Goal: Transaction & Acquisition: Purchase product/service

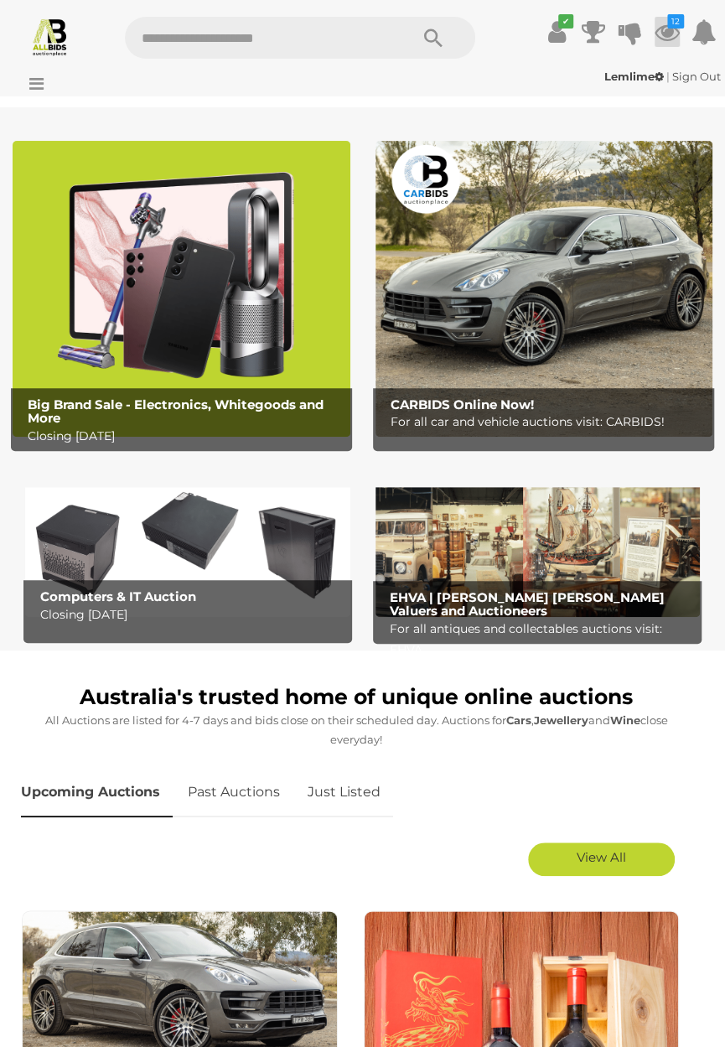
click at [669, 36] on icon at bounding box center [667, 32] width 25 height 30
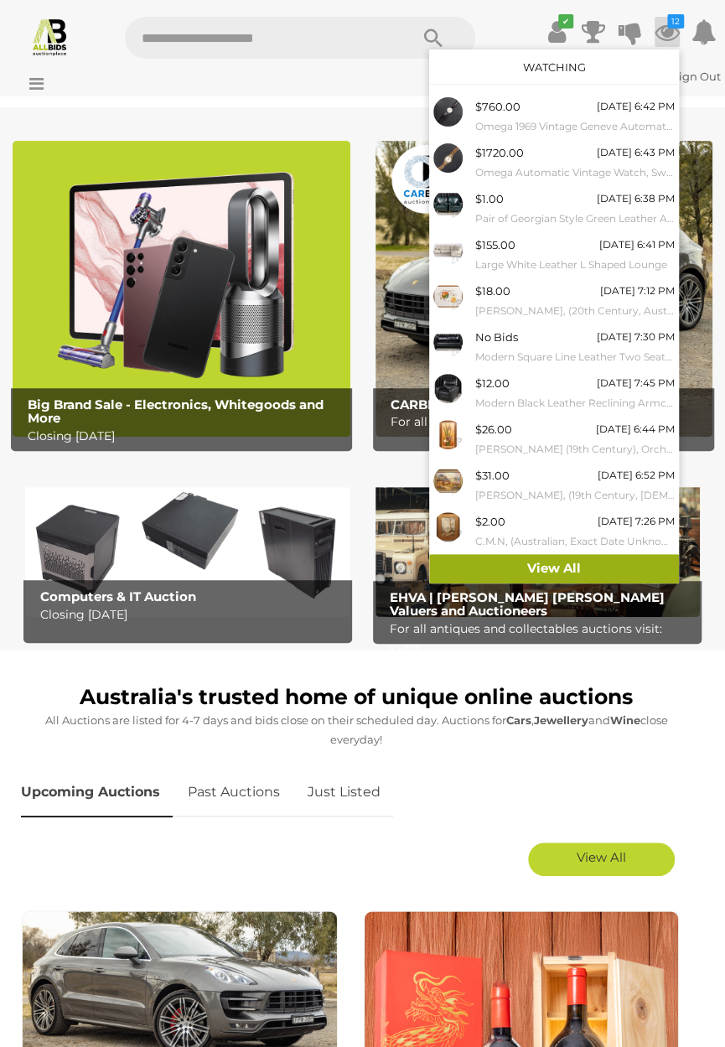
click at [554, 572] on link "View All" at bounding box center [554, 568] width 250 height 29
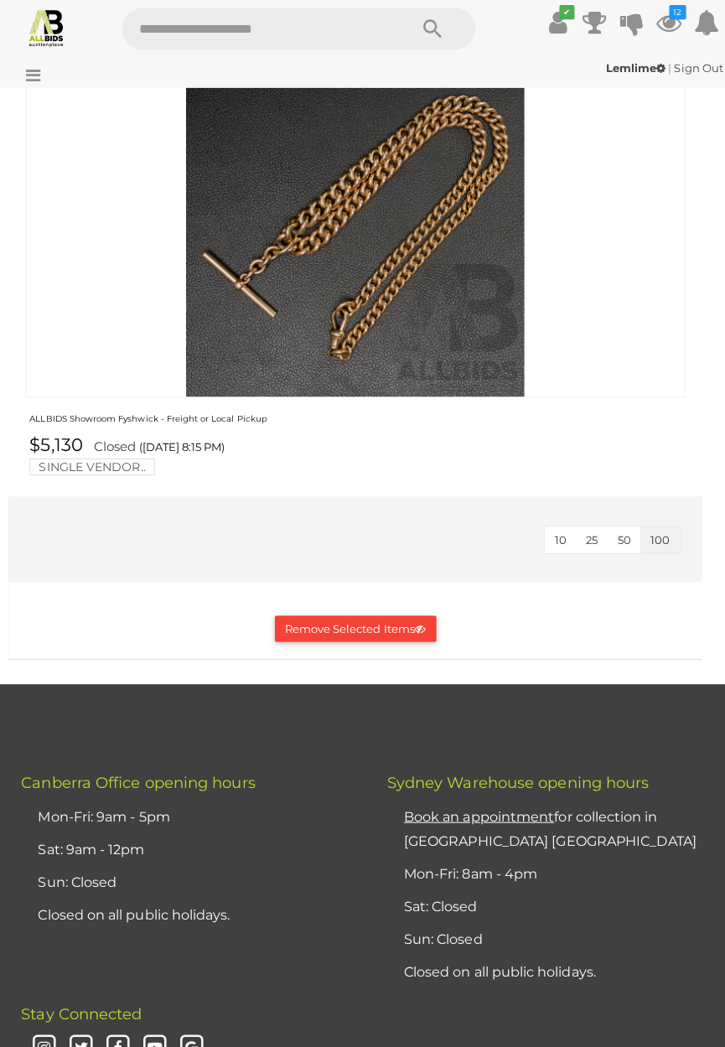
scroll to position [6200, 0]
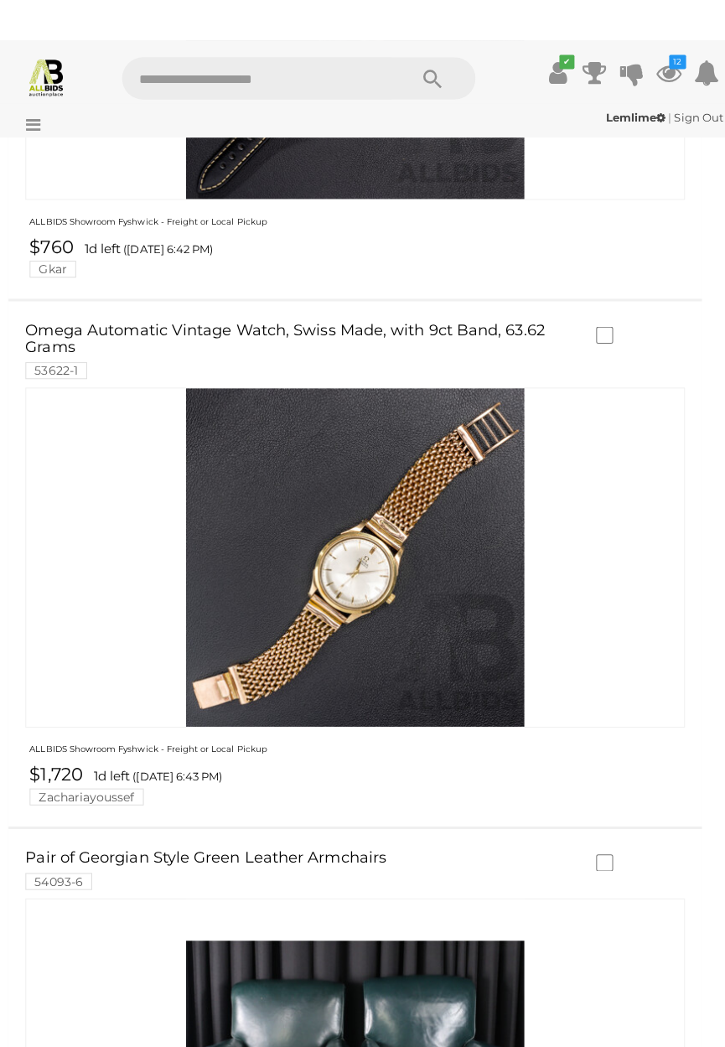
scroll to position [0, 0]
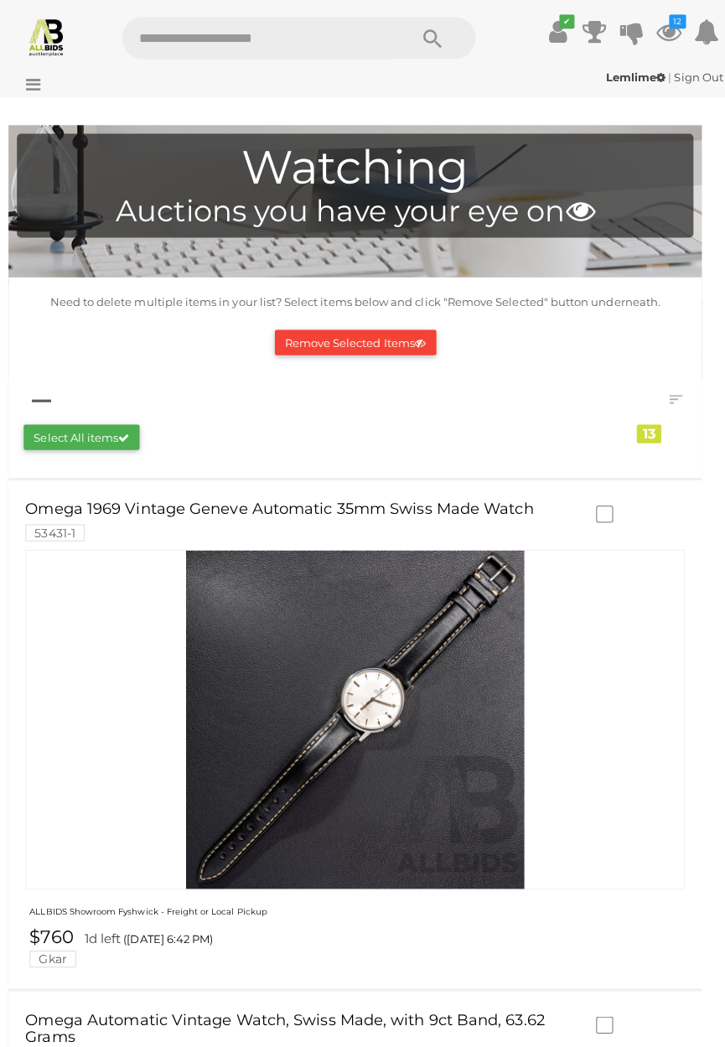
click at [39, 80] on icon at bounding box center [32, 83] width 23 height 17
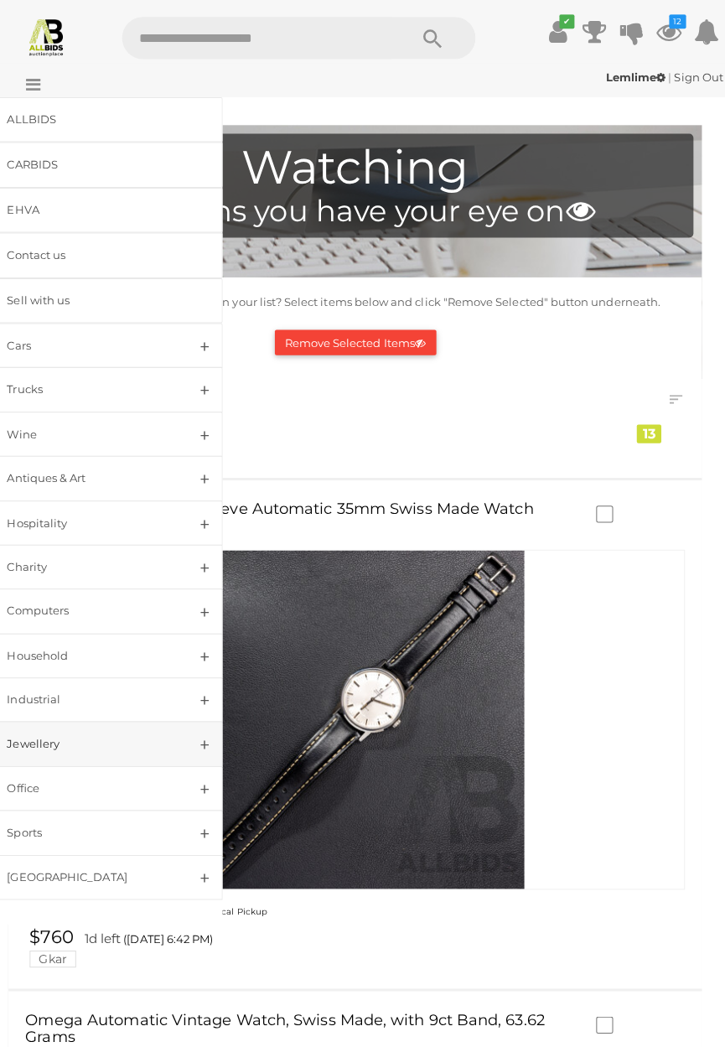
click at [118, 740] on div "Jewellery" at bounding box center [92, 737] width 163 height 19
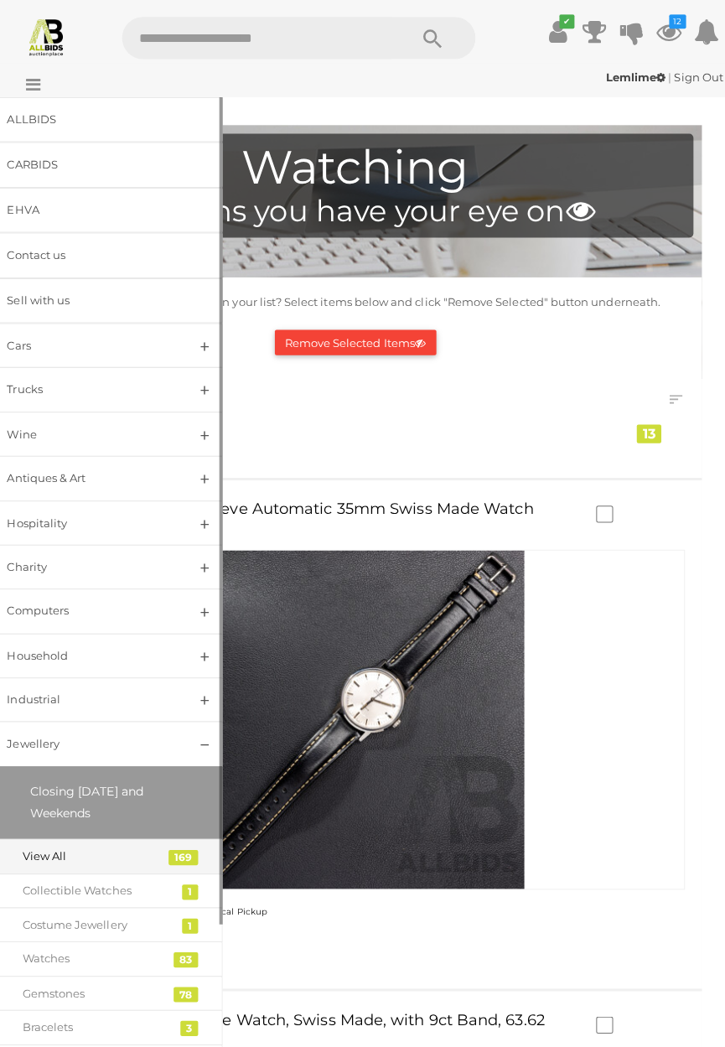
click at [139, 855] on div "View All" at bounding box center [100, 849] width 148 height 19
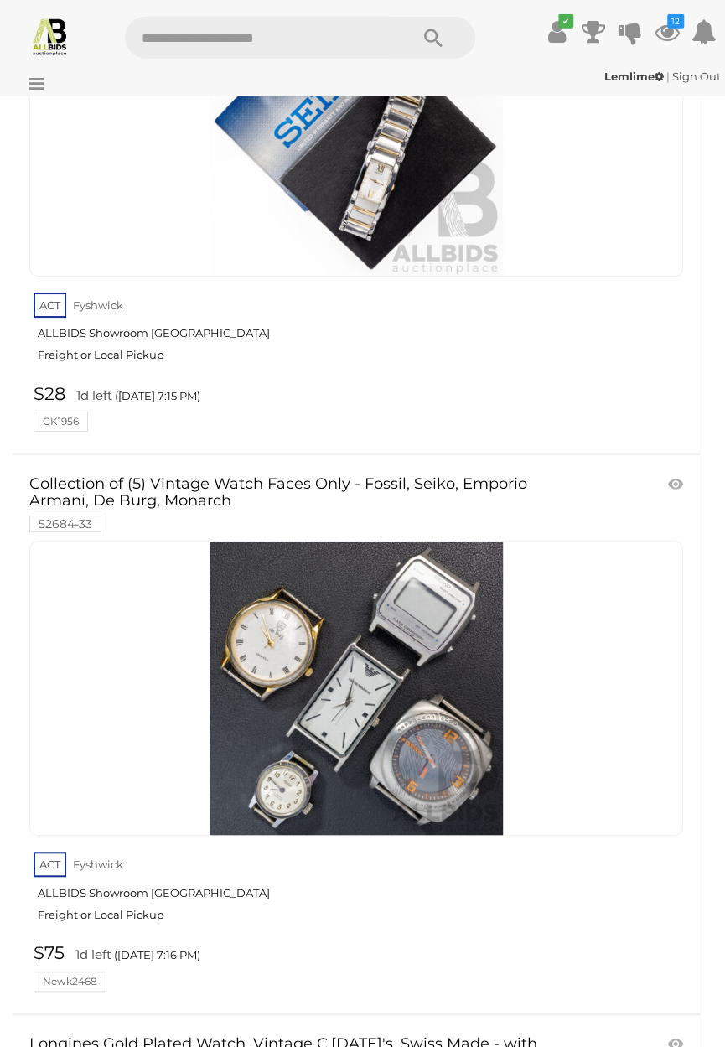
scroll to position [24037, 0]
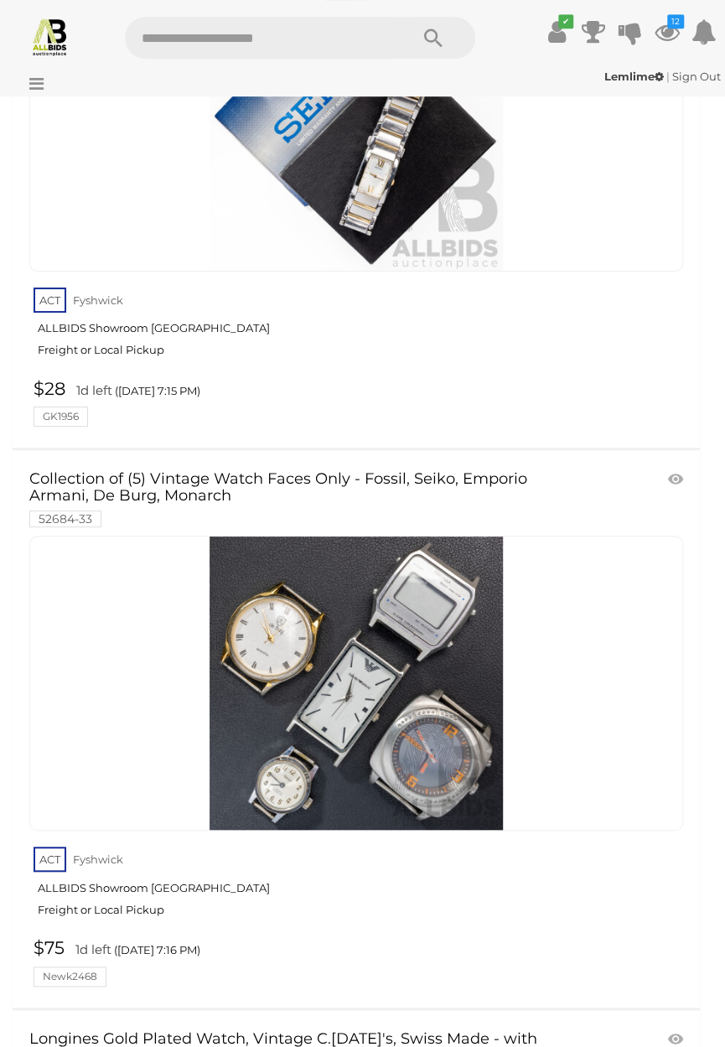
click at [31, 87] on icon at bounding box center [32, 83] width 23 height 17
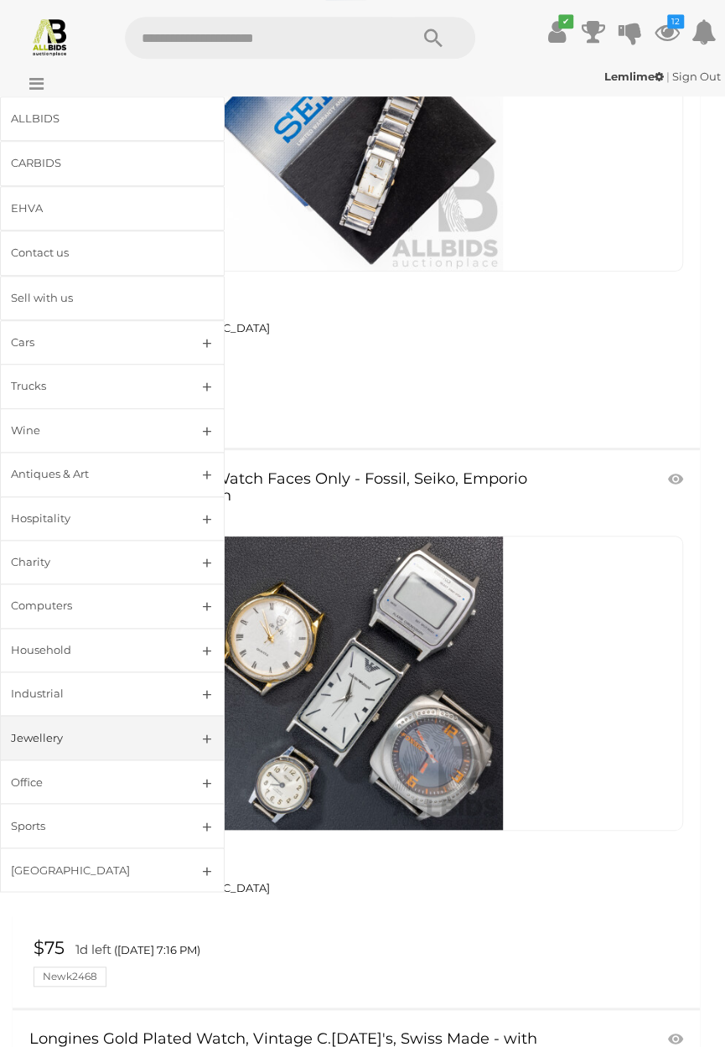
click at [113, 744] on div "Jewellery" at bounding box center [92, 737] width 163 height 19
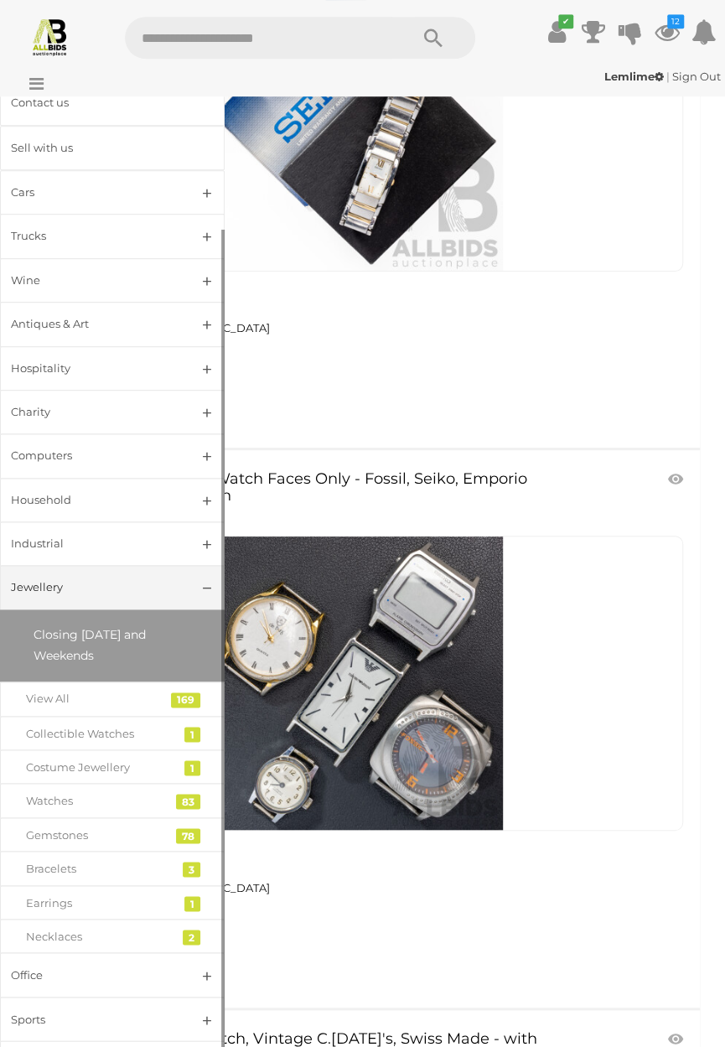
click at [192, 942] on div "2" at bounding box center [192, 937] width 18 height 15
click at [127, 943] on div "Necklaces" at bounding box center [100, 936] width 148 height 19
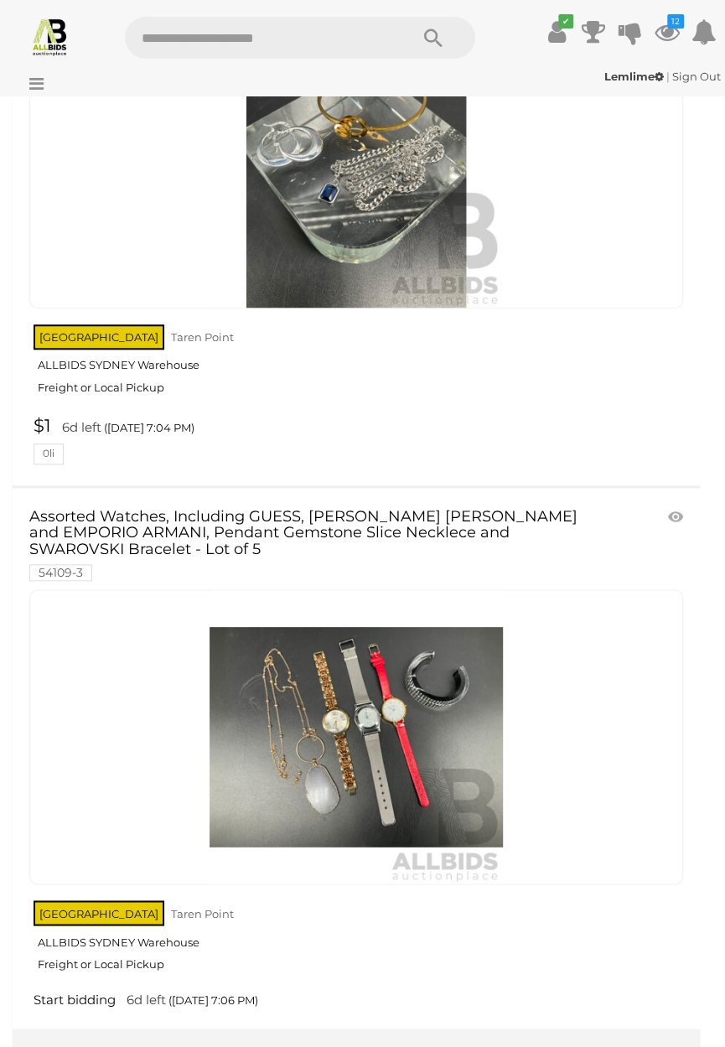
scroll to position [322, 0]
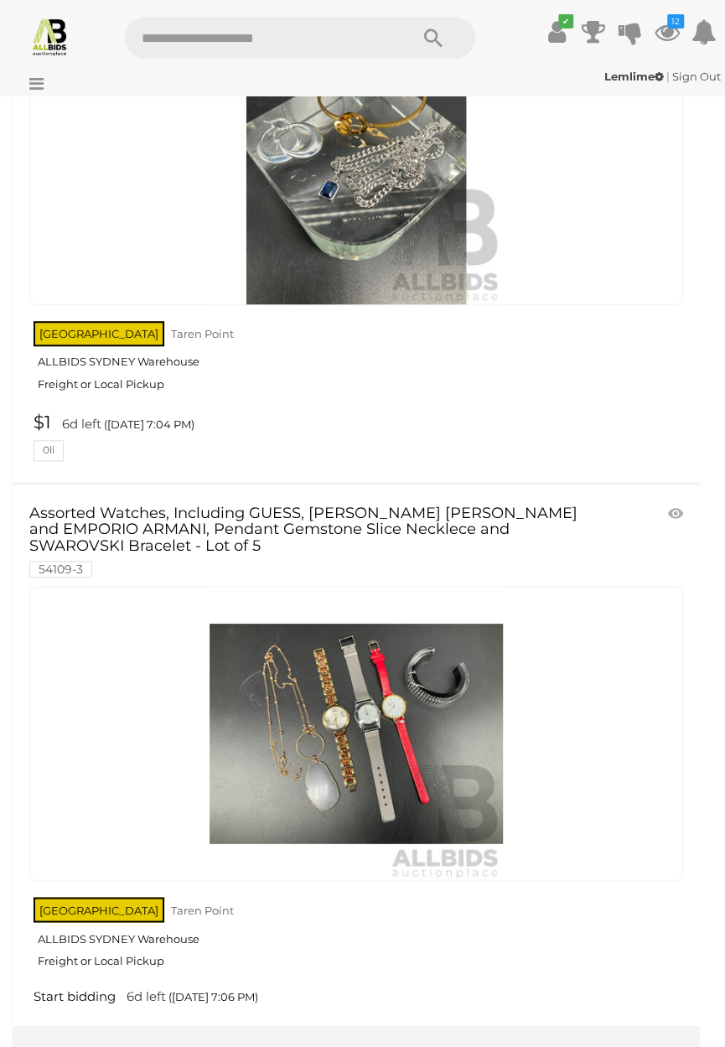
click at [36, 81] on icon at bounding box center [32, 83] width 23 height 17
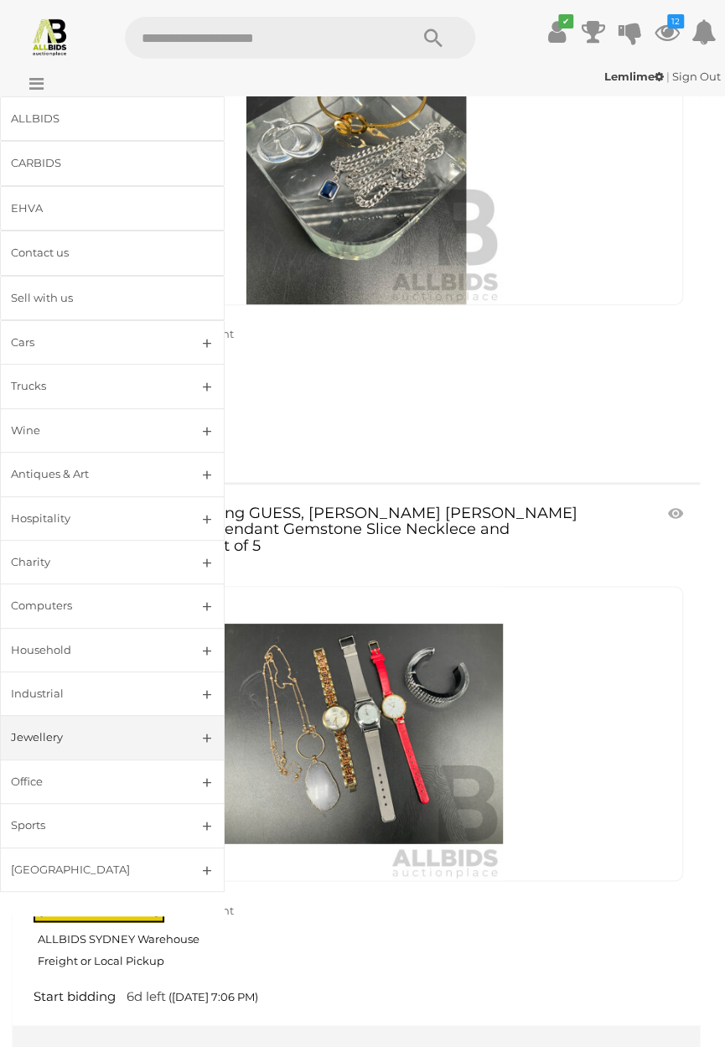
click at [103, 744] on div "Jewellery" at bounding box center [92, 737] width 163 height 19
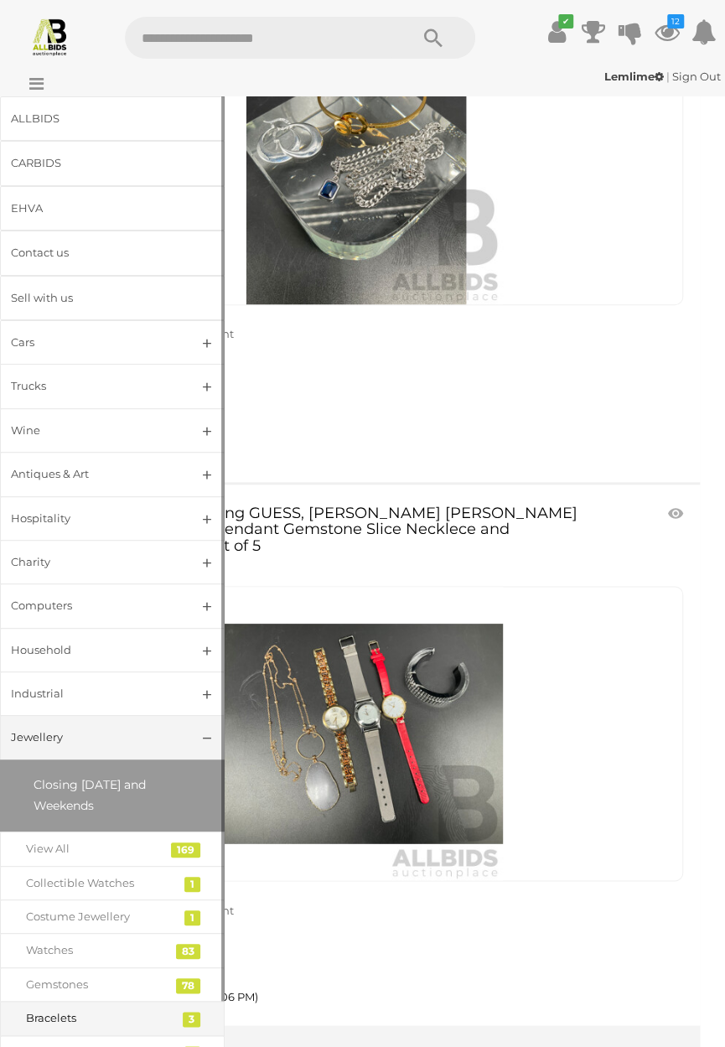
click at [121, 1028] on div "Bracelets" at bounding box center [100, 1018] width 148 height 19
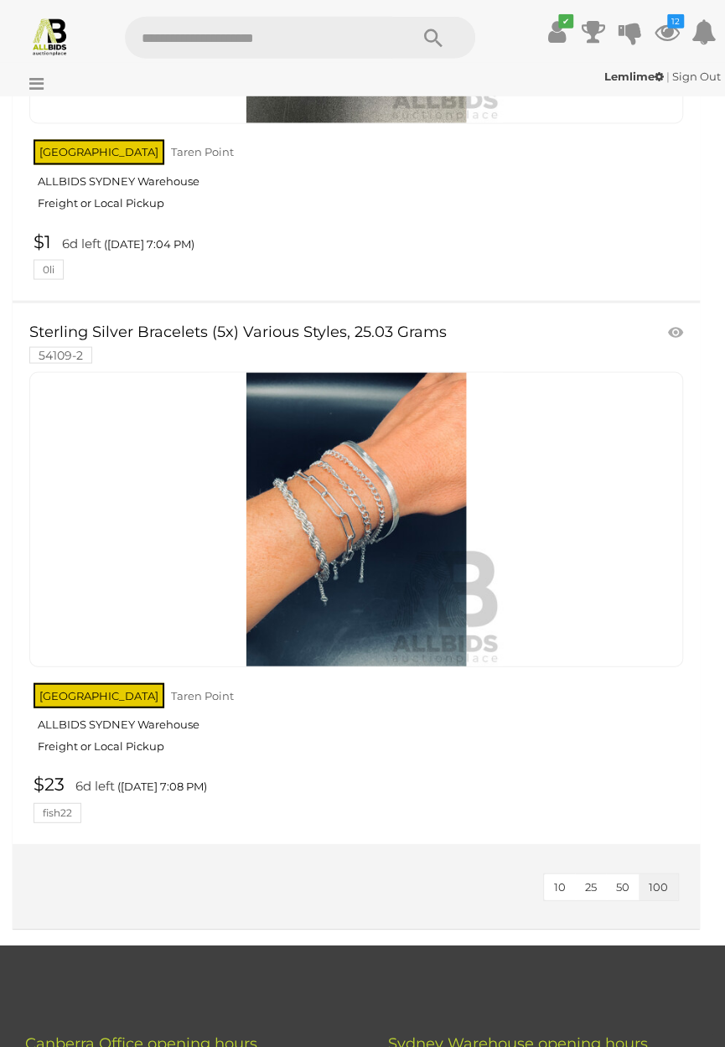
scroll to position [1054, 0]
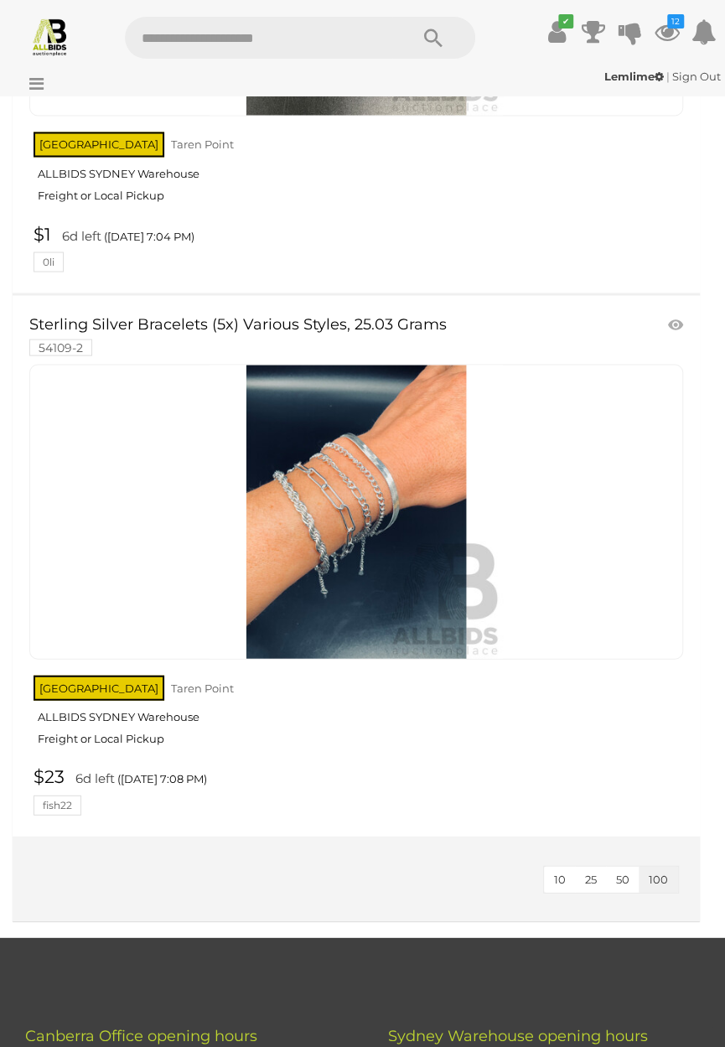
click at [212, 44] on input "text" at bounding box center [259, 38] width 268 height 42
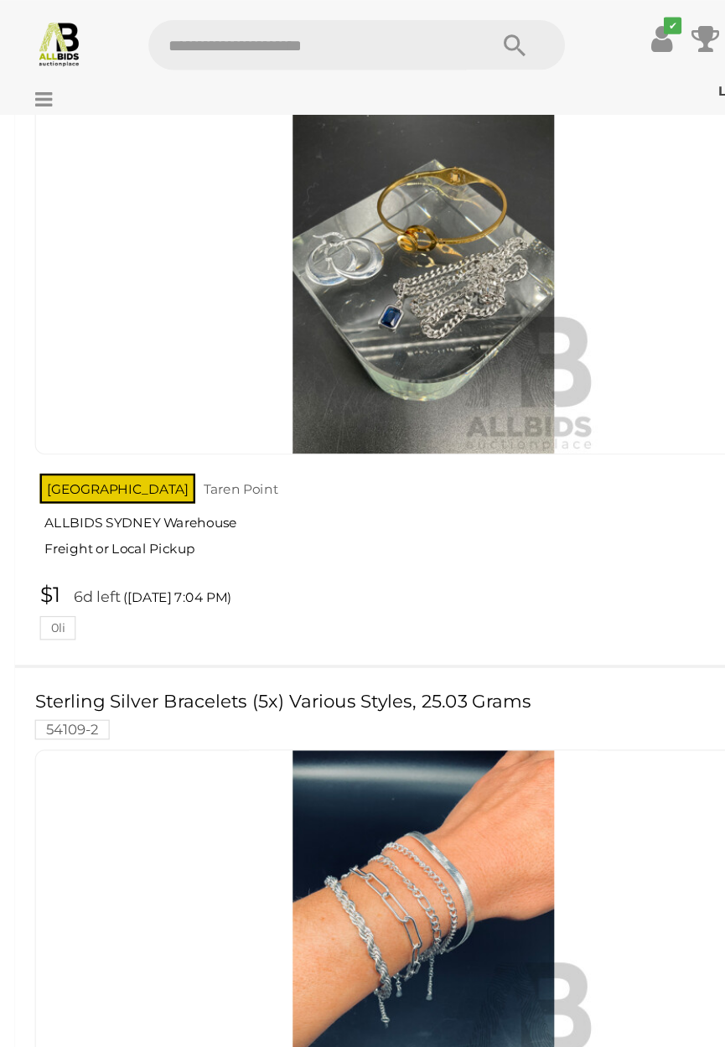
scroll to position [772, 0]
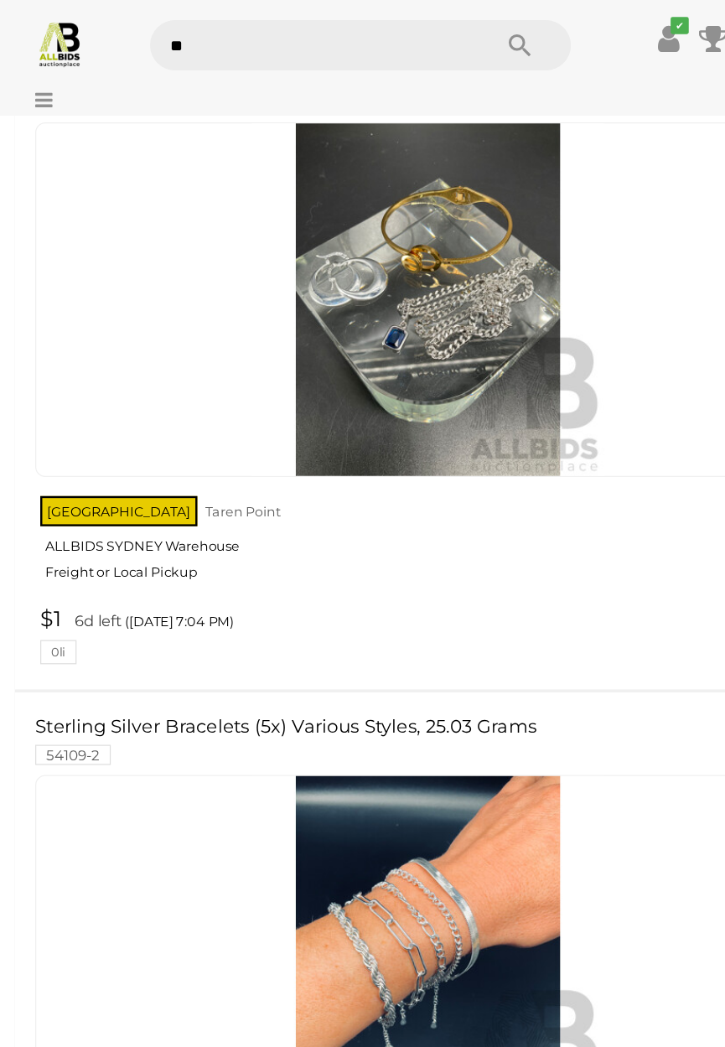
type input "*"
type input "******"
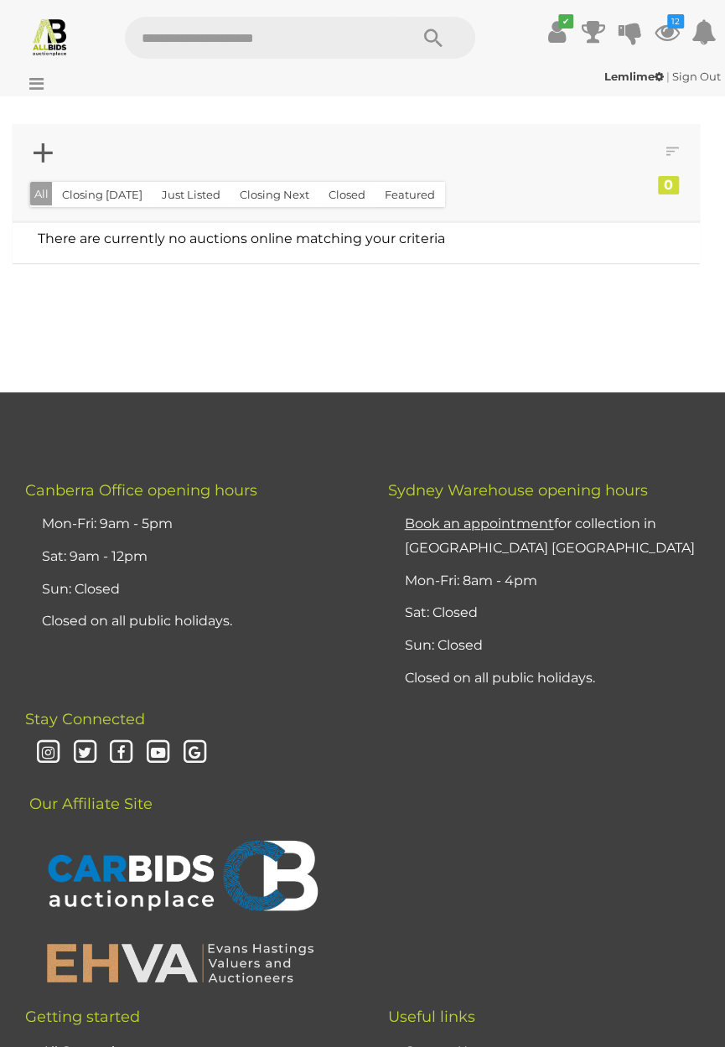
click at [206, 36] on input "text" at bounding box center [259, 38] width 268 height 42
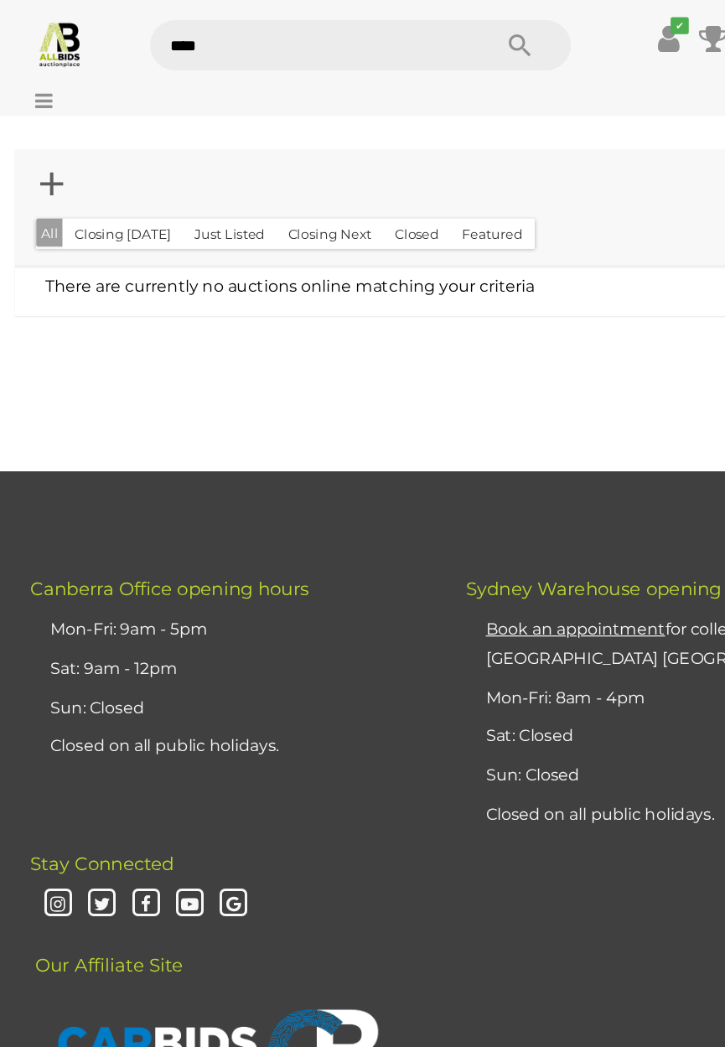
type input "*****"
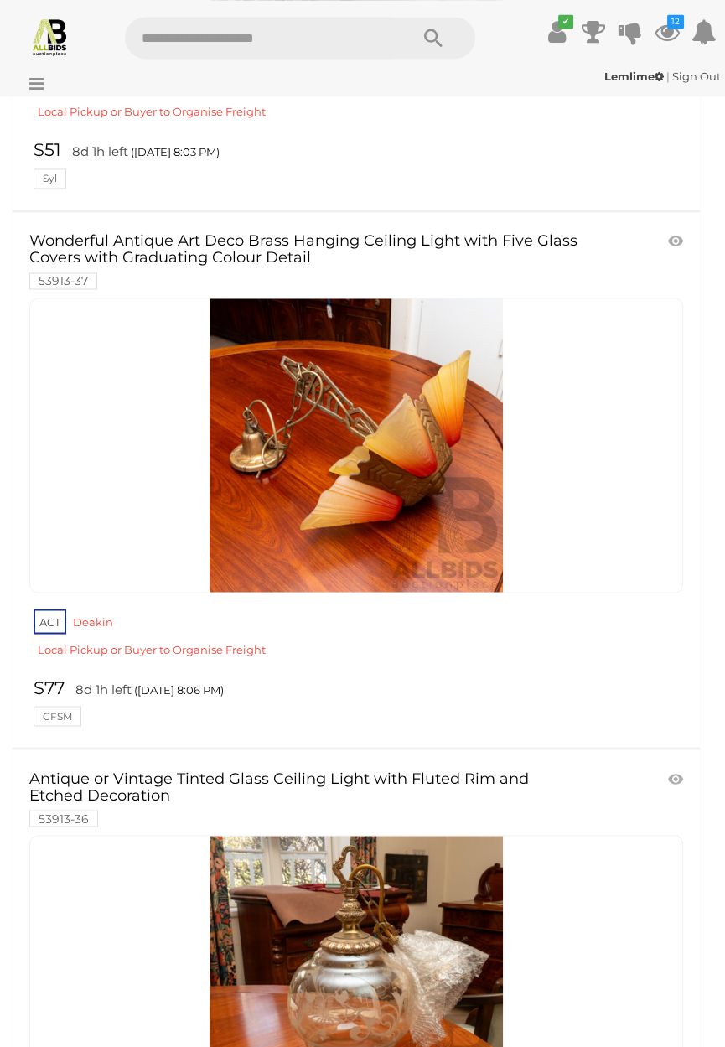
scroll to position [24819, 0]
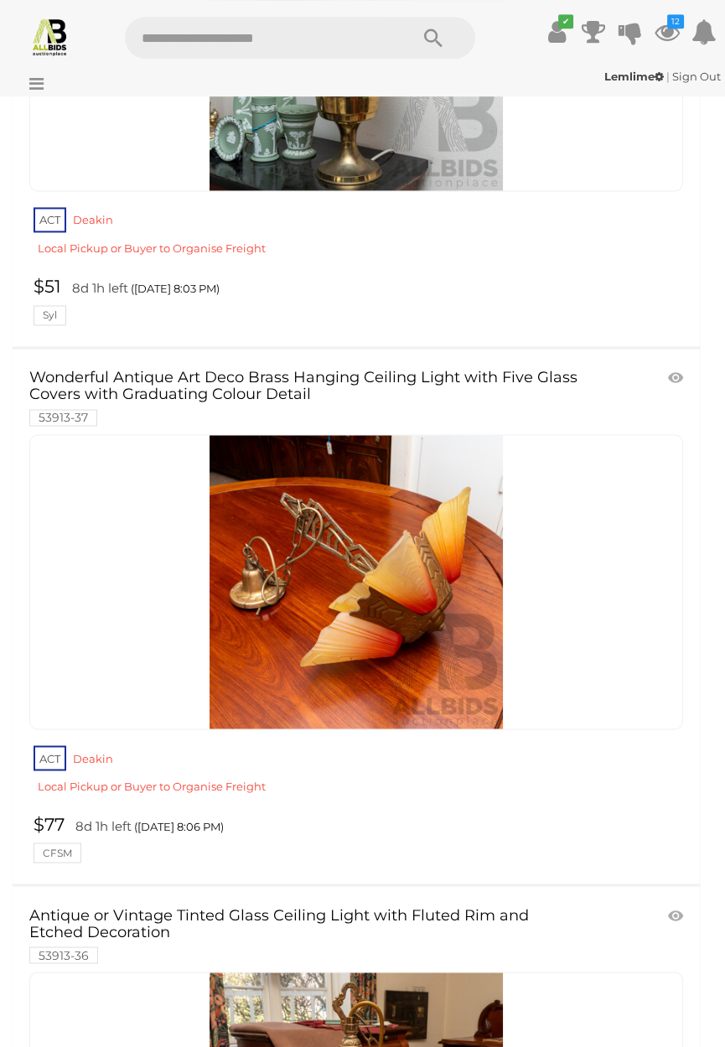
click at [44, 92] on icon at bounding box center [32, 83] width 23 height 17
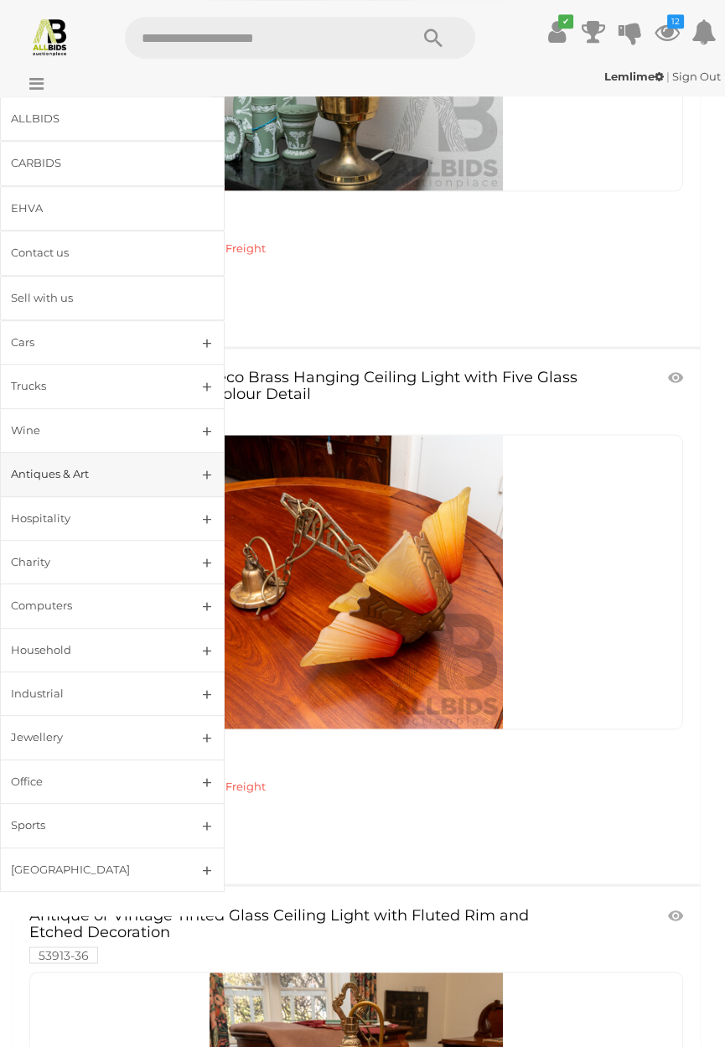
click at [145, 476] on div "Antiques & Art" at bounding box center [92, 474] width 163 height 19
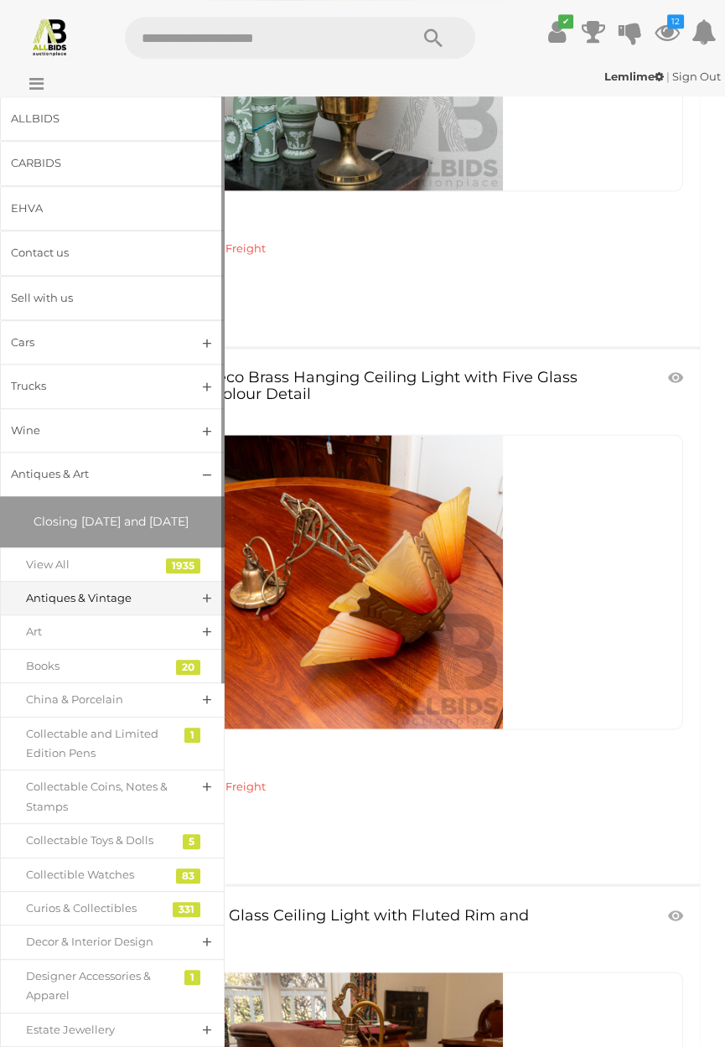
click at [131, 608] on div "Antiques & Vintage" at bounding box center [100, 598] width 148 height 19
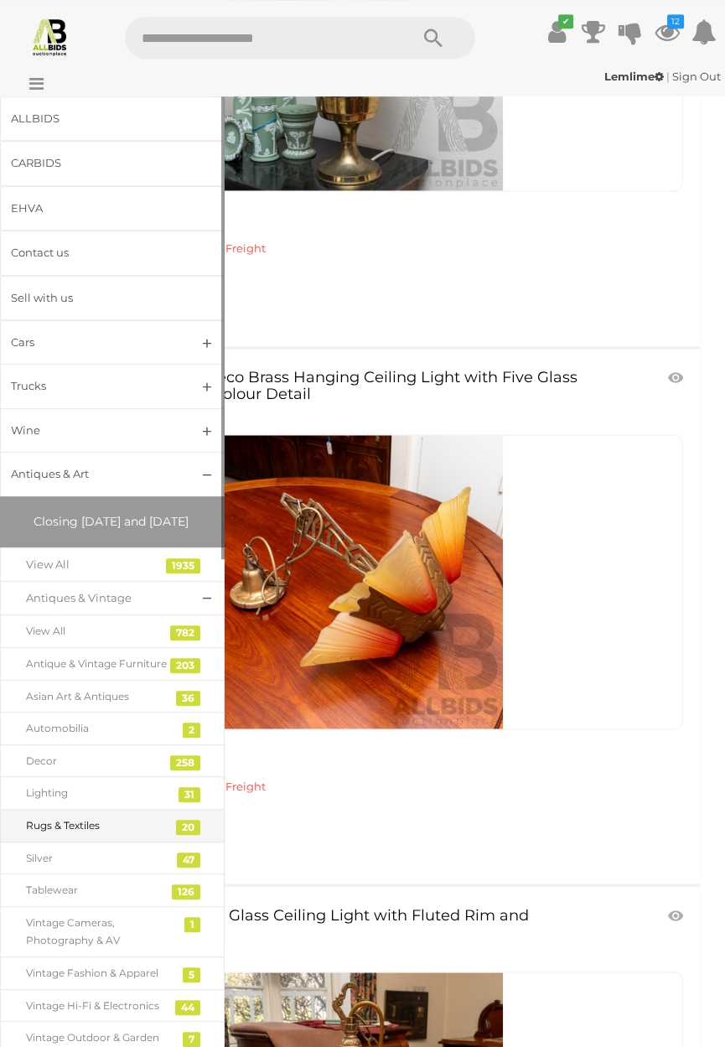
click at [127, 835] on div "Rugs & Textiles" at bounding box center [100, 826] width 148 height 18
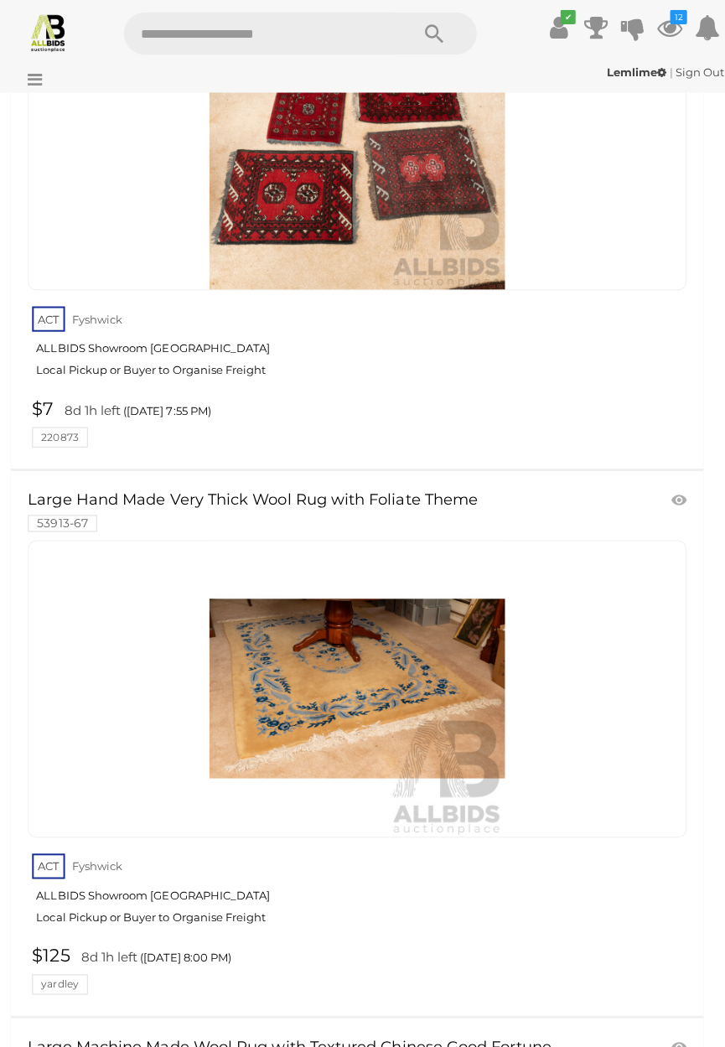
scroll to position [9139, 0]
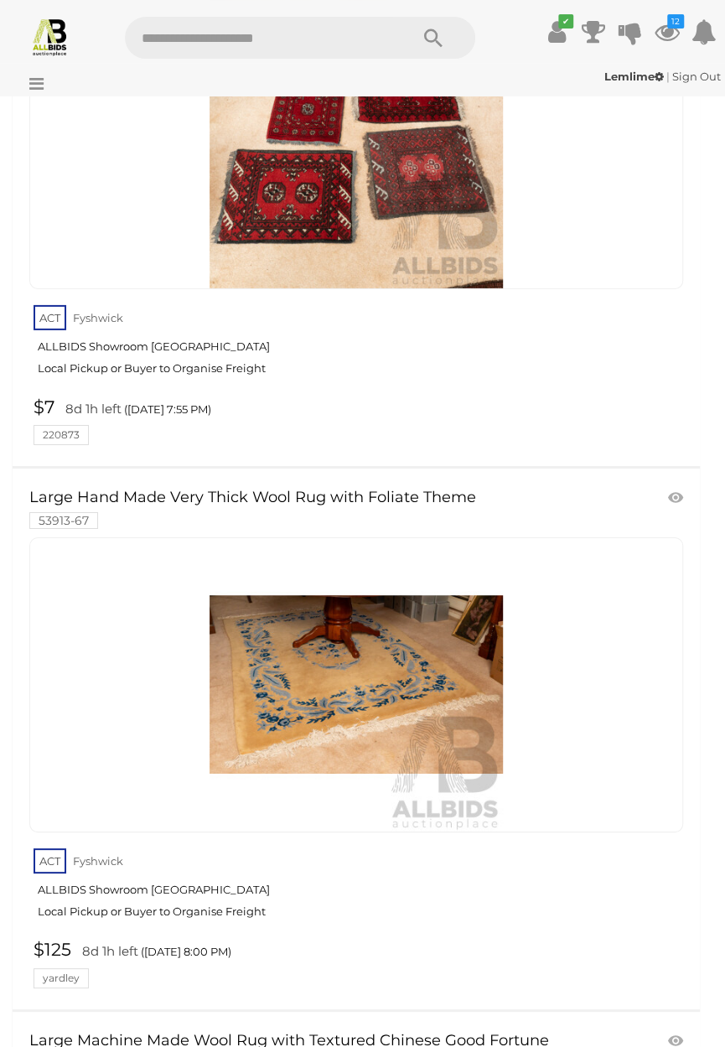
click at [369, 725] on img at bounding box center [357, 685] width 294 height 294
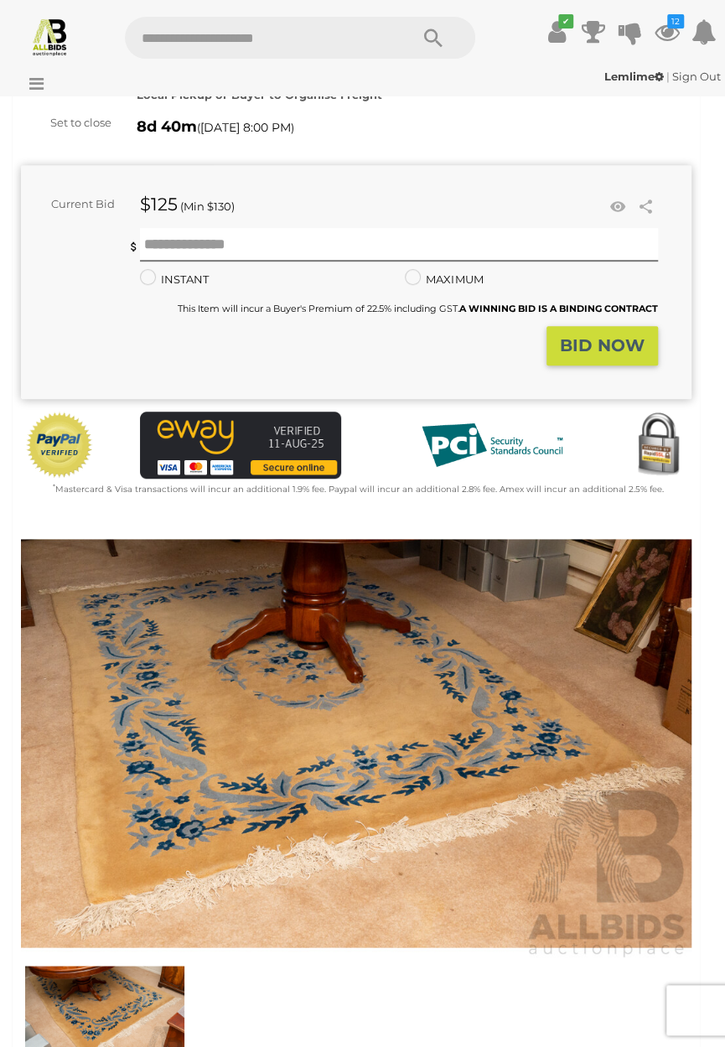
scroll to position [250, 0]
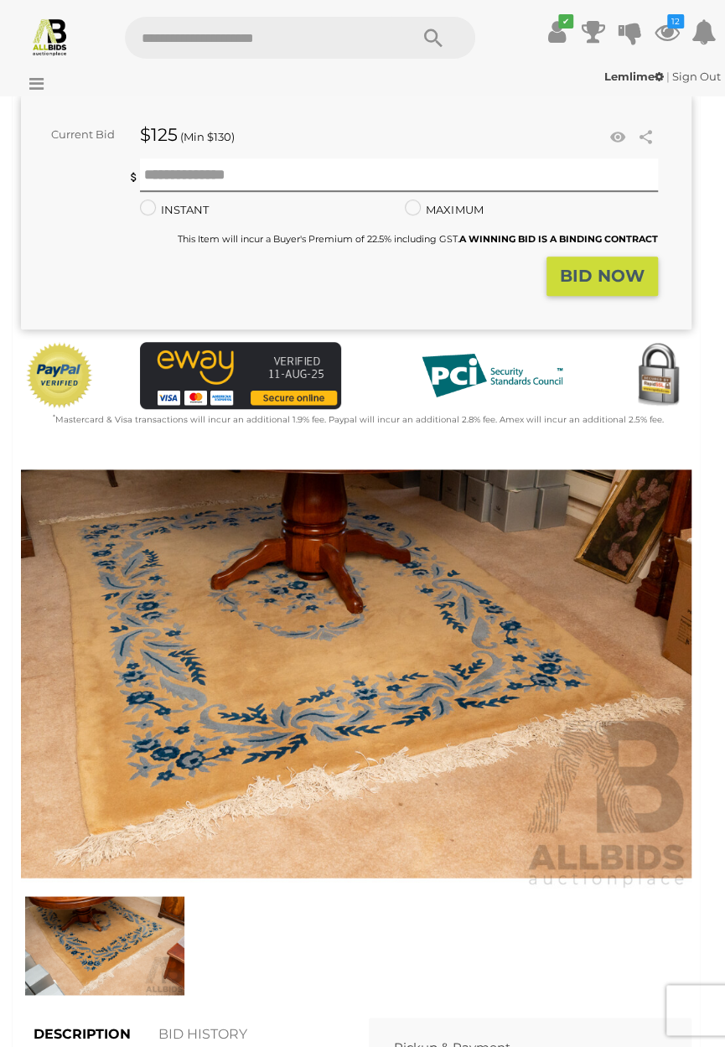
click at [118, 939] on img at bounding box center [104, 946] width 159 height 102
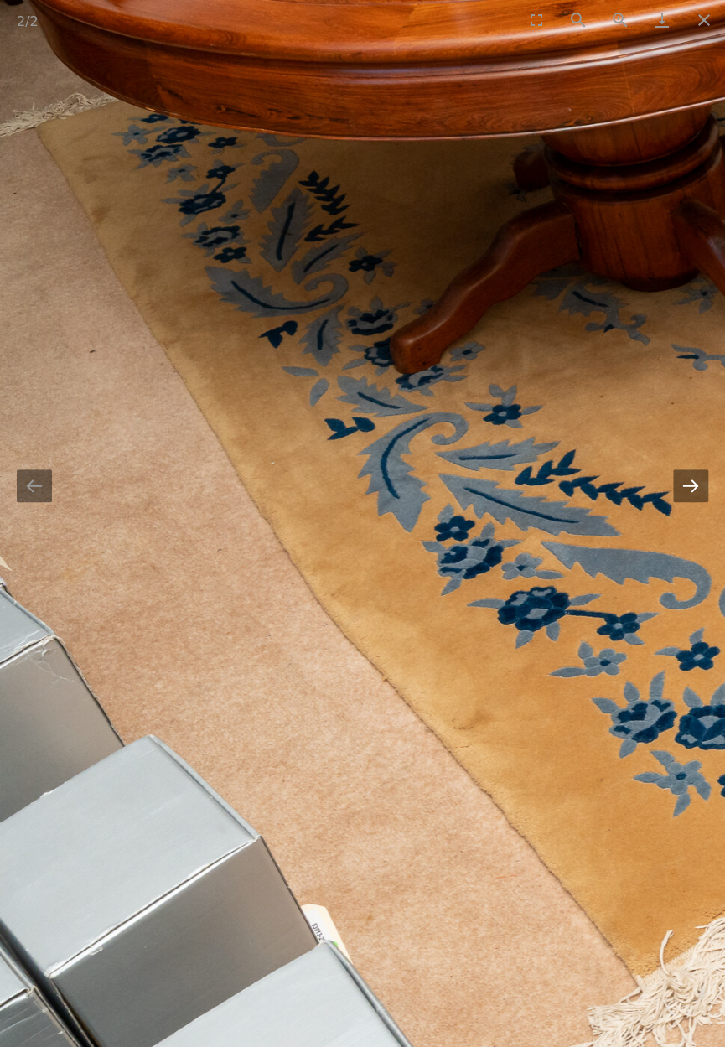
click at [694, 492] on button "Next slide" at bounding box center [690, 486] width 35 height 33
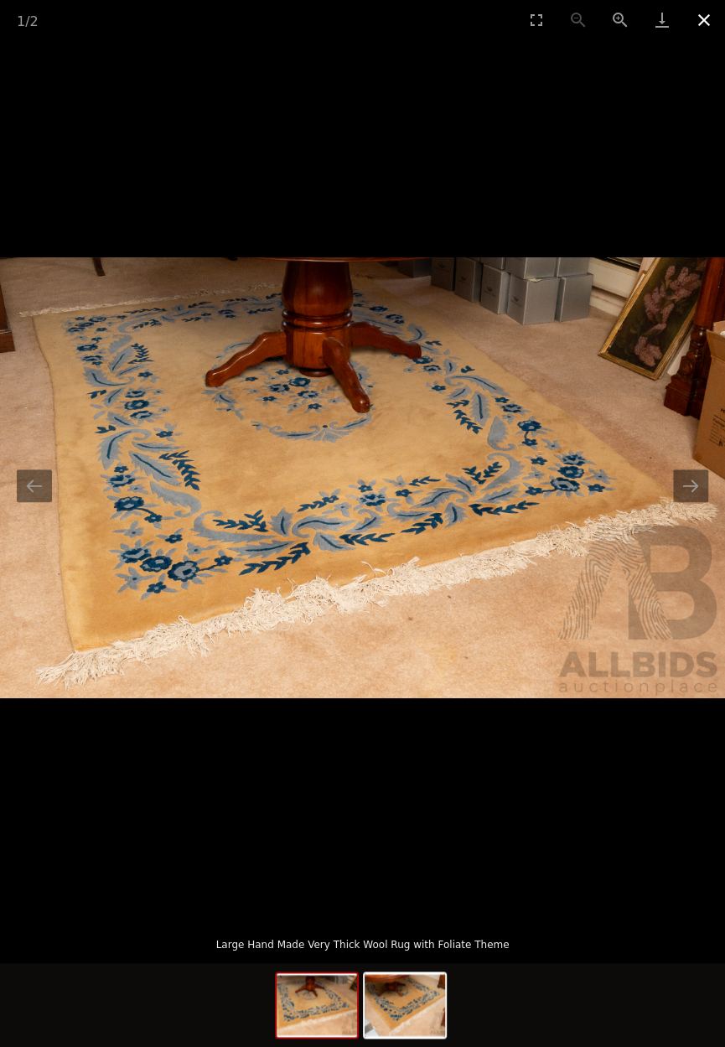
click at [708, 23] on button "Close gallery" at bounding box center [705, 19] width 42 height 39
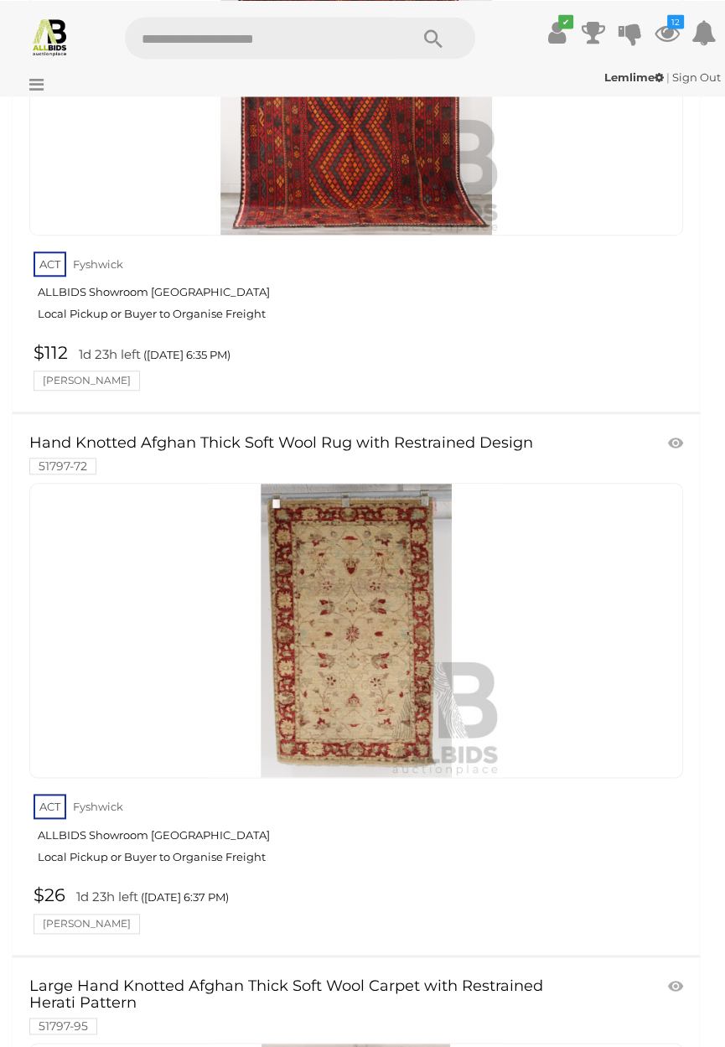
scroll to position [912, 0]
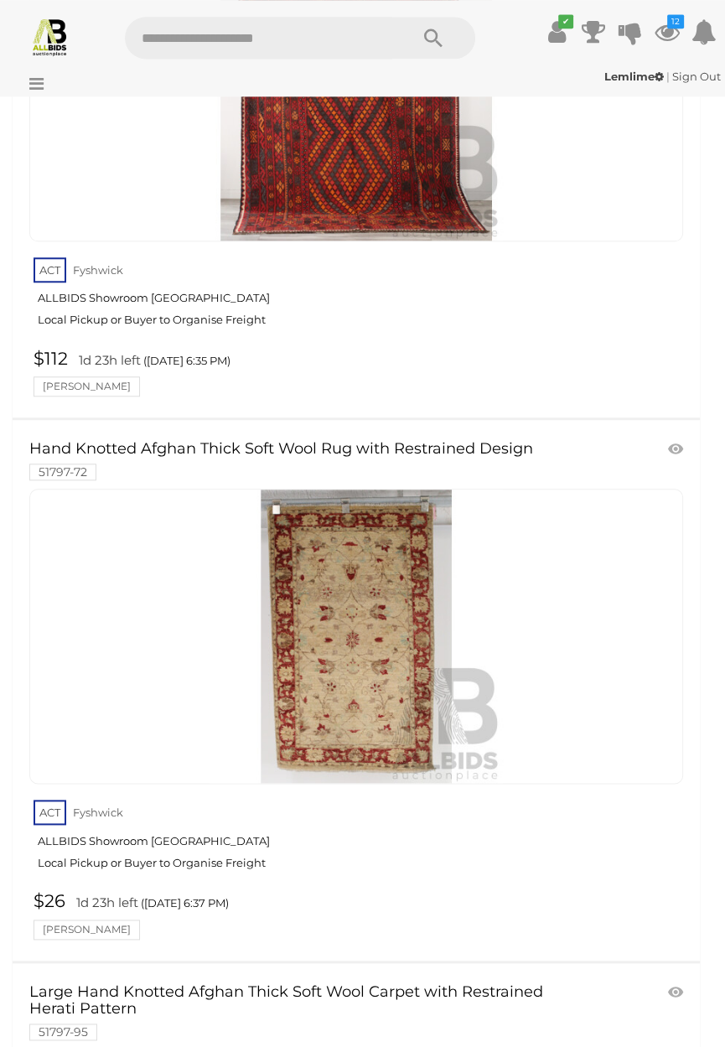
click at [365, 638] on img at bounding box center [357, 637] width 294 height 294
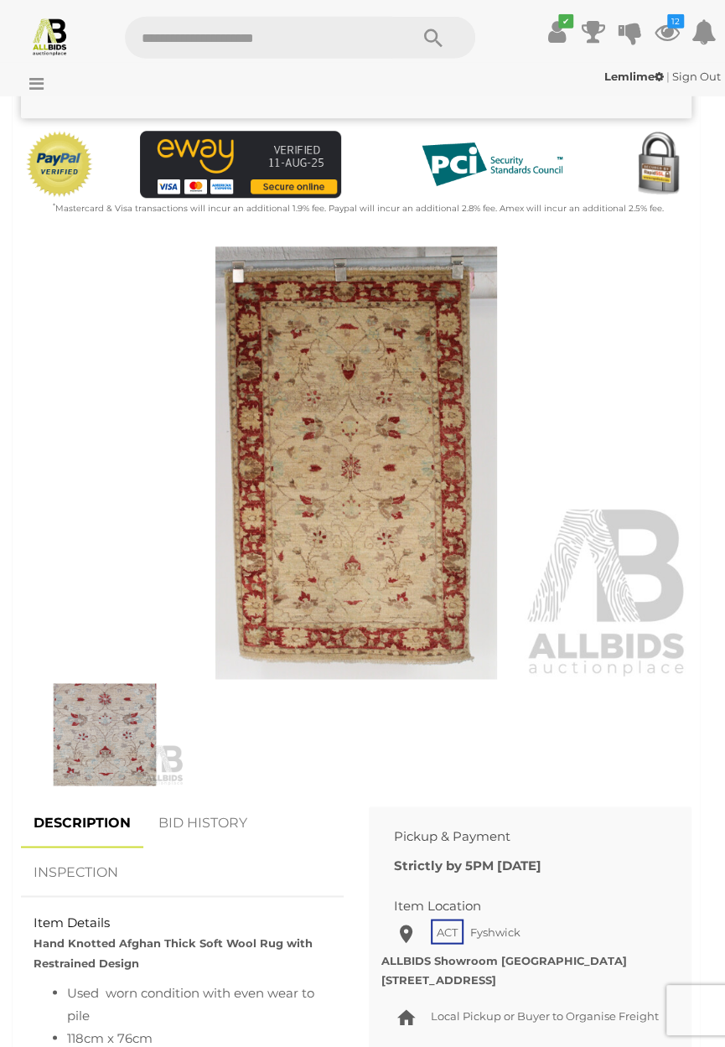
scroll to position [468, 0]
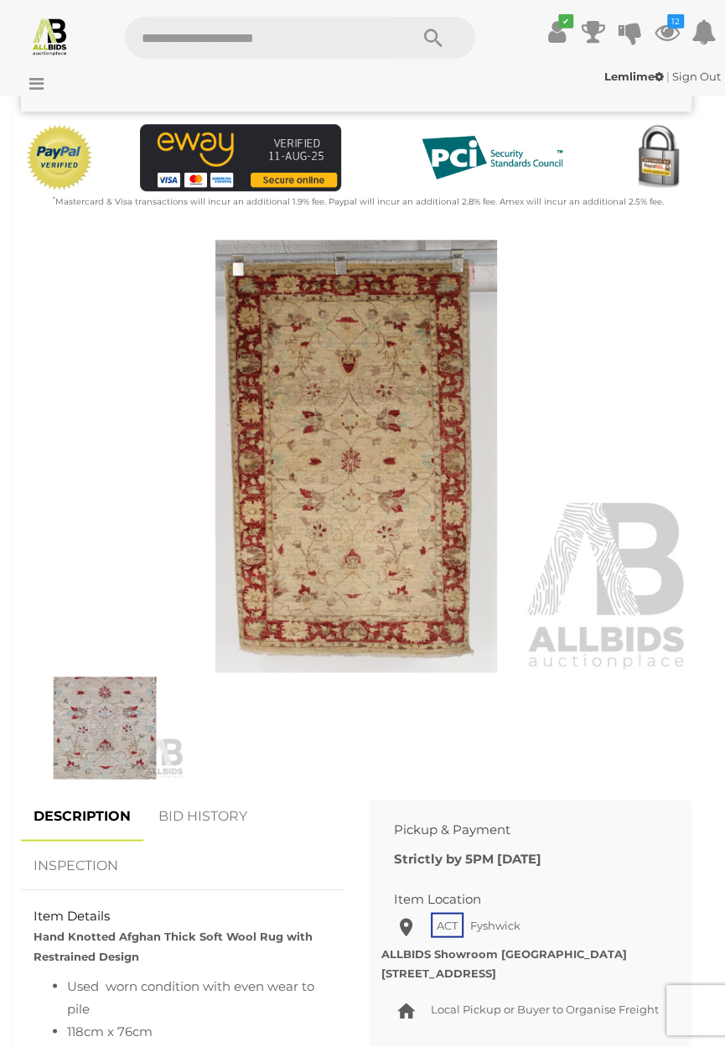
click at [110, 736] on img at bounding box center [104, 728] width 159 height 102
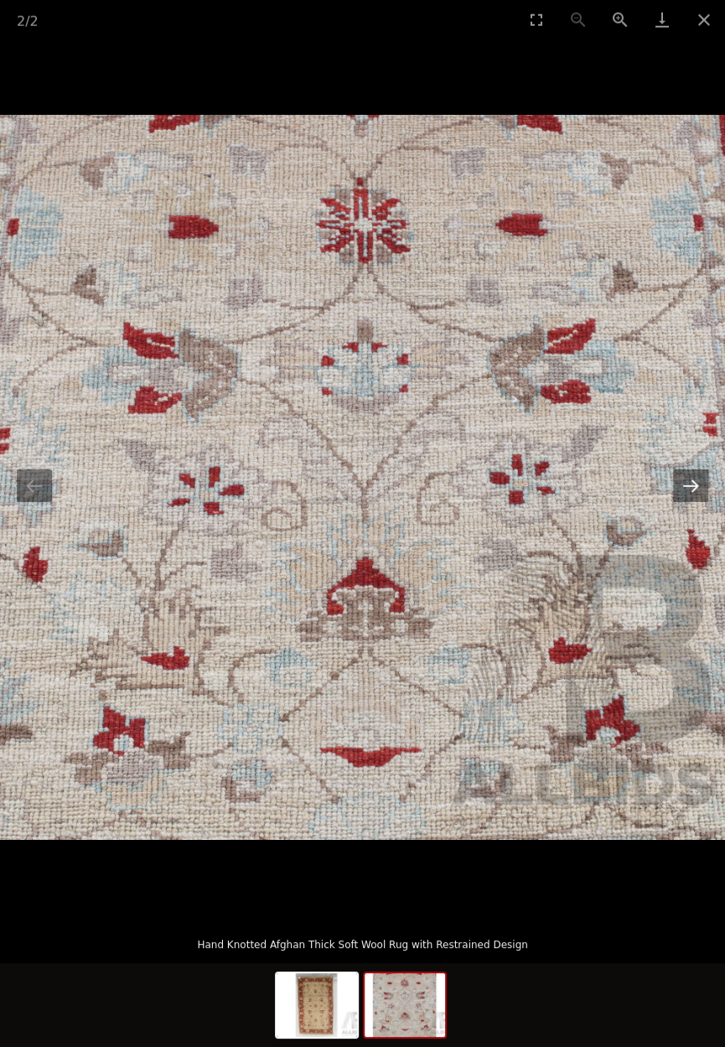
click at [686, 502] on button "Next slide" at bounding box center [690, 486] width 35 height 33
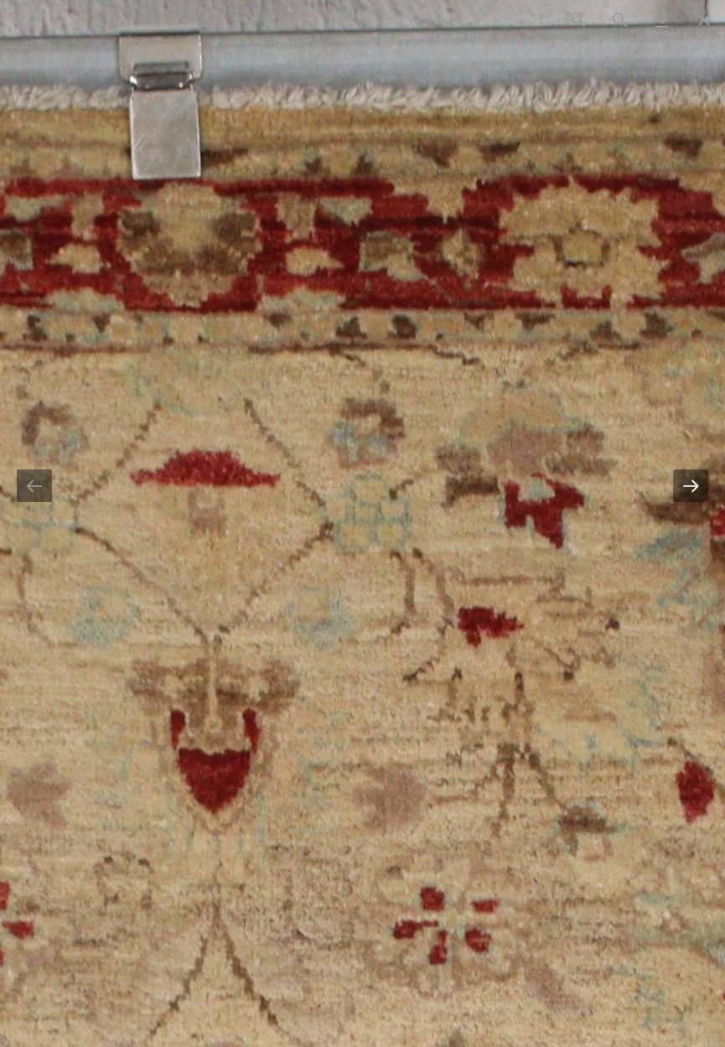
click at [709, 502] on button "Next slide" at bounding box center [690, 486] width 35 height 33
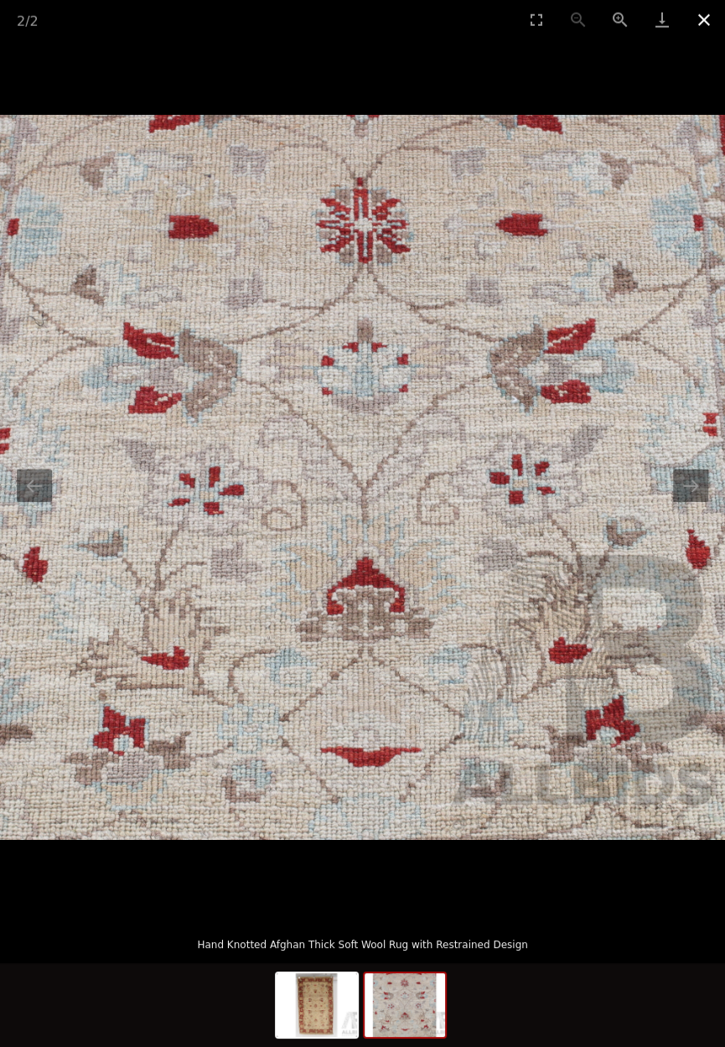
click at [712, 14] on button "Close gallery" at bounding box center [705, 19] width 42 height 39
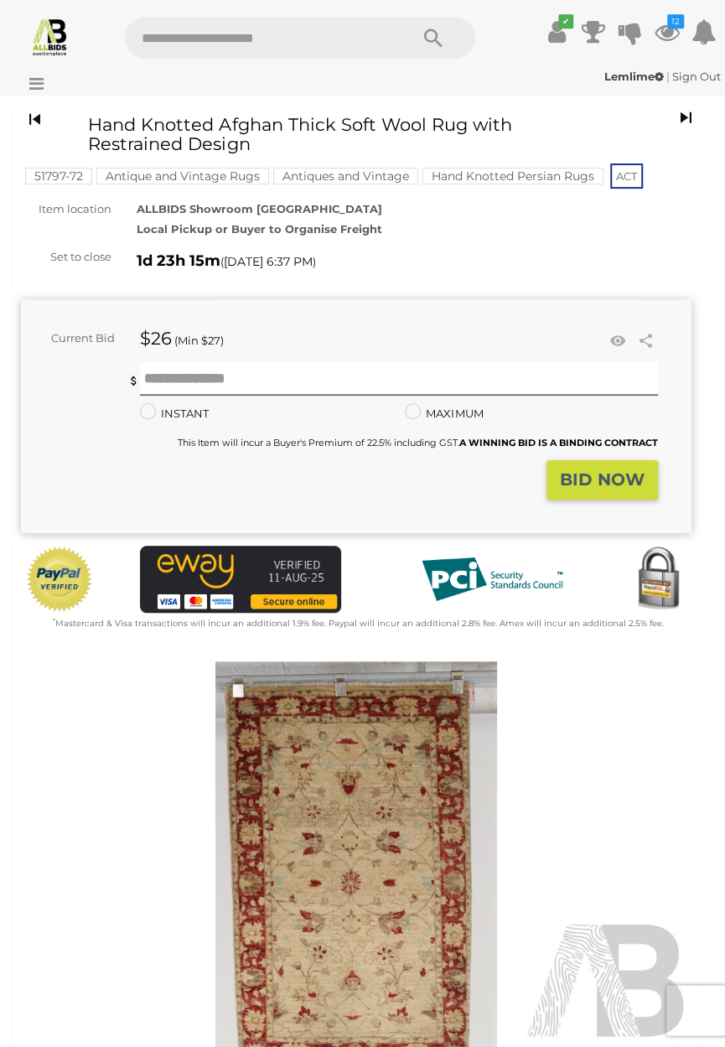
scroll to position [46, 0]
click at [621, 340] on icon at bounding box center [618, 341] width 22 height 17
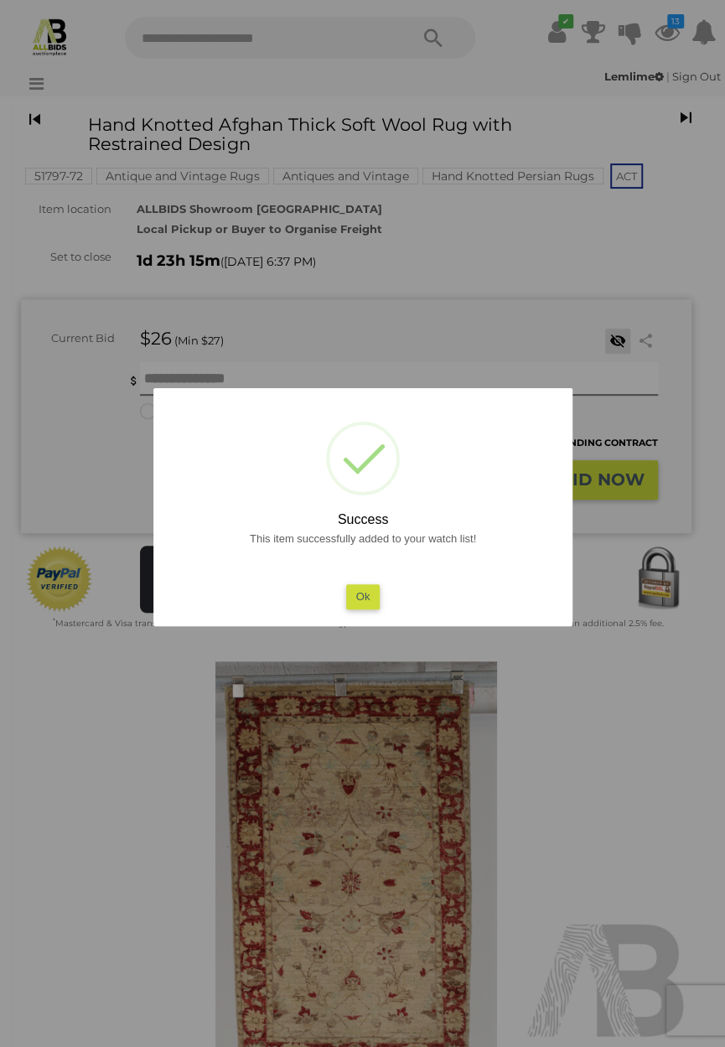
click at [380, 609] on button "Ok" at bounding box center [363, 597] width 34 height 24
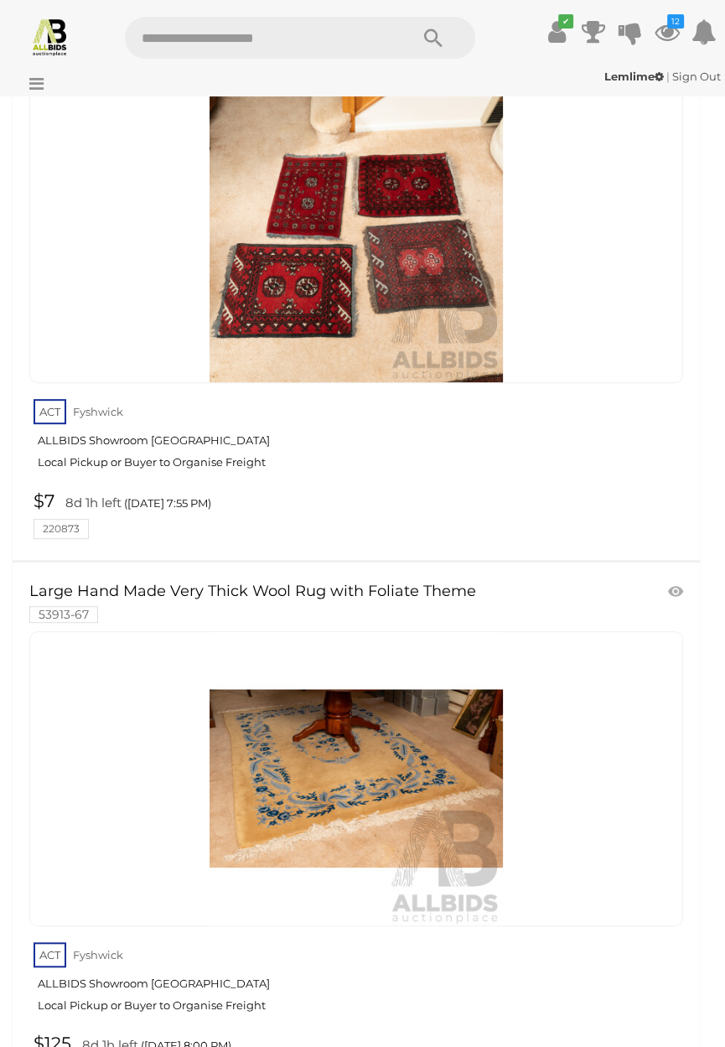
scroll to position [9046, 0]
click at [680, 599] on icon at bounding box center [675, 591] width 15 height 17
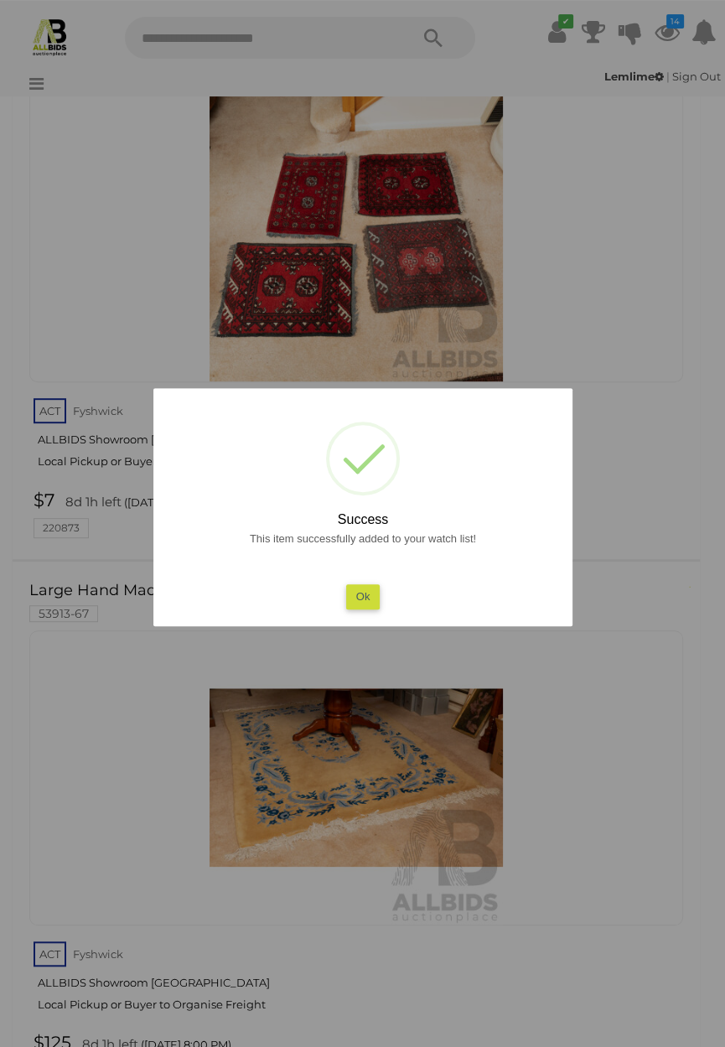
click at [380, 609] on button "Ok" at bounding box center [363, 597] width 34 height 24
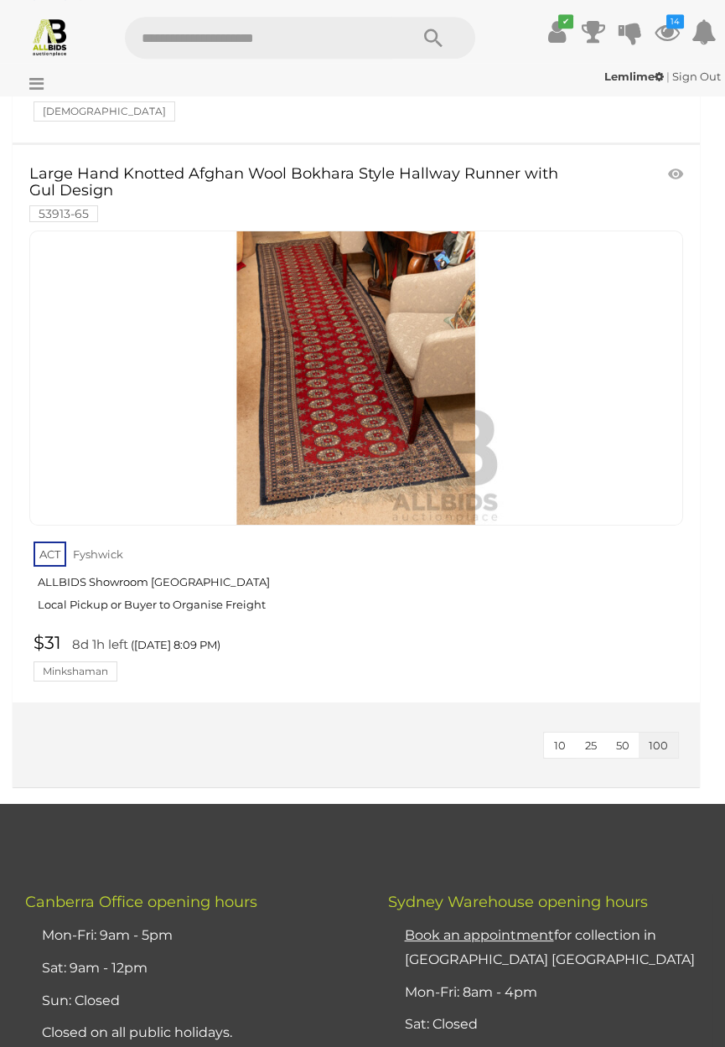
scroll to position [10565, 0]
click at [269, 43] on input "text" at bounding box center [259, 38] width 268 height 42
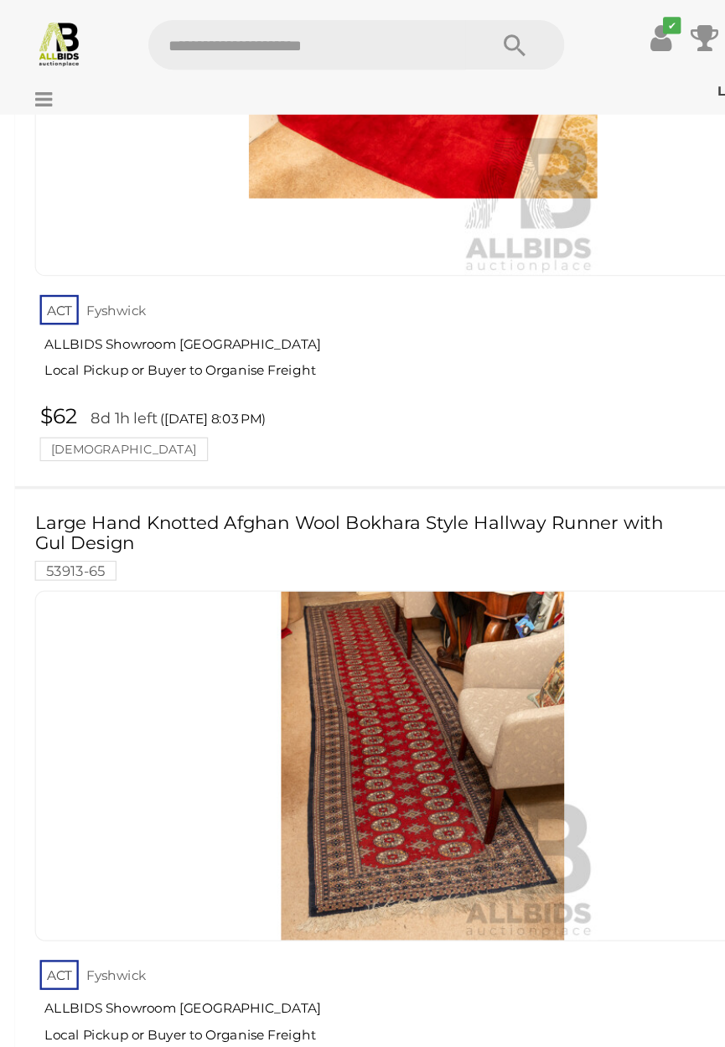
scroll to position [10283, 0]
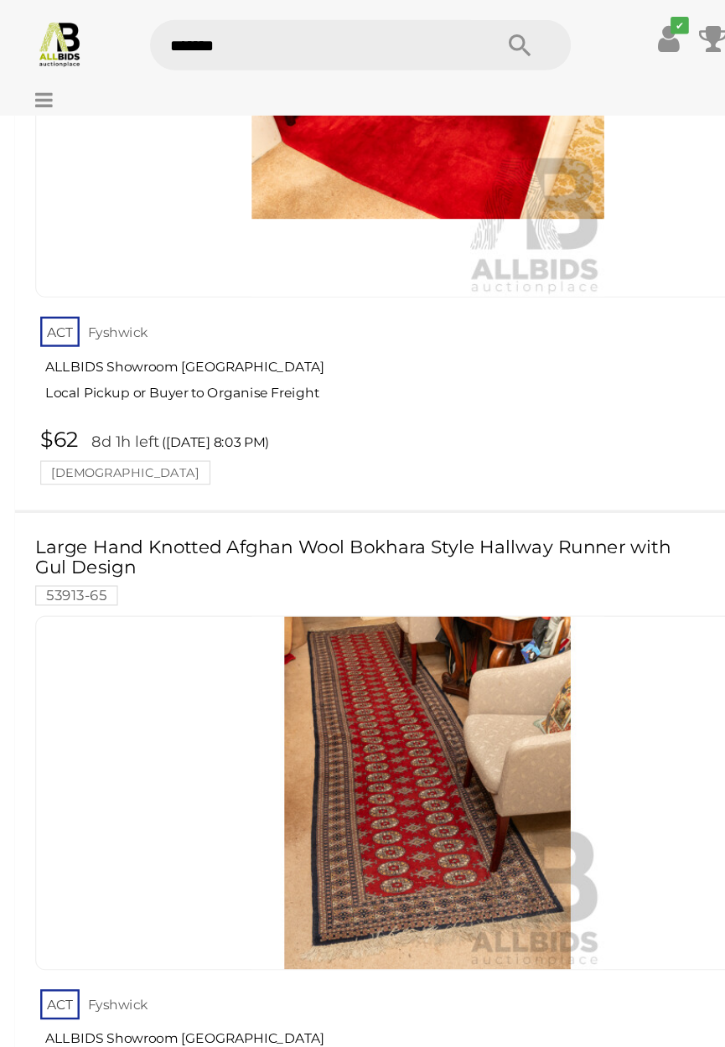
type input "********"
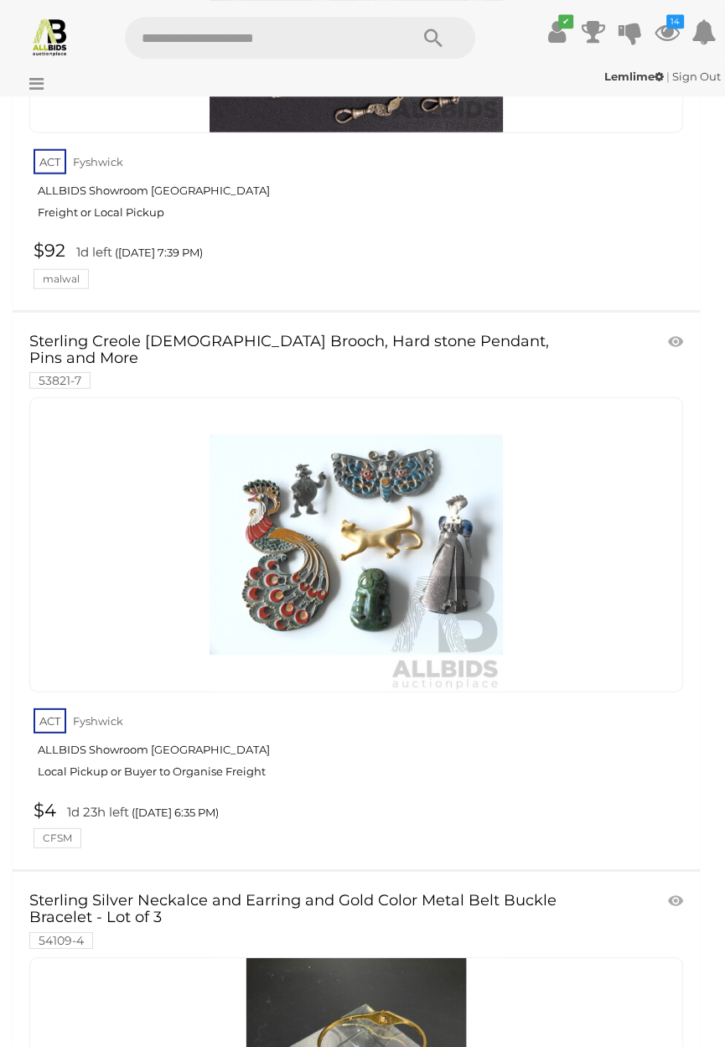
scroll to position [2729, 0]
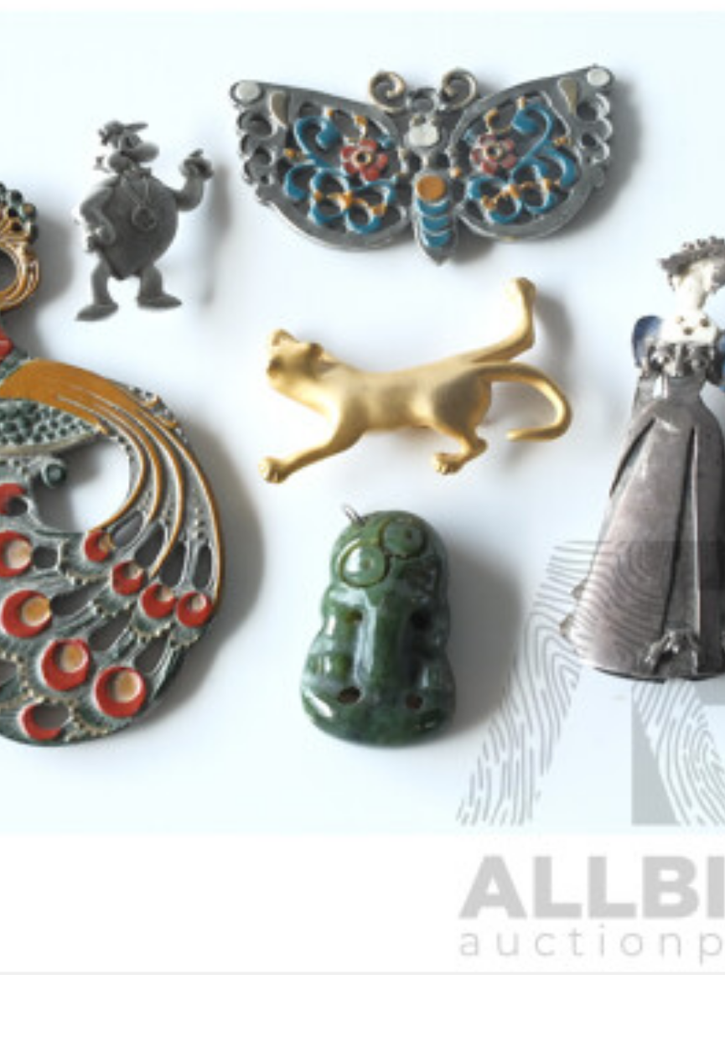
click at [381, 563] on img at bounding box center [357, 542] width 294 height 294
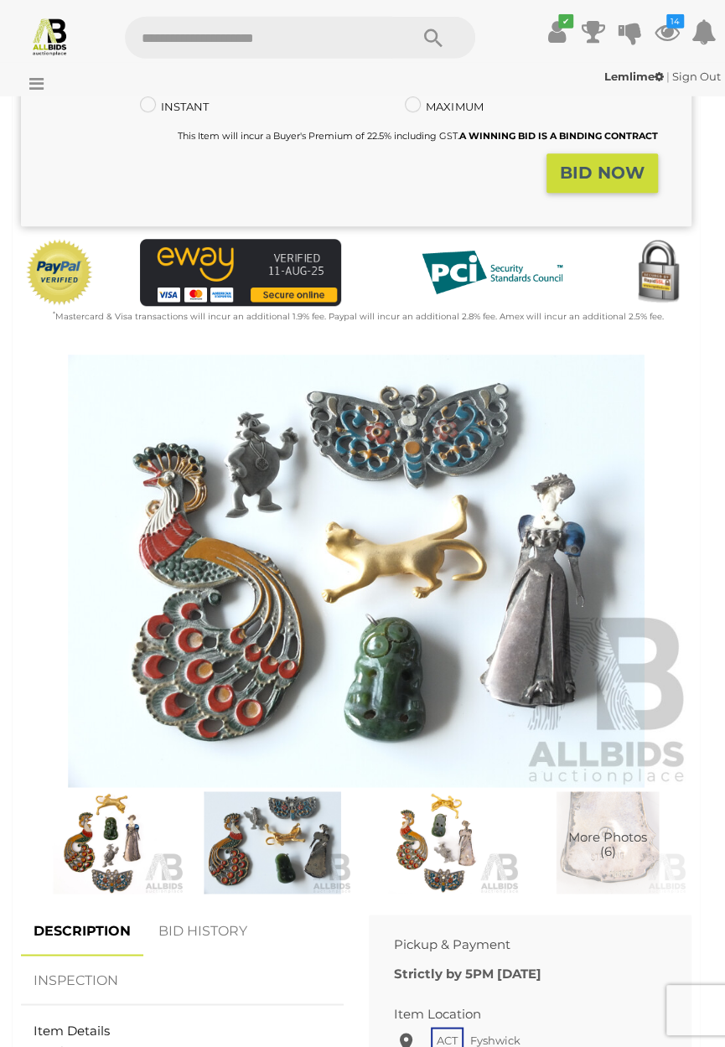
scroll to position [366, 0]
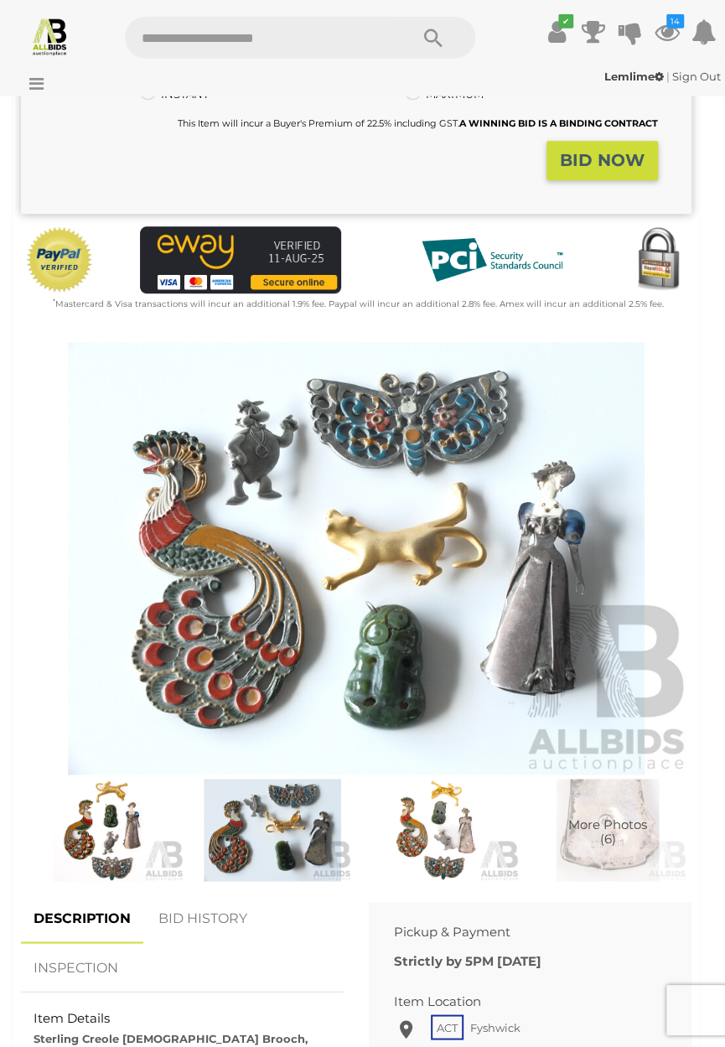
click at [400, 664] on img at bounding box center [356, 558] width 671 height 433
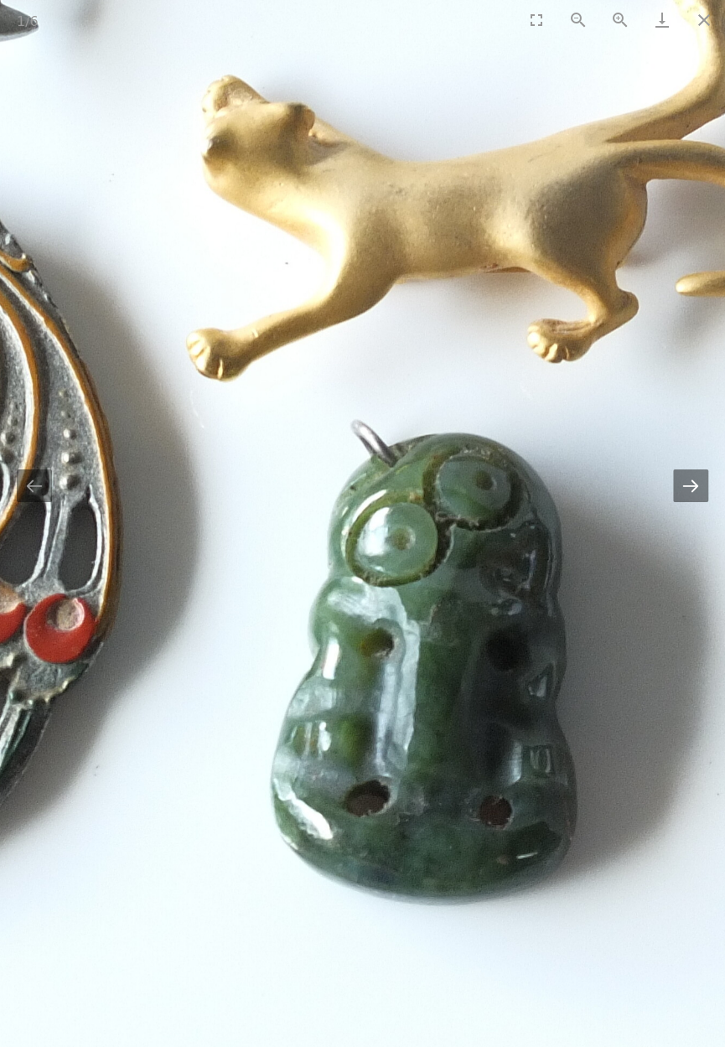
click at [686, 502] on button "Next slide" at bounding box center [690, 486] width 35 height 33
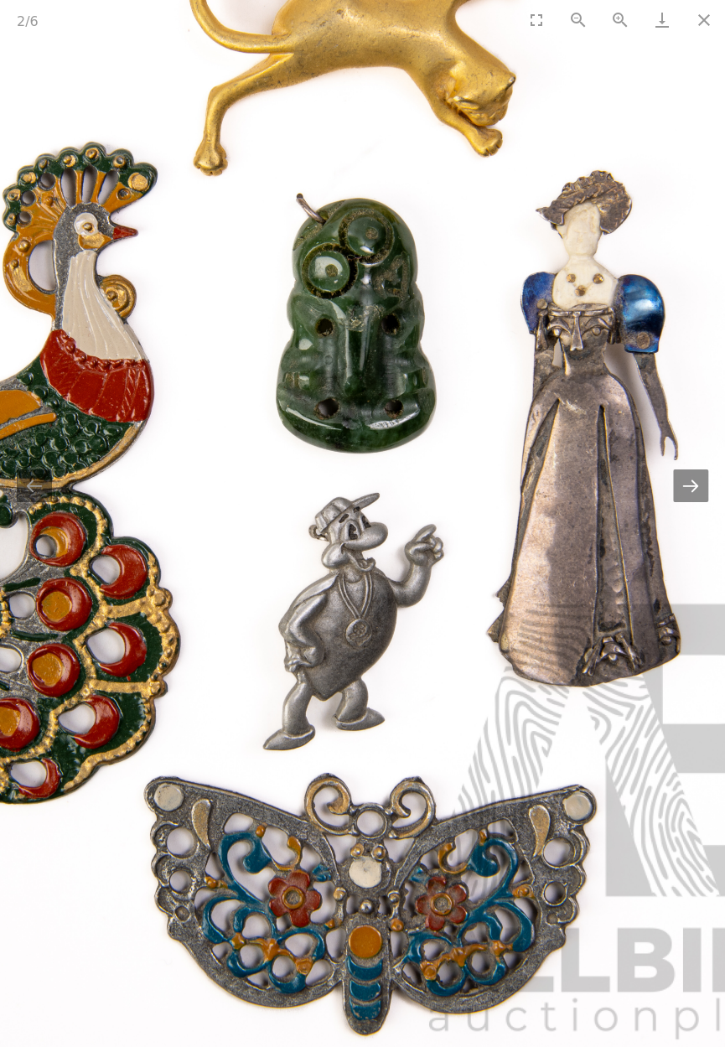
click at [689, 485] on button "Next slide" at bounding box center [690, 486] width 35 height 33
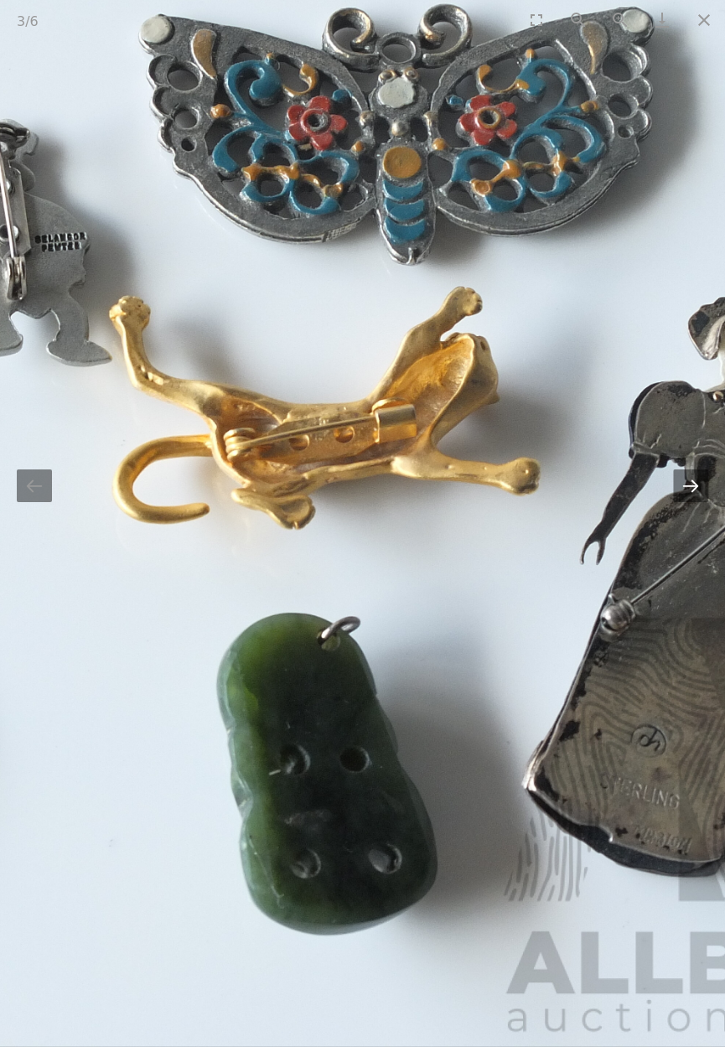
click at [689, 482] on button "Next slide" at bounding box center [690, 486] width 35 height 33
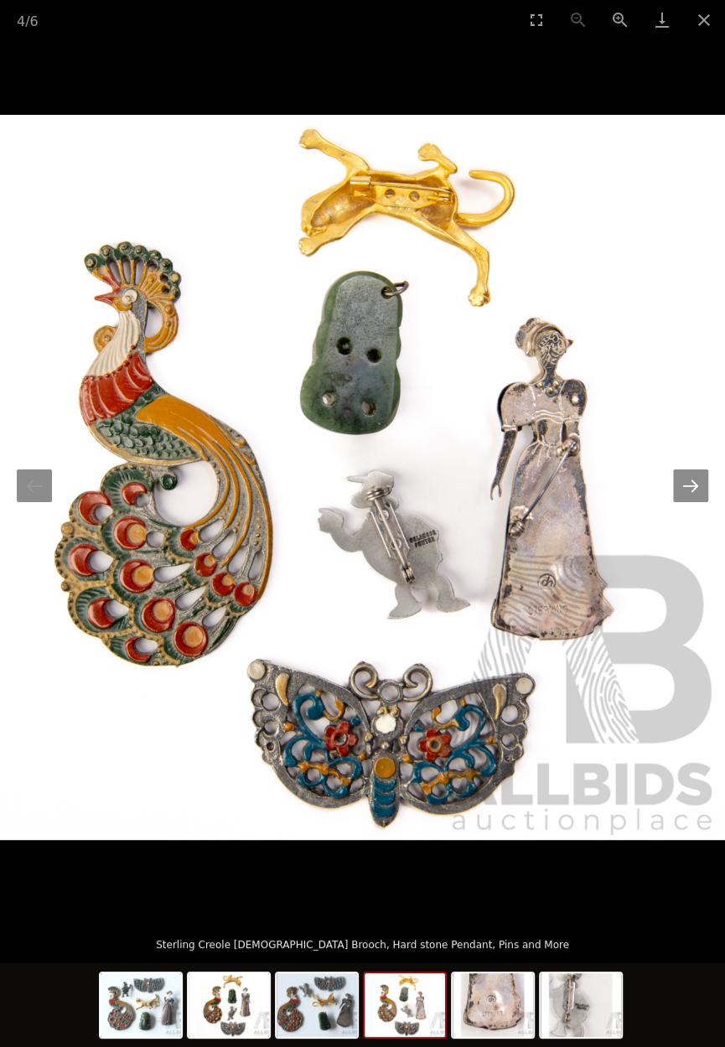
click at [694, 485] on button "Next slide" at bounding box center [690, 486] width 35 height 33
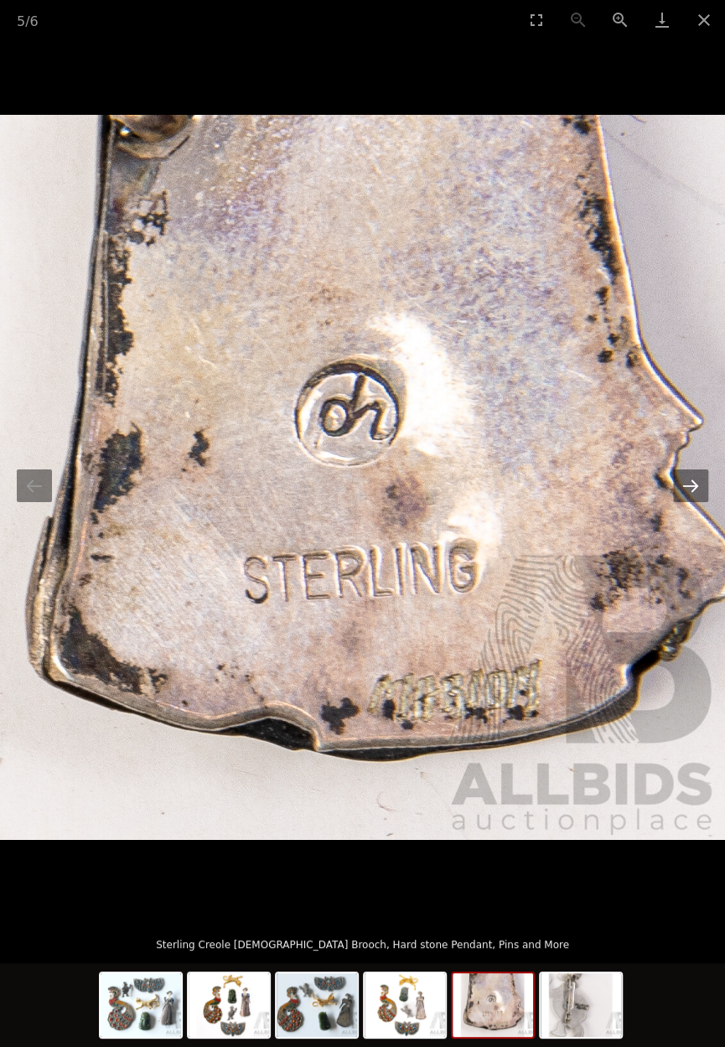
click at [694, 487] on button "Next slide" at bounding box center [690, 486] width 35 height 33
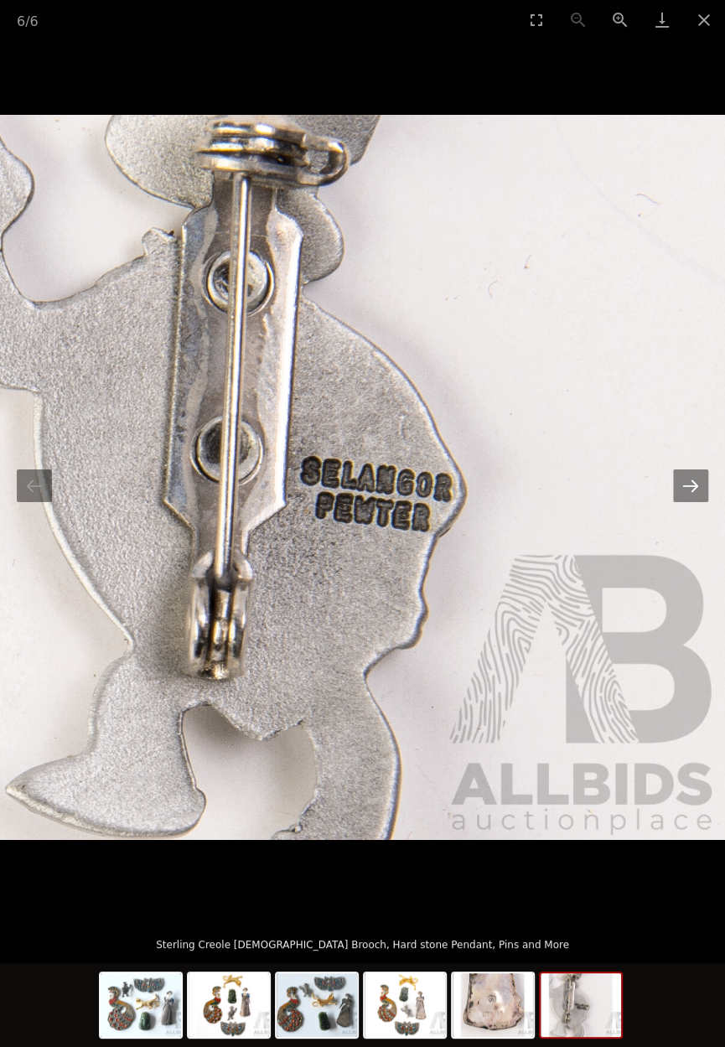
click at [699, 493] on button "Next slide" at bounding box center [690, 486] width 35 height 33
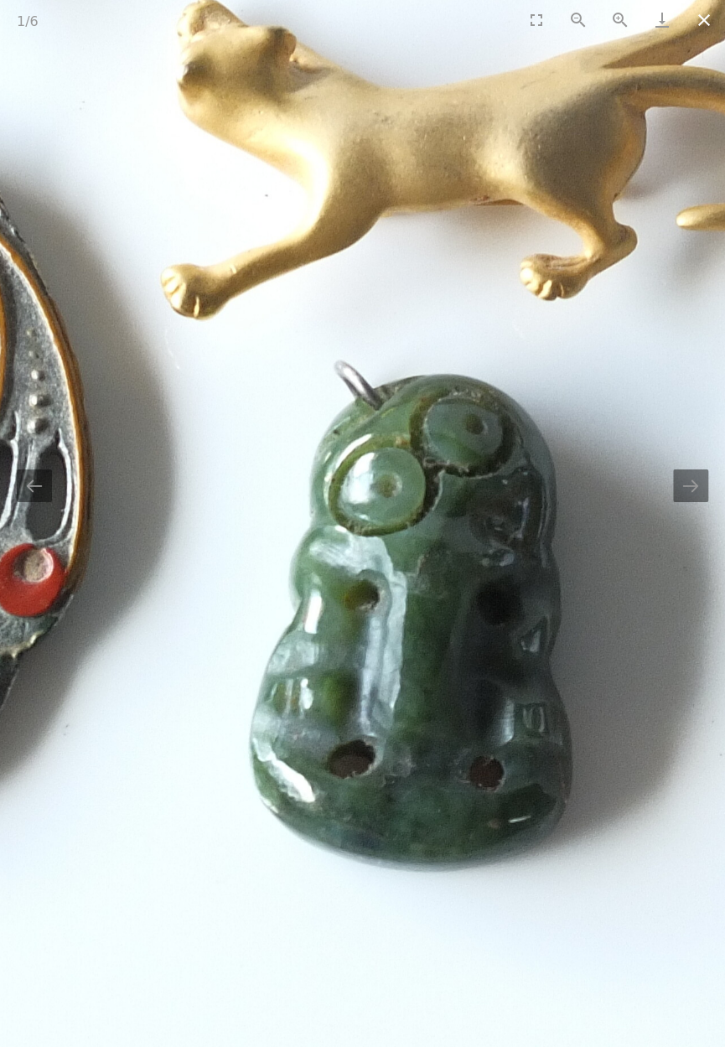
click at [702, 26] on button "Close gallery" at bounding box center [705, 19] width 42 height 39
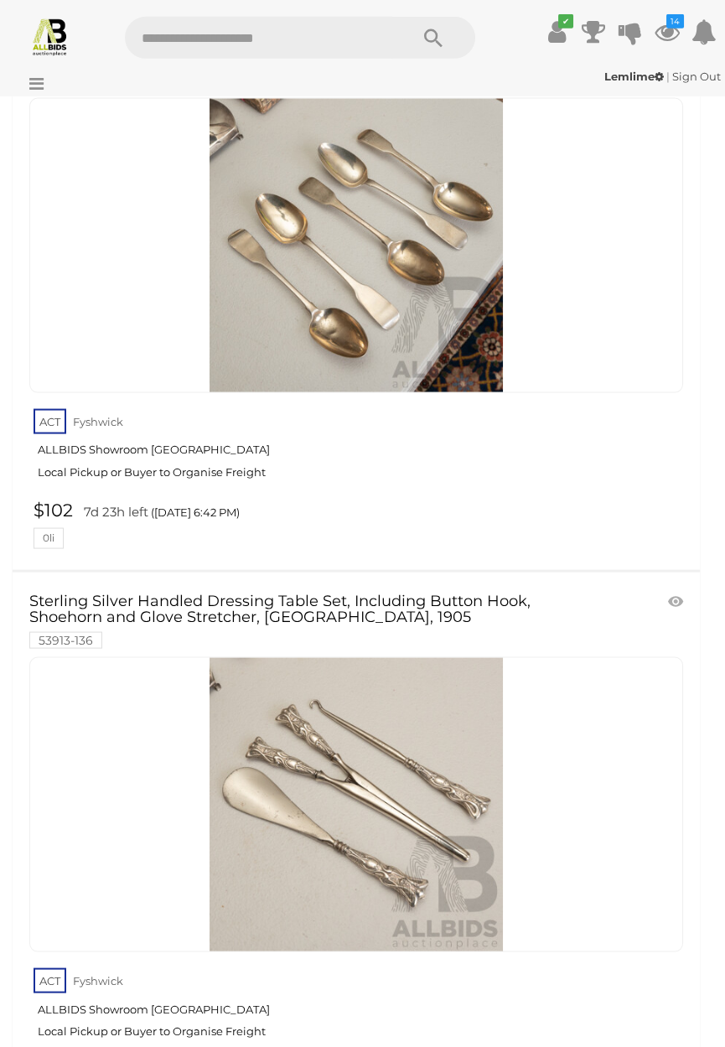
scroll to position [5846, 0]
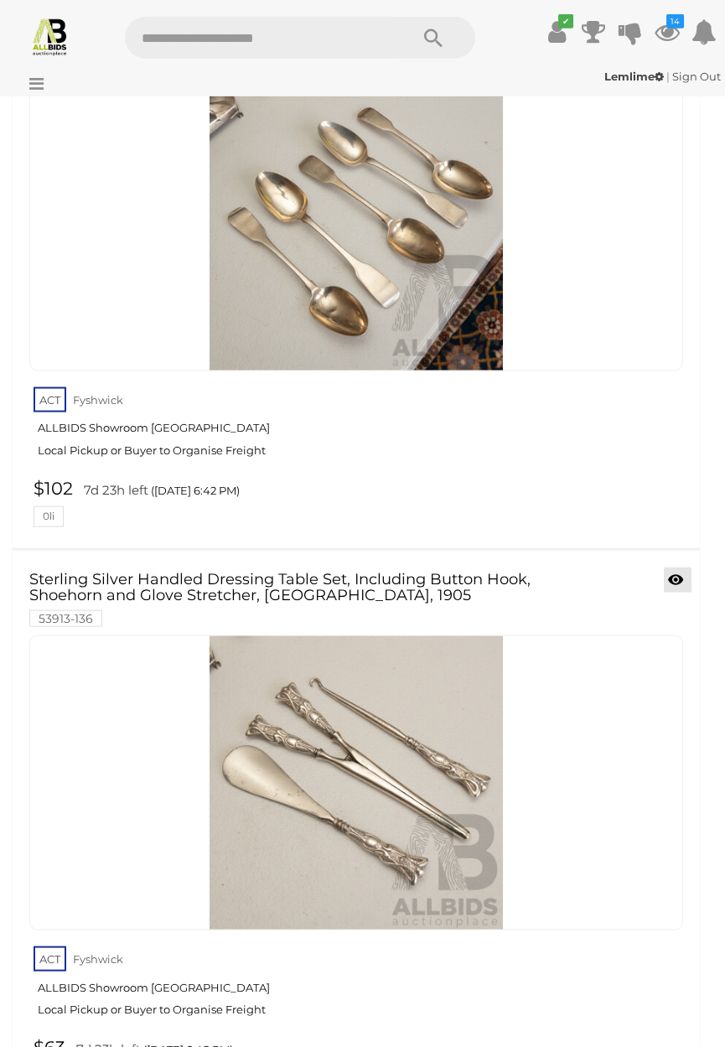
click at [684, 574] on span at bounding box center [686, 581] width 4 height 15
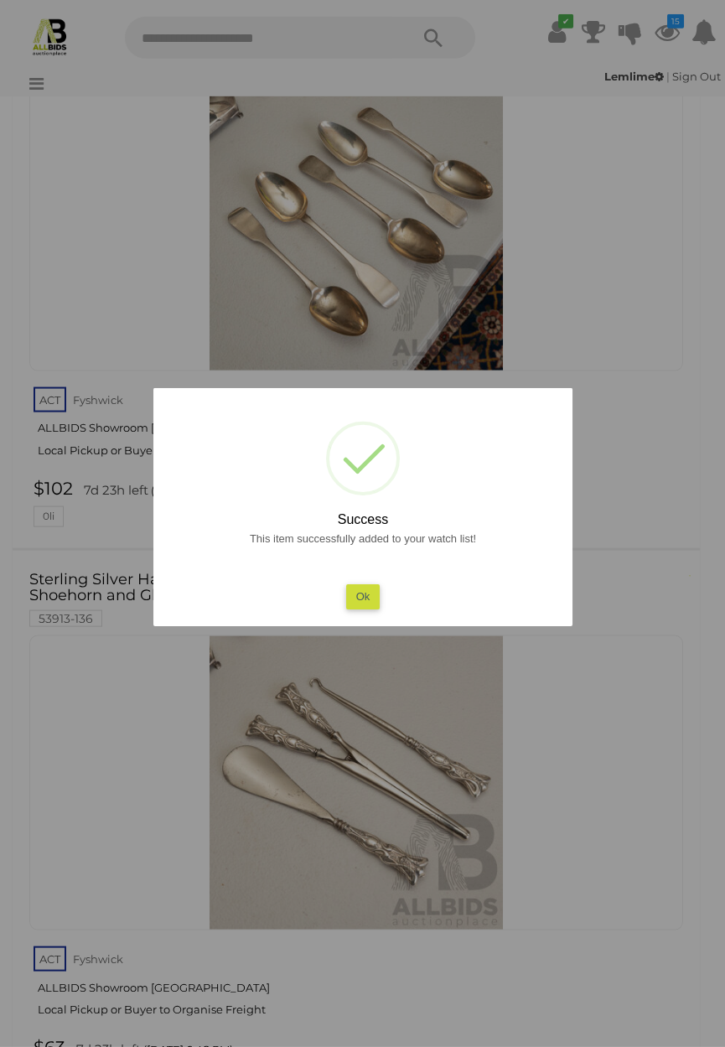
click at [360, 609] on button "Ok" at bounding box center [363, 597] width 34 height 24
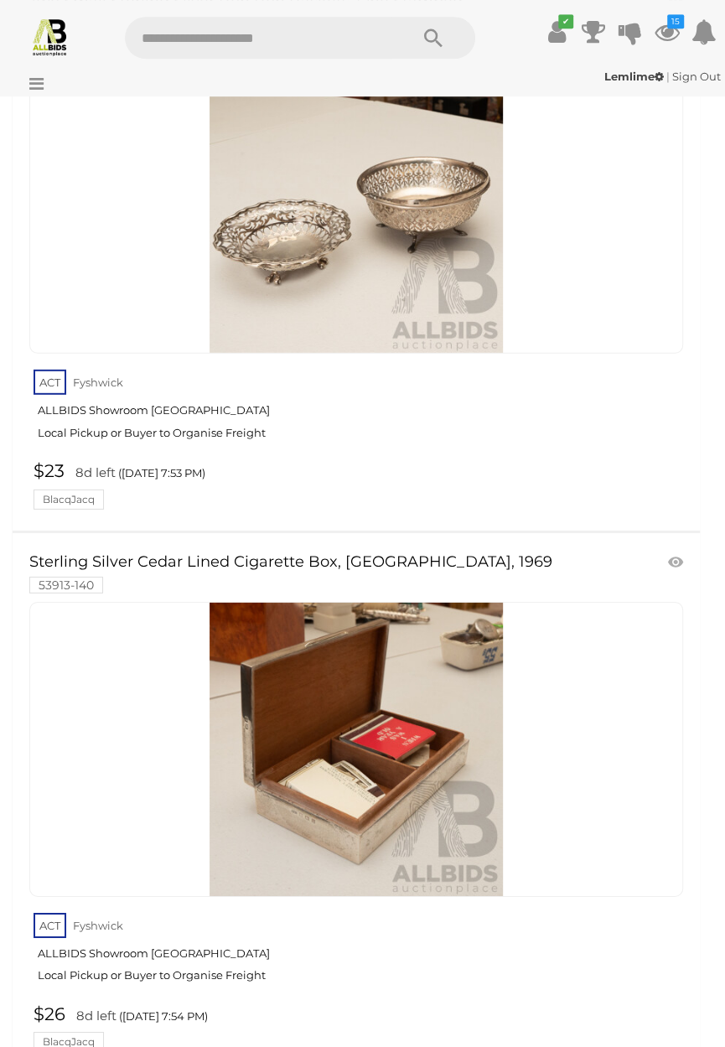
scroll to position [13644, 0]
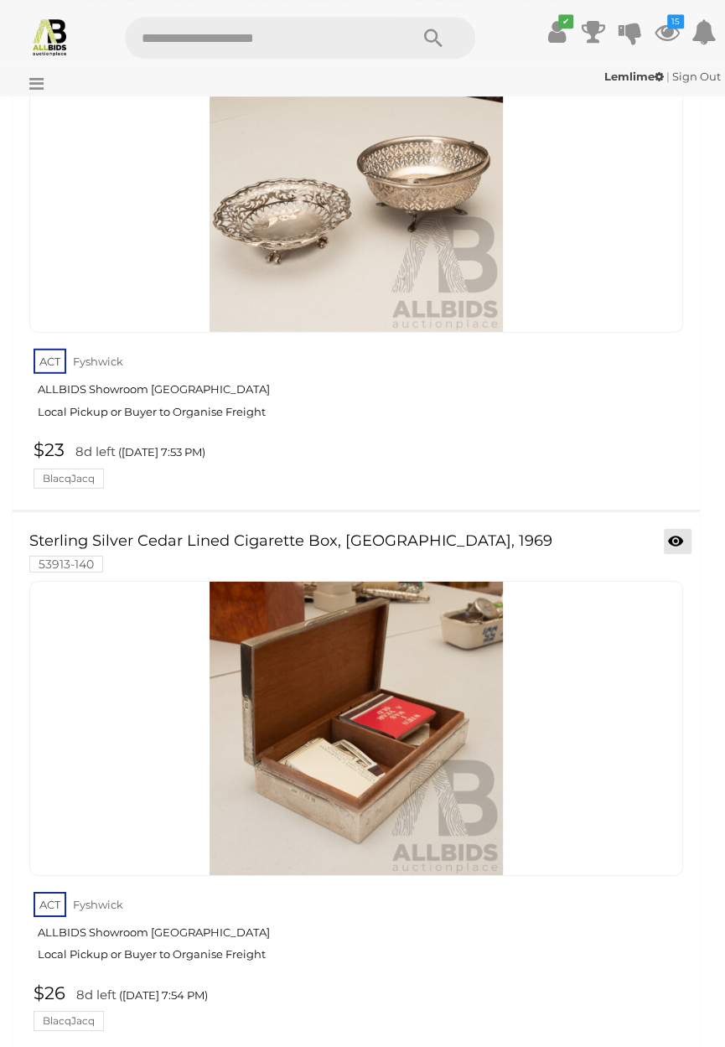
click at [684, 533] on icon at bounding box center [675, 541] width 15 height 17
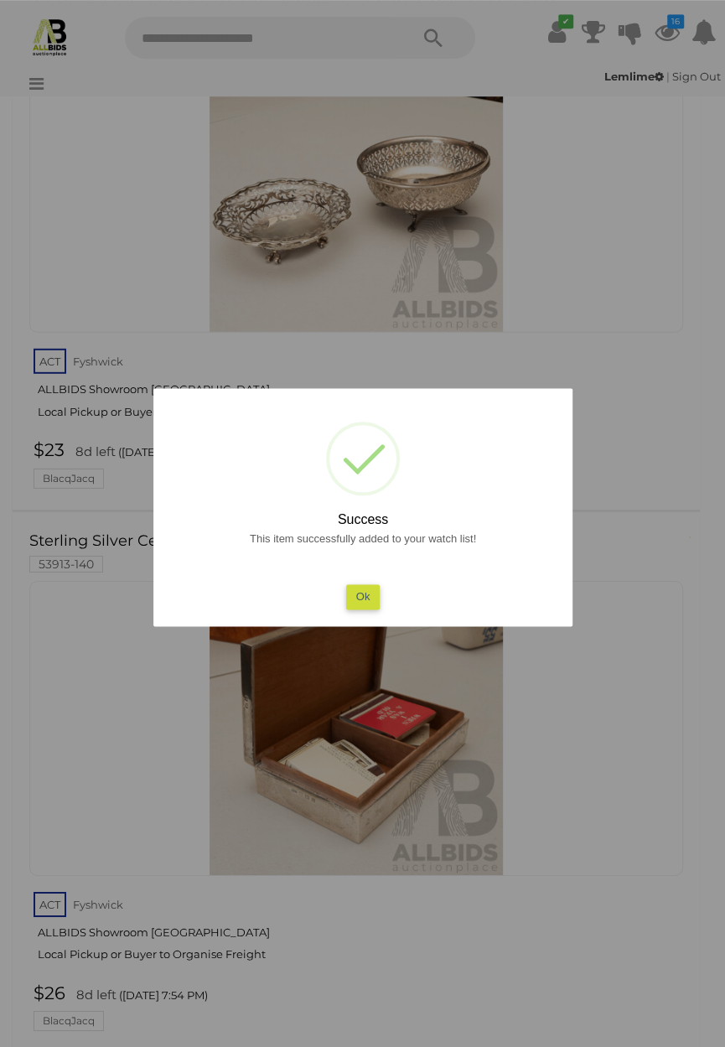
click at [369, 609] on button "Ok" at bounding box center [363, 597] width 34 height 24
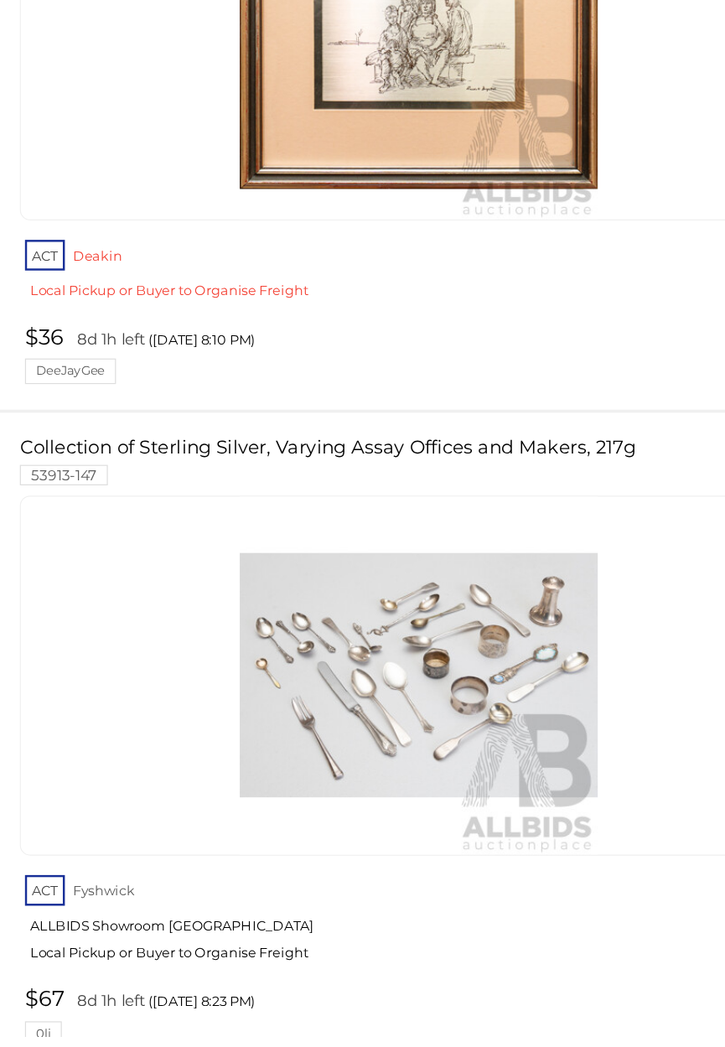
scroll to position [14710, 0]
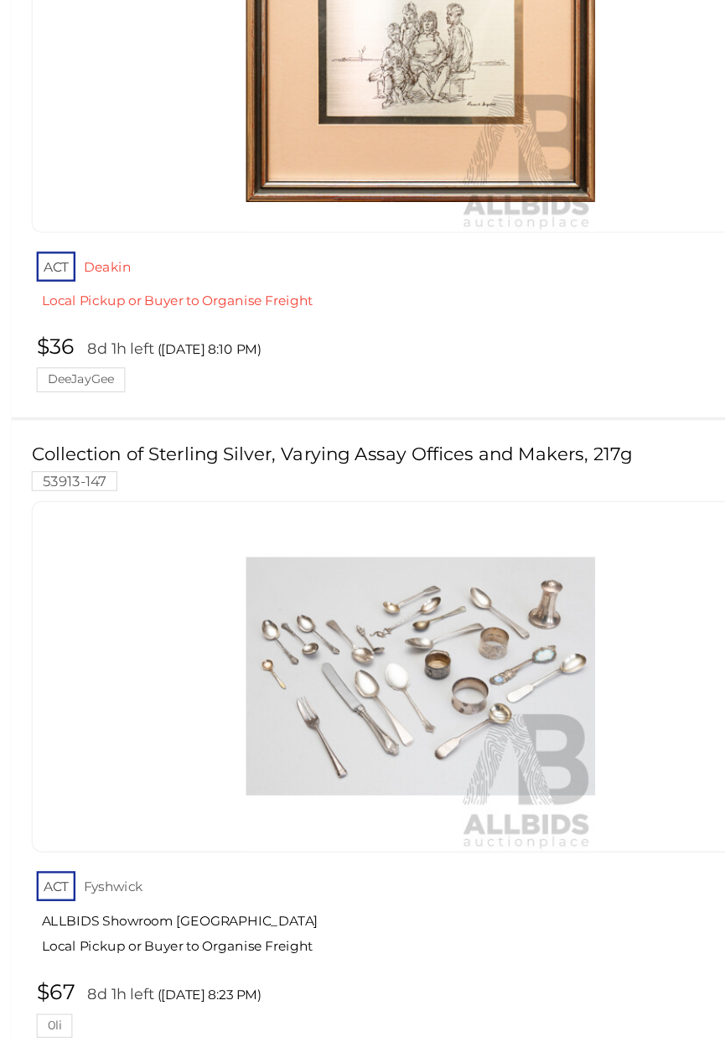
click at [366, 616] on img at bounding box center [357, 743] width 294 height 294
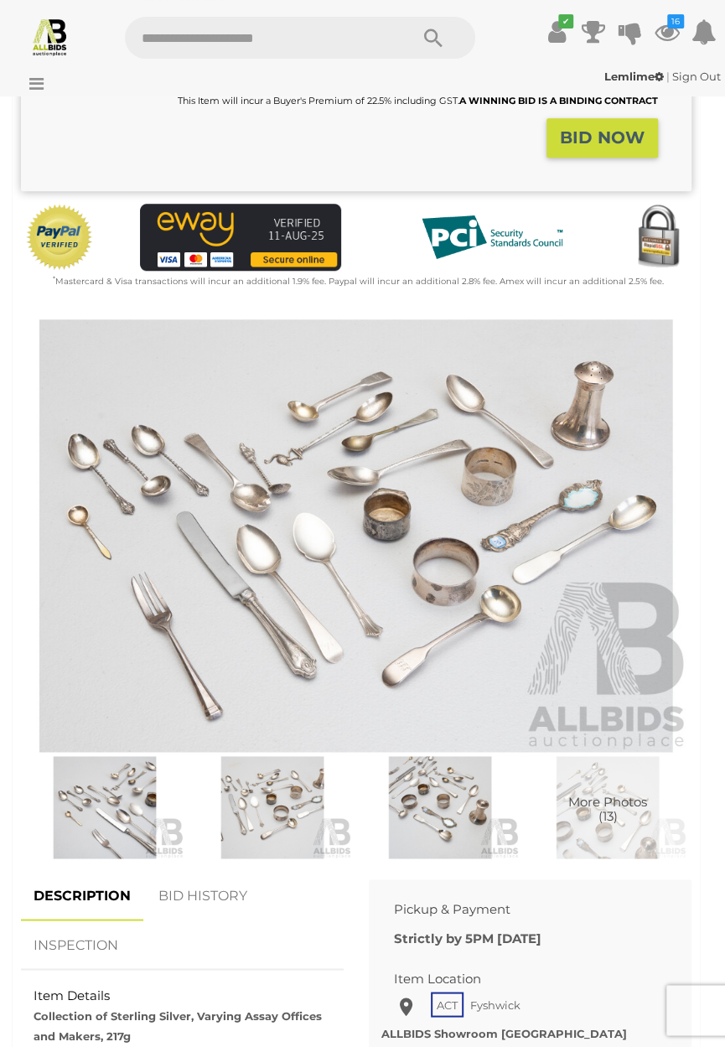
scroll to position [392, 0]
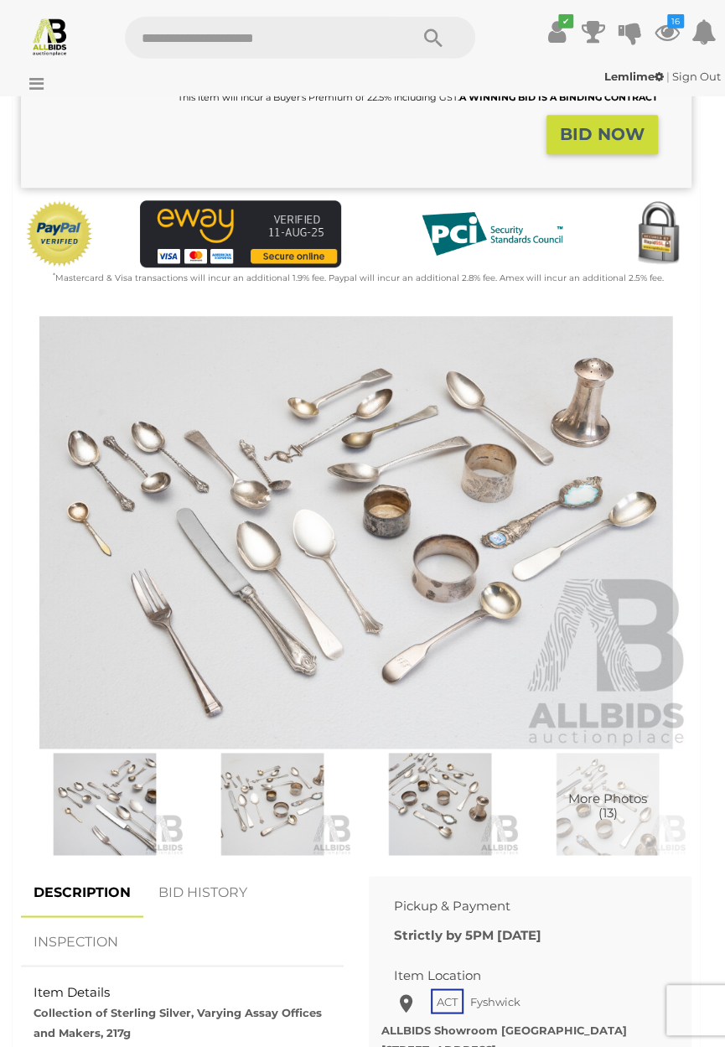
click at [116, 798] on img at bounding box center [104, 804] width 159 height 102
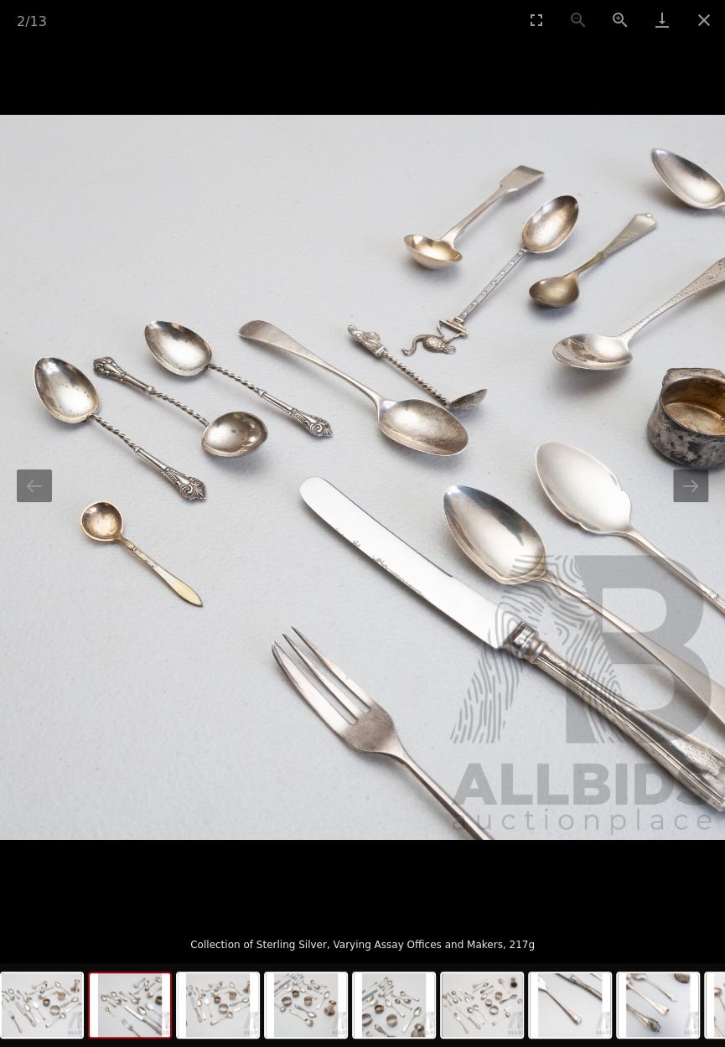
scroll to position [345, 0]
click at [696, 502] on button "Next slide" at bounding box center [690, 486] width 35 height 33
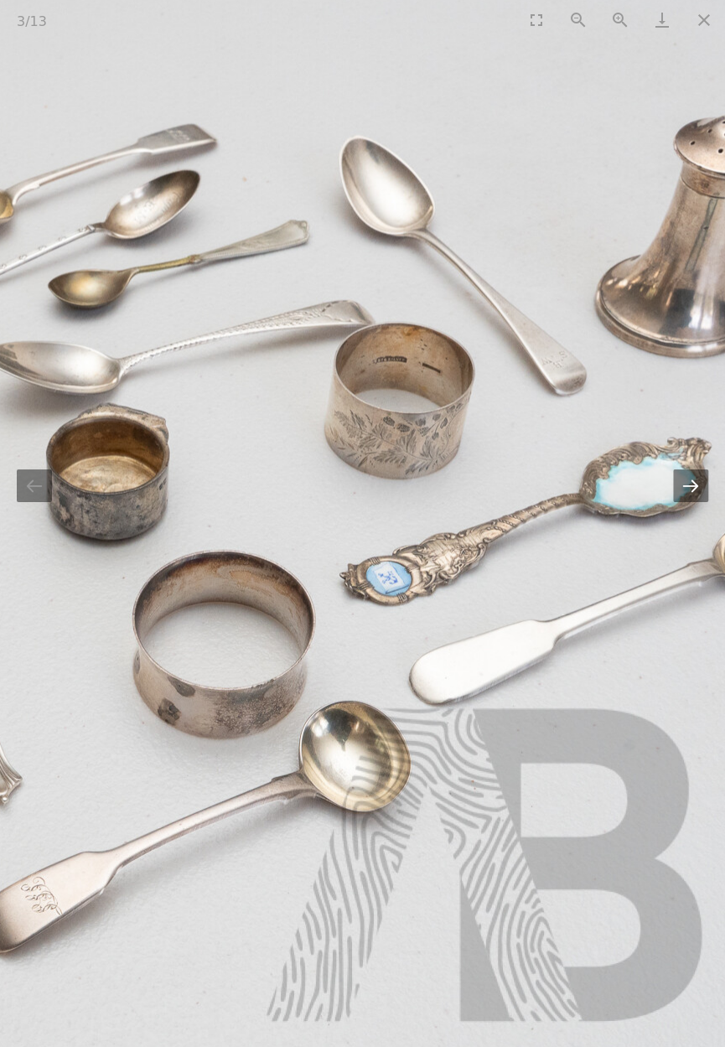
click at [695, 502] on button "Next slide" at bounding box center [690, 486] width 35 height 33
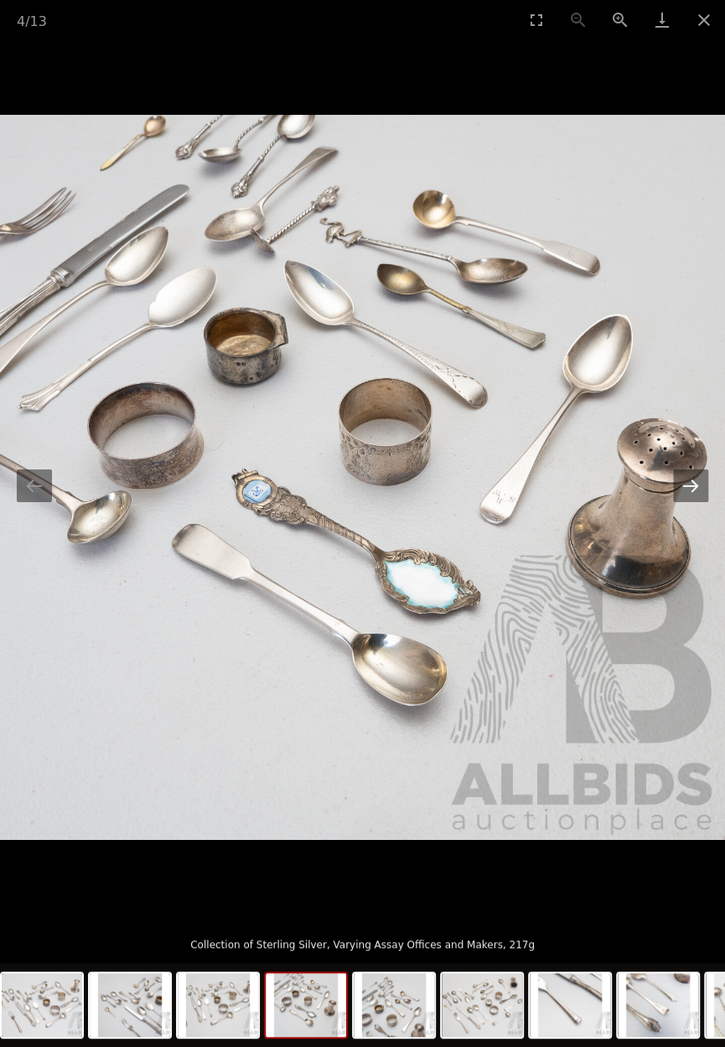
click at [696, 492] on button "Next slide" at bounding box center [690, 486] width 35 height 33
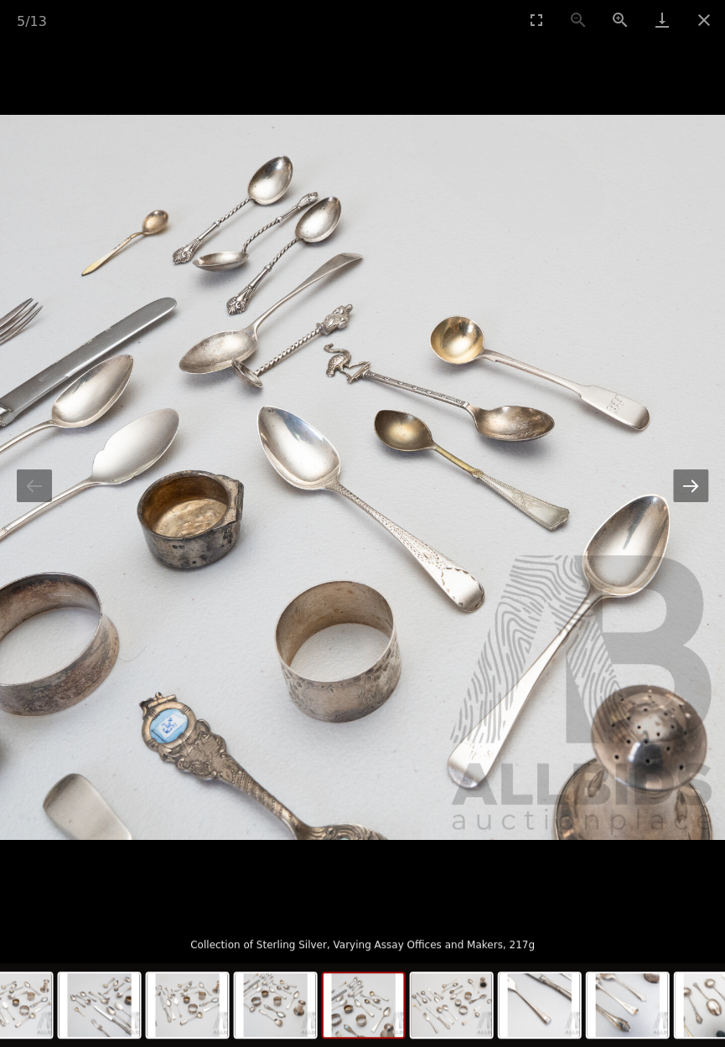
click at [697, 491] on button "Next slide" at bounding box center [690, 486] width 35 height 33
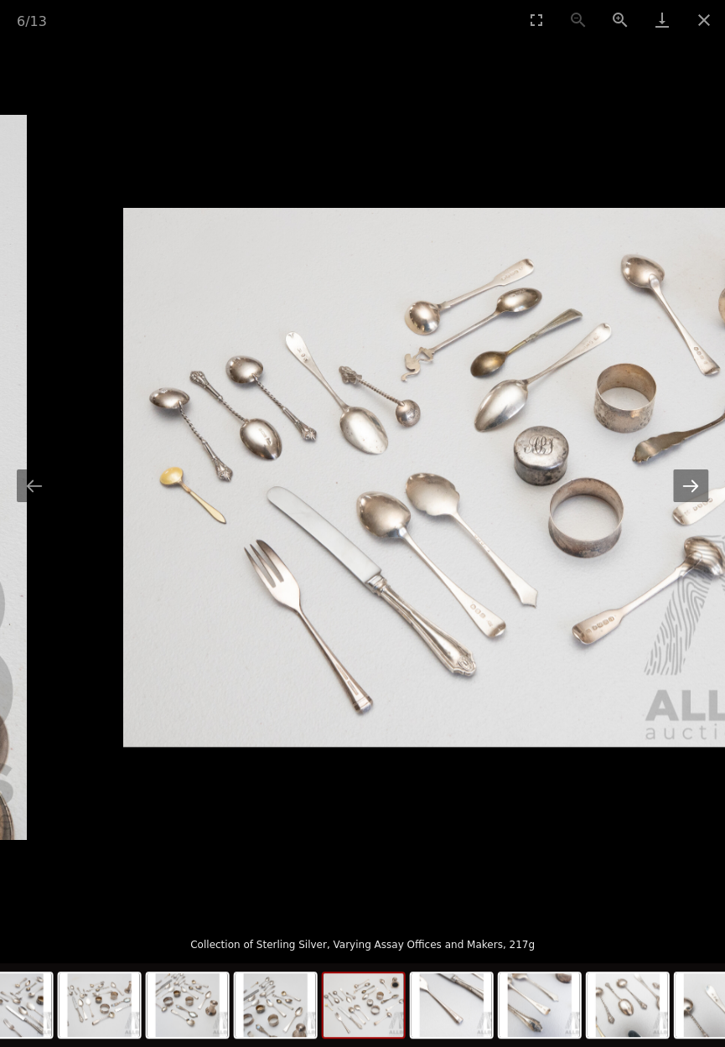
scroll to position [365, 0]
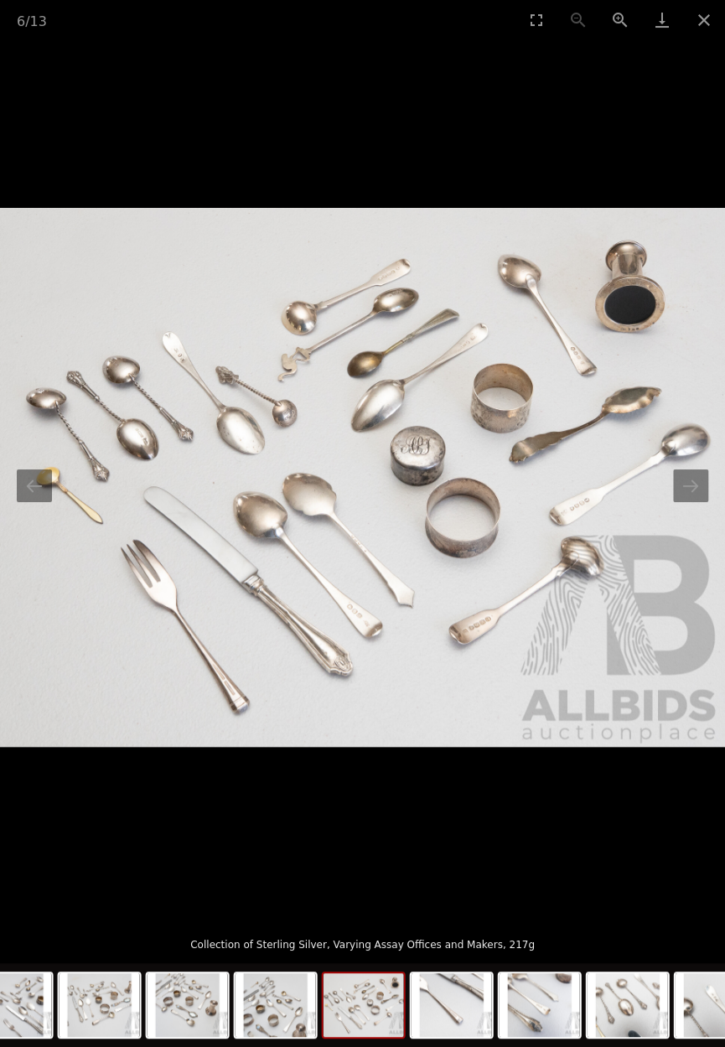
scroll to position [323, 0]
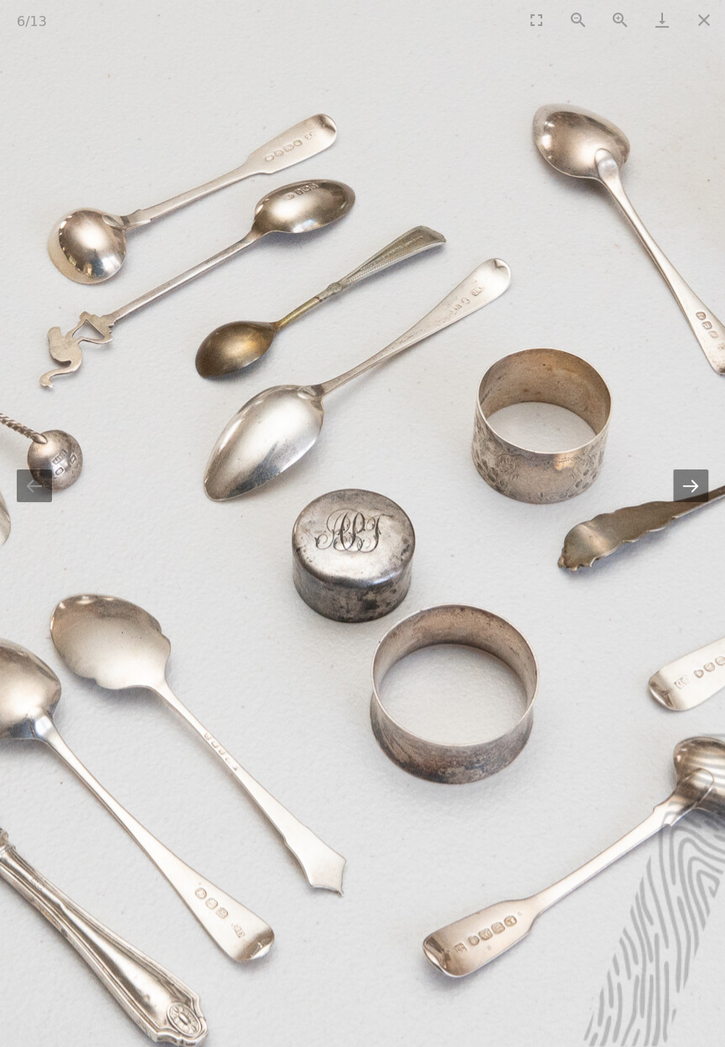
click at [693, 493] on button "Next slide" at bounding box center [690, 486] width 35 height 33
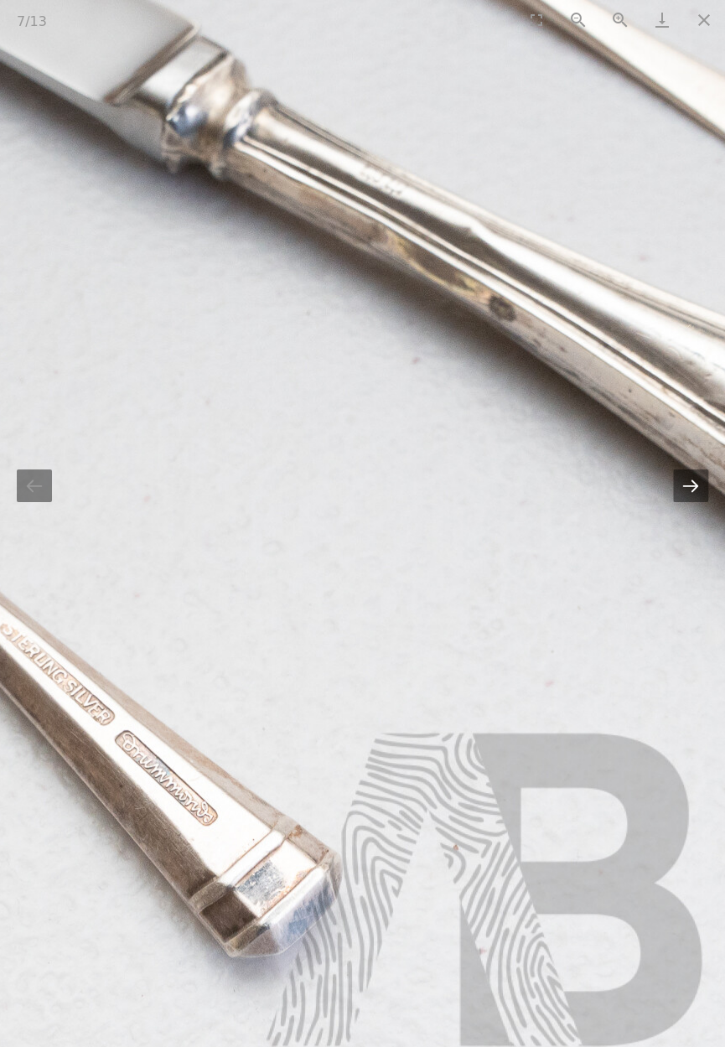
click at [699, 491] on button "Next slide" at bounding box center [690, 486] width 35 height 33
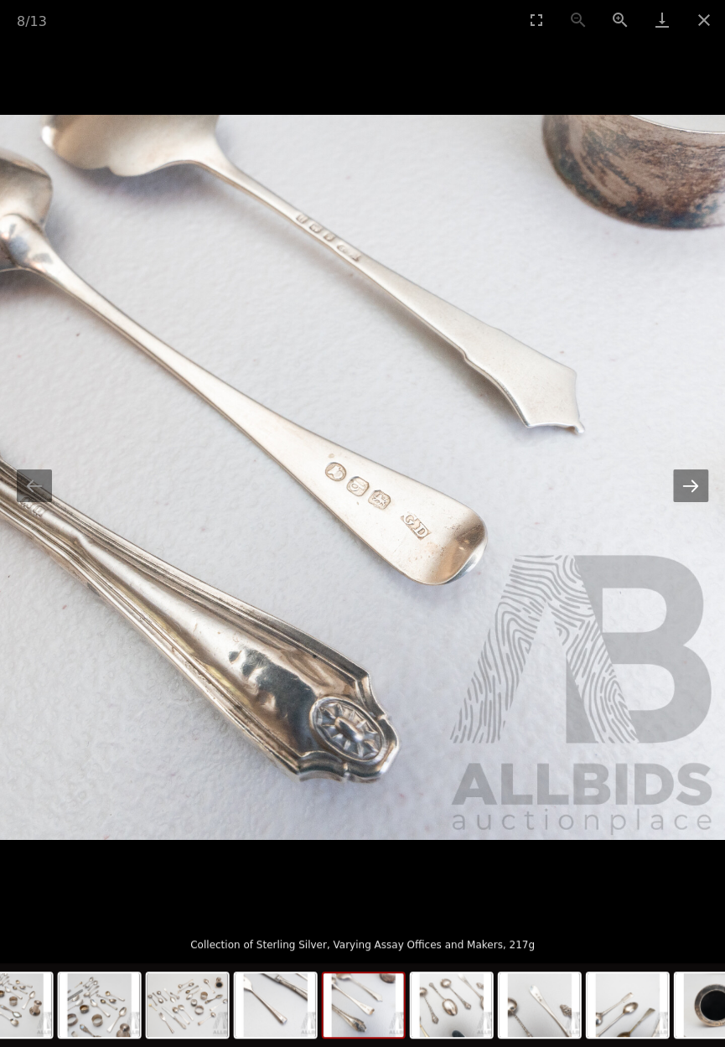
click at [699, 490] on button "Next slide" at bounding box center [690, 486] width 35 height 33
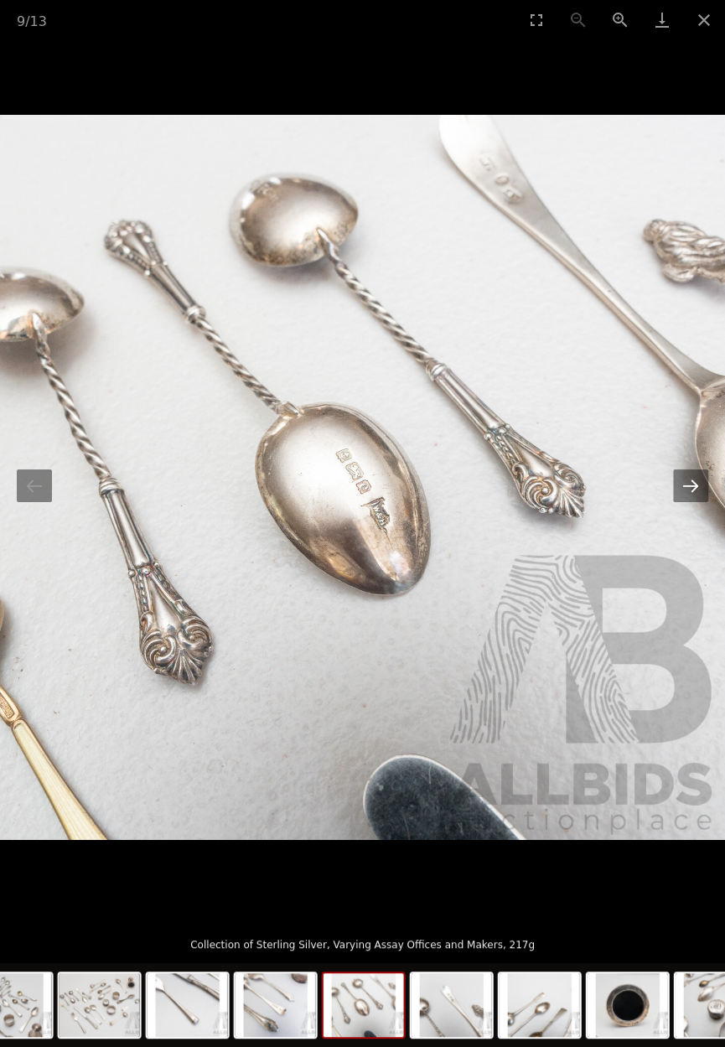
click at [709, 502] on button "Next slide" at bounding box center [690, 486] width 35 height 33
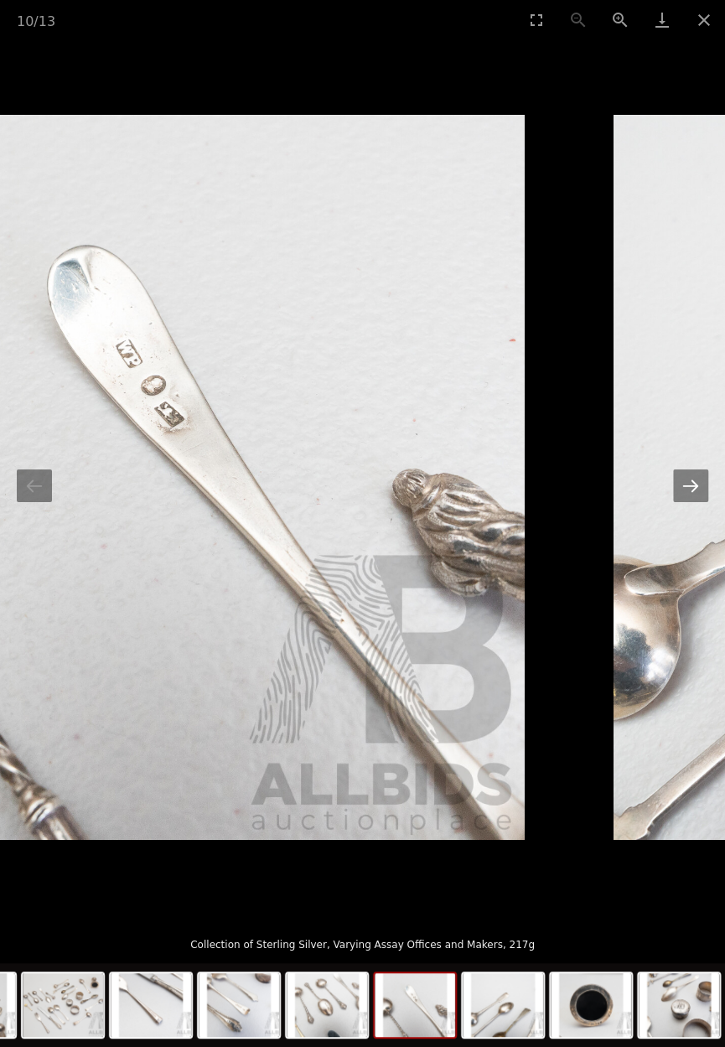
scroll to position [332, 0]
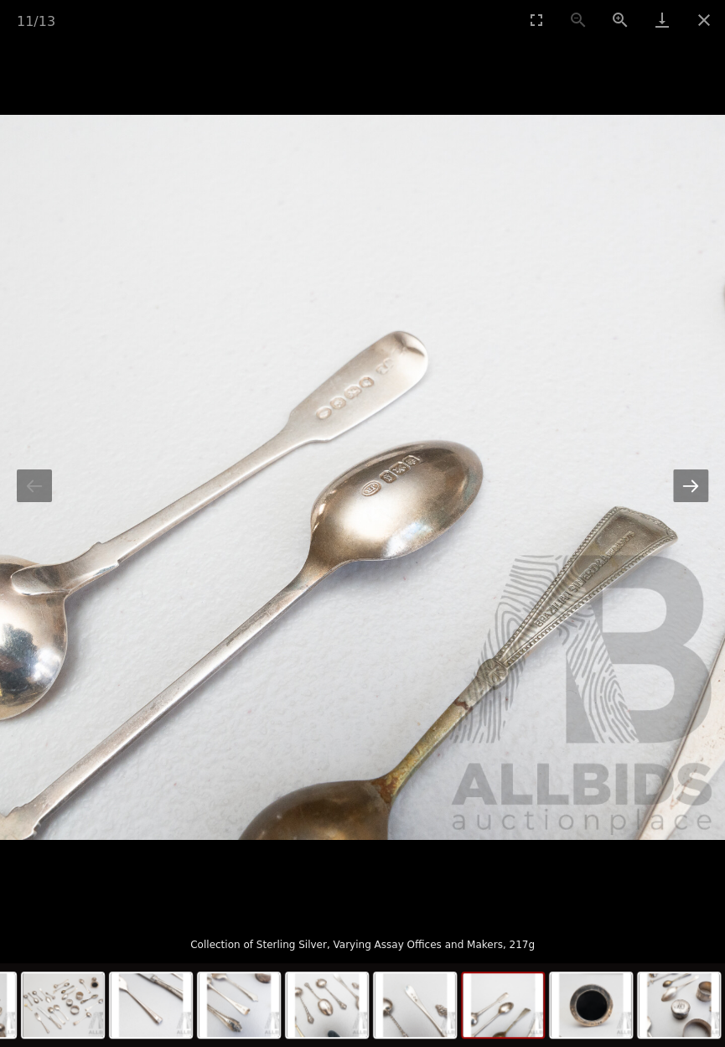
click at [689, 491] on button "Next slide" at bounding box center [690, 486] width 35 height 33
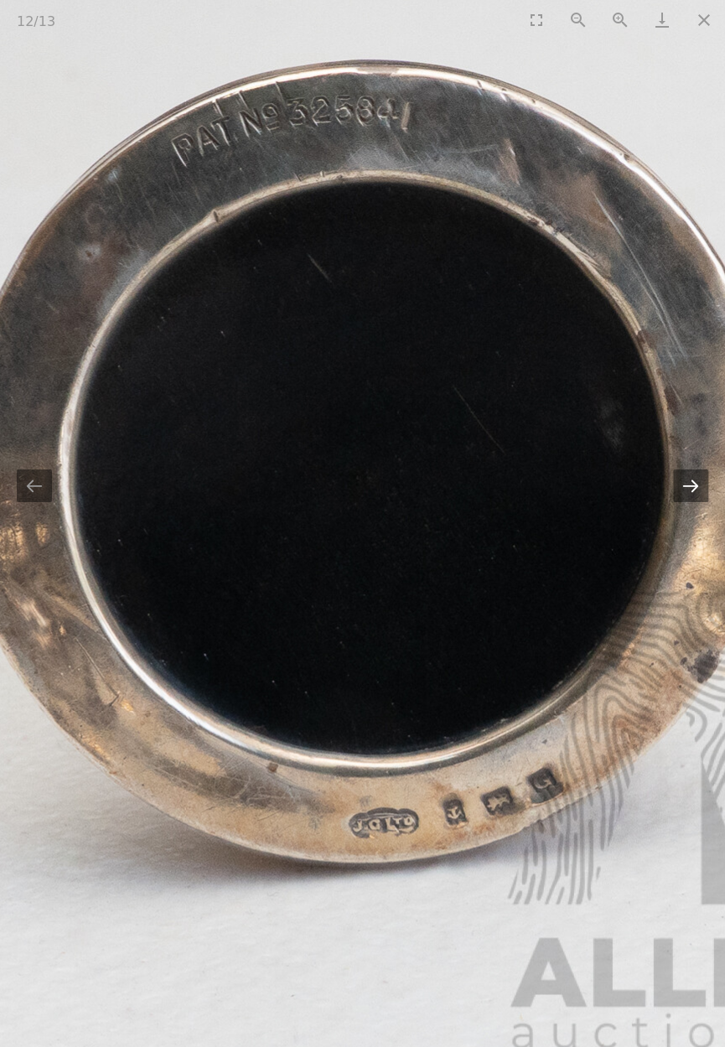
click at [694, 493] on button "Next slide" at bounding box center [690, 486] width 35 height 33
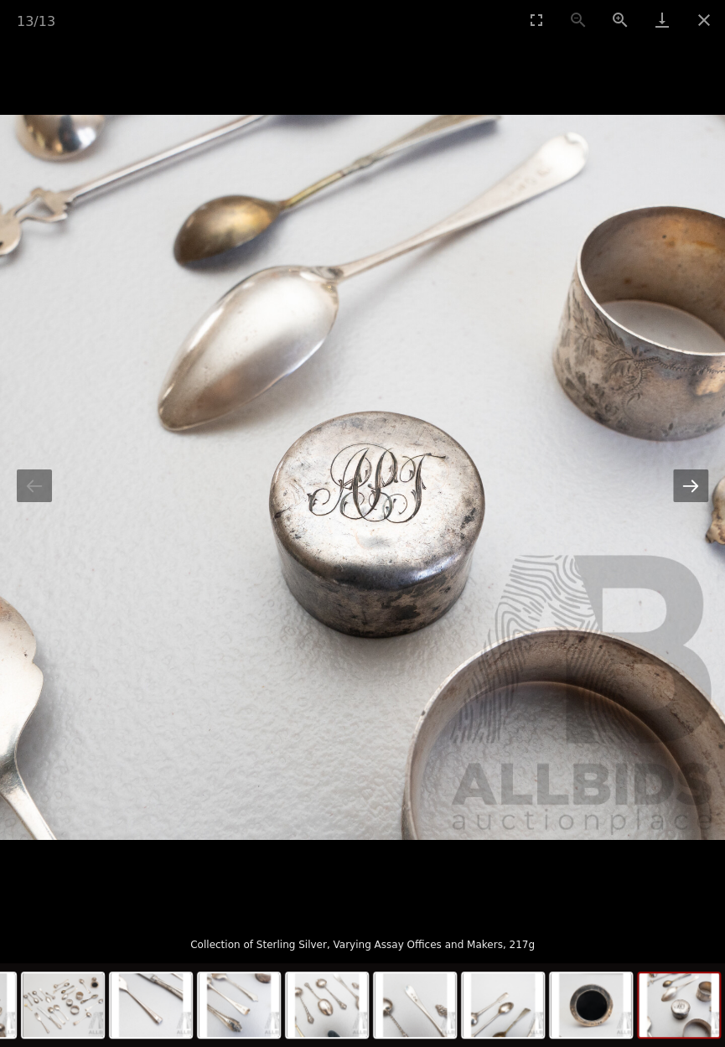
click at [695, 489] on button "Next slide" at bounding box center [690, 486] width 35 height 33
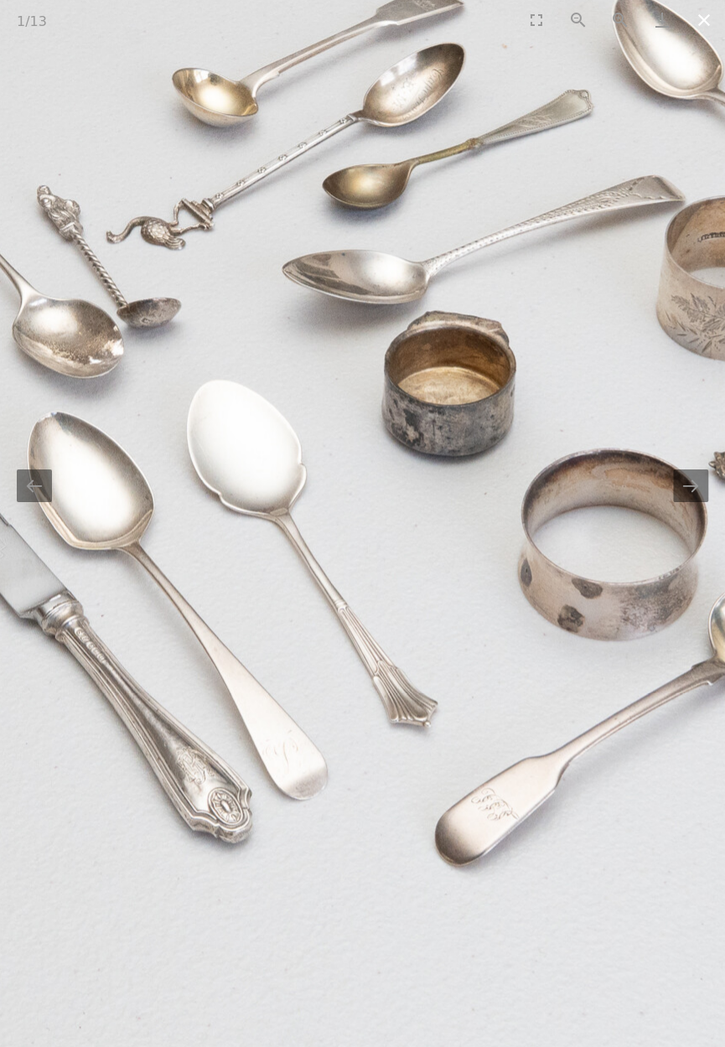
click at [712, 23] on button "Close gallery" at bounding box center [705, 19] width 42 height 39
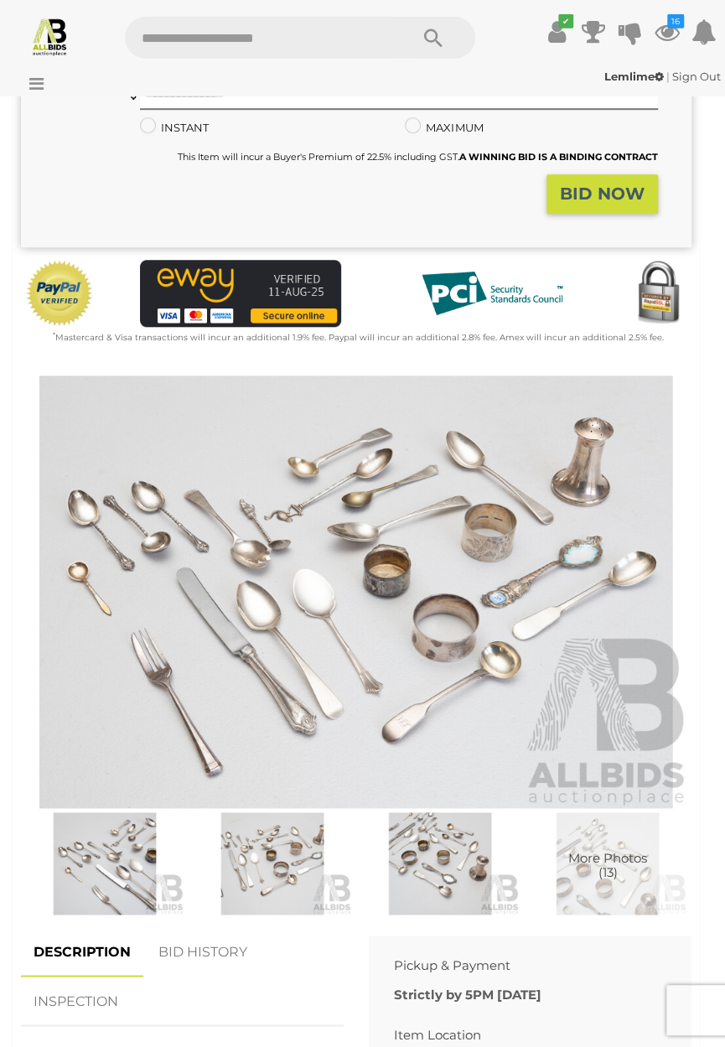
scroll to position [392, 0]
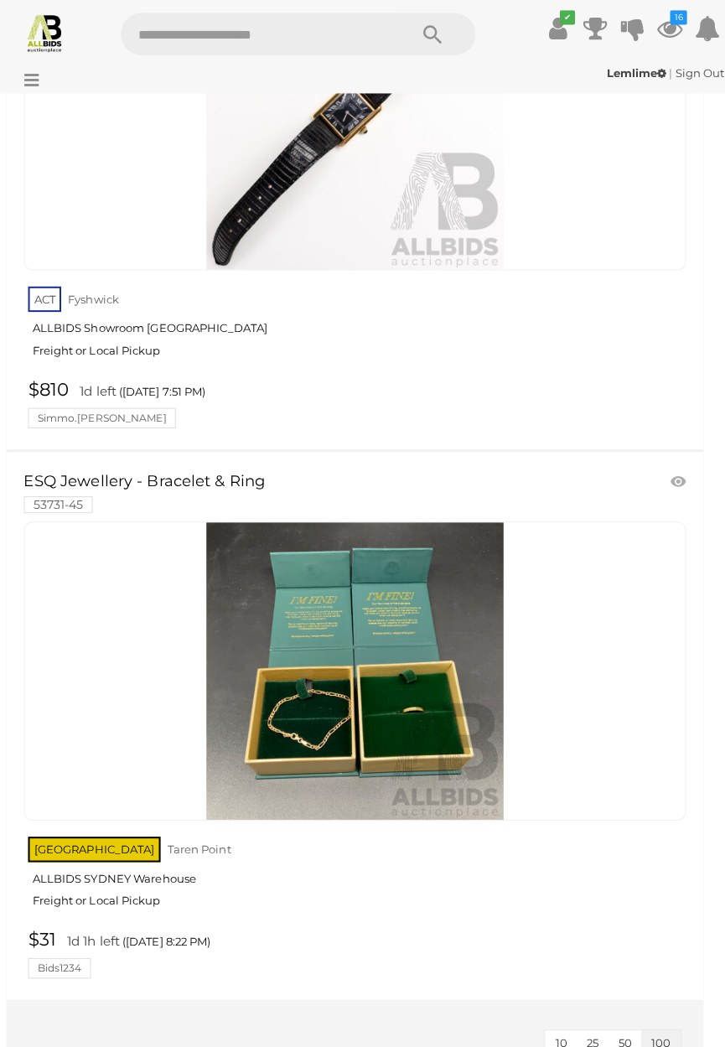
scroll to position [16426, 0]
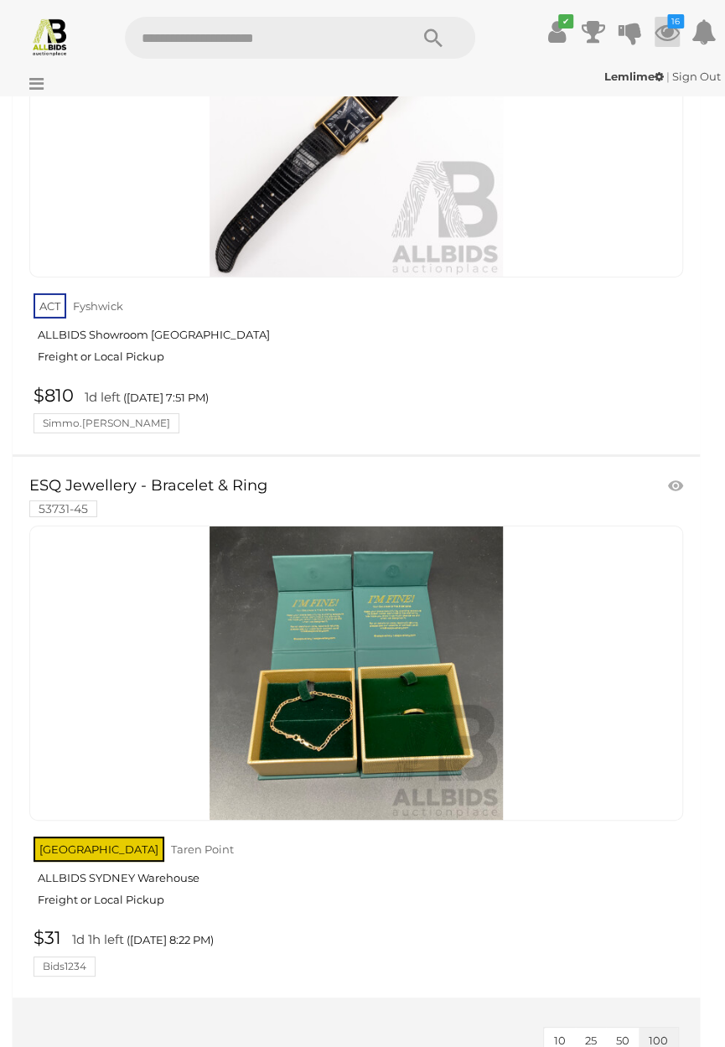
click at [684, 29] on icon "16" at bounding box center [676, 21] width 17 height 14
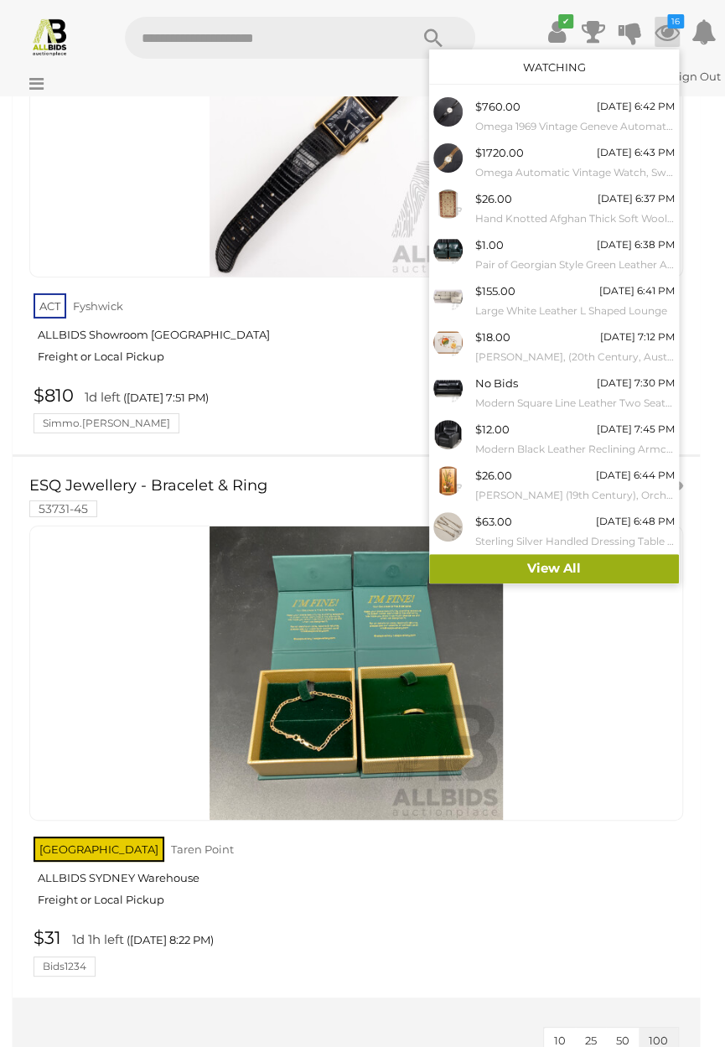
click at [578, 572] on link "View All" at bounding box center [554, 568] width 250 height 29
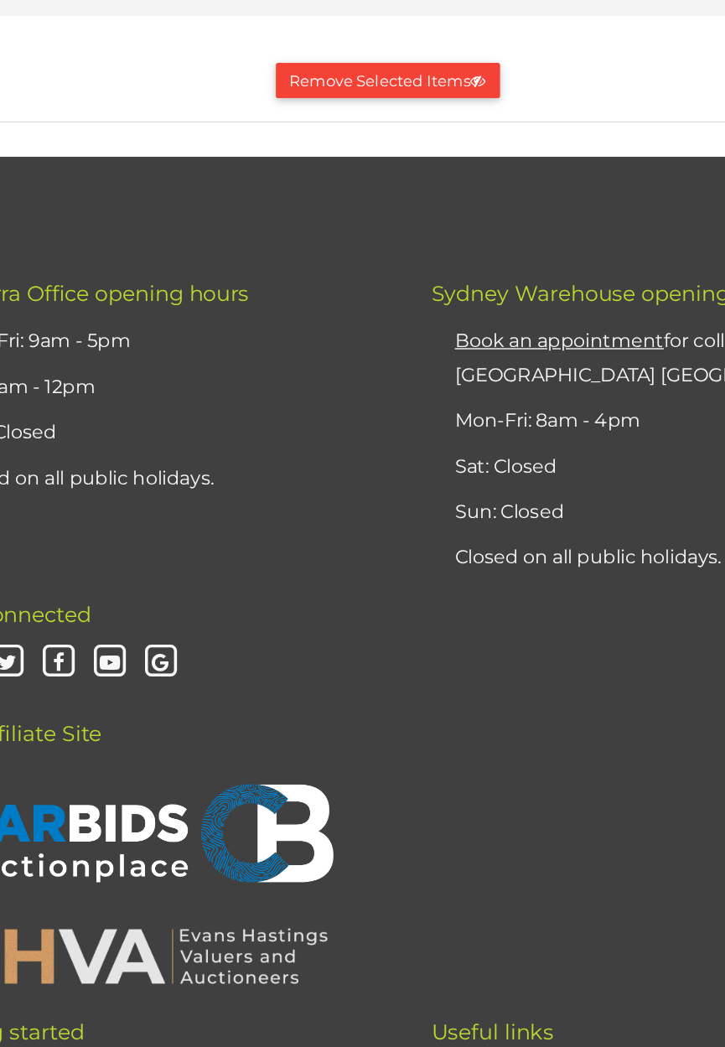
scroll to position [6758, 0]
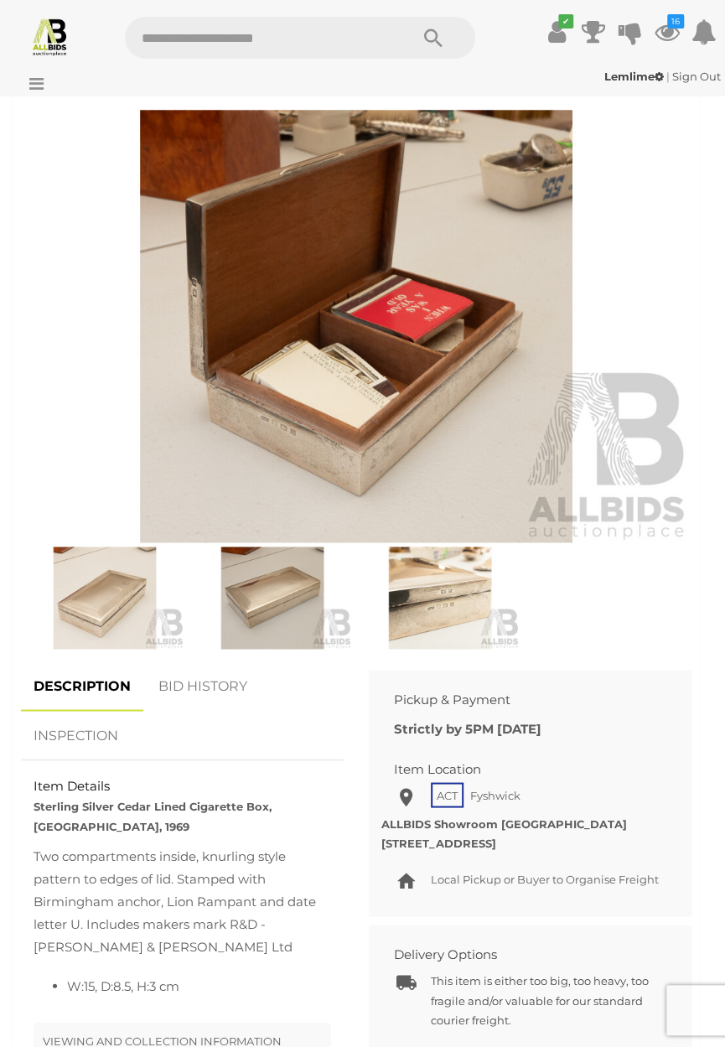
scroll to position [600, 0]
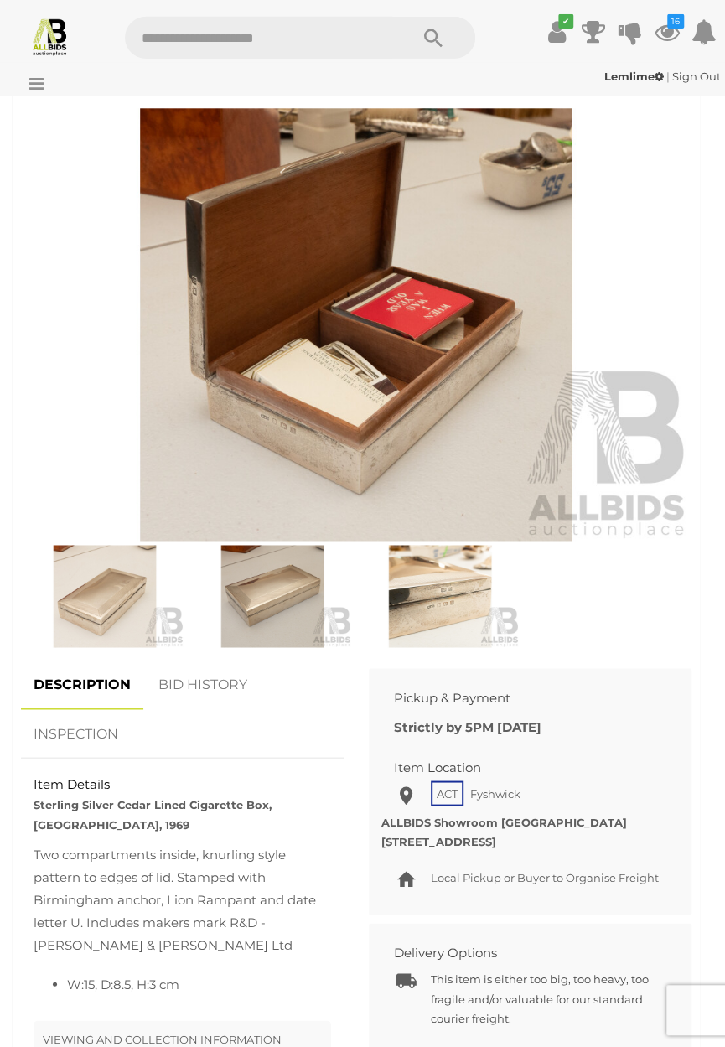
click at [380, 403] on img at bounding box center [356, 324] width 671 height 433
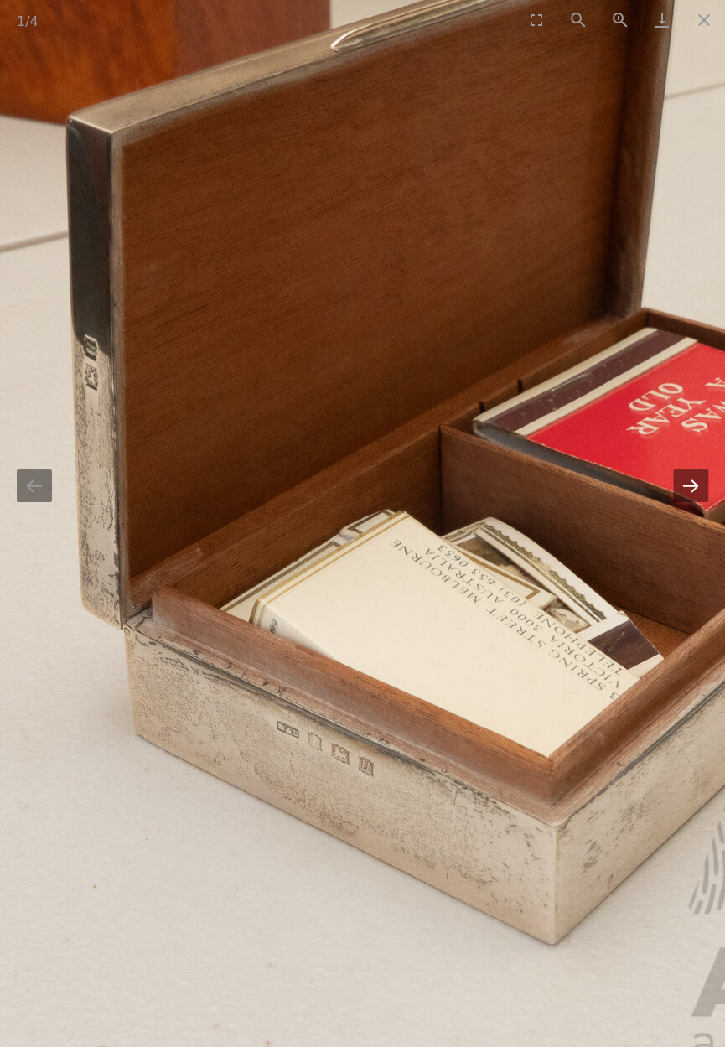
click at [693, 491] on button "Next slide" at bounding box center [690, 486] width 35 height 33
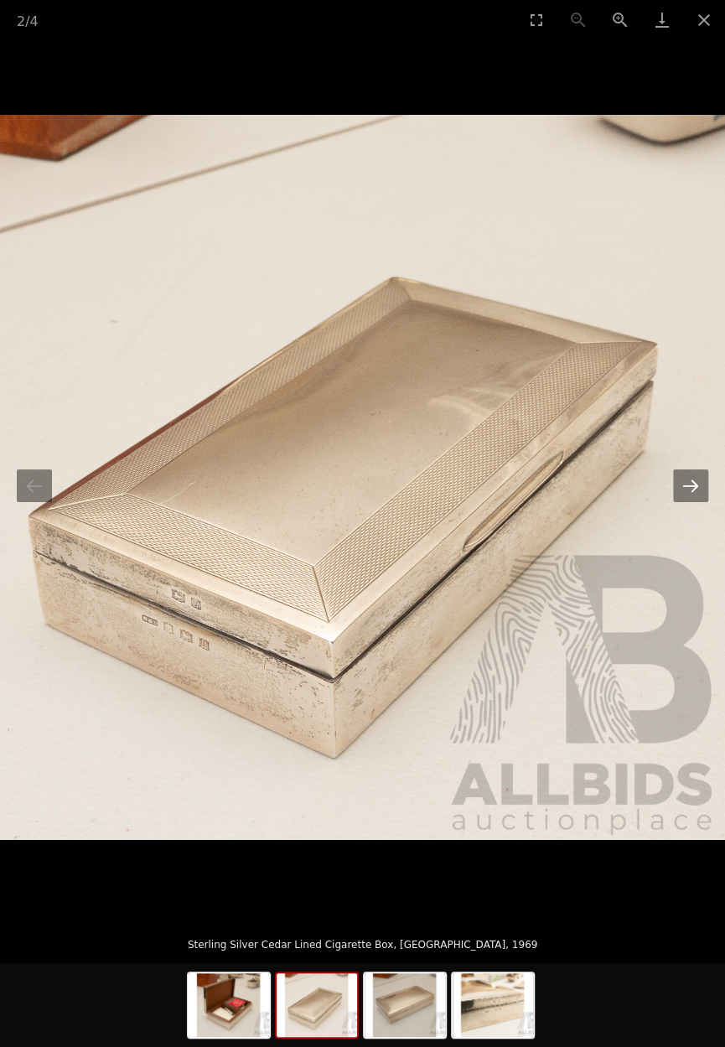
click at [692, 491] on button "Next slide" at bounding box center [690, 486] width 35 height 33
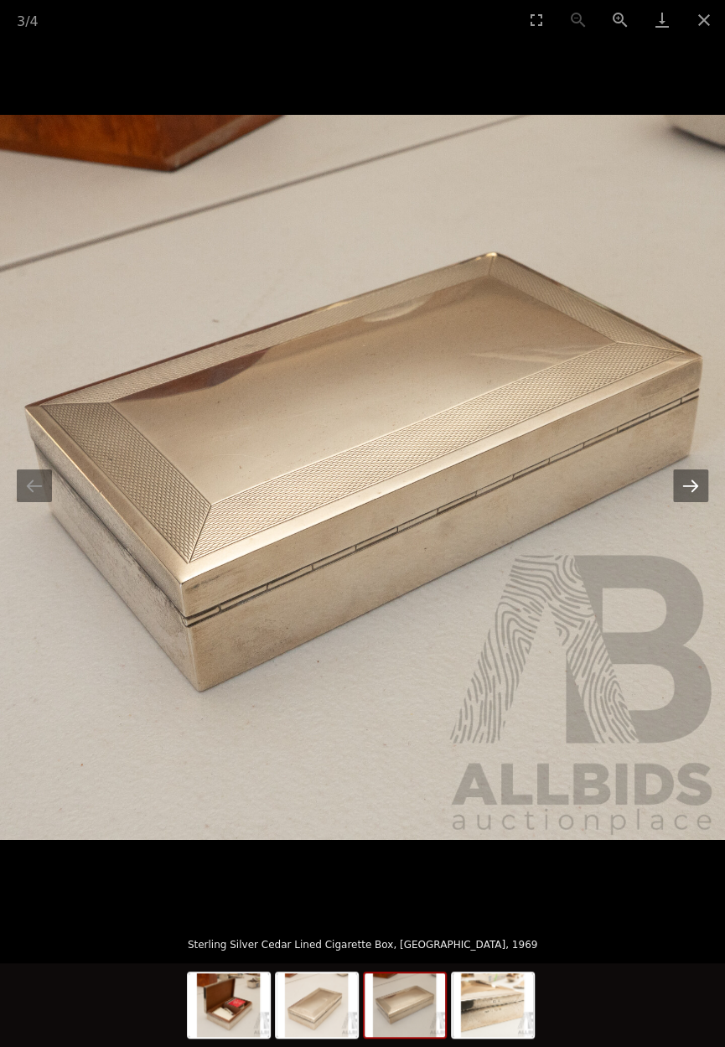
click at [695, 483] on button "Next slide" at bounding box center [690, 486] width 35 height 33
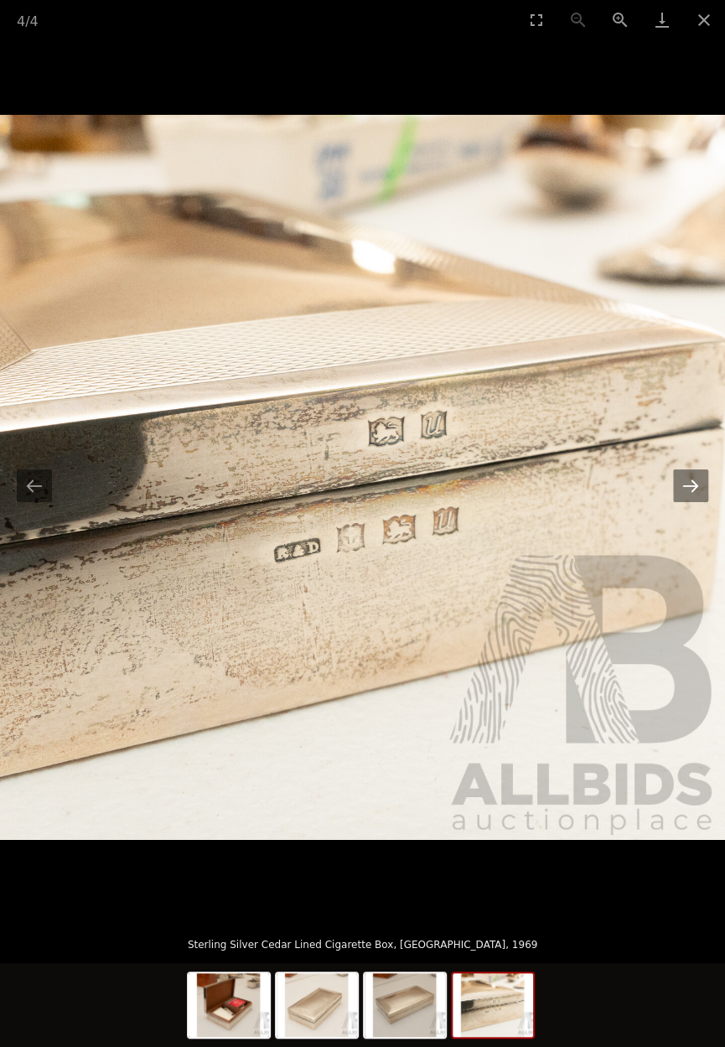
click at [691, 491] on button "Next slide" at bounding box center [690, 486] width 35 height 33
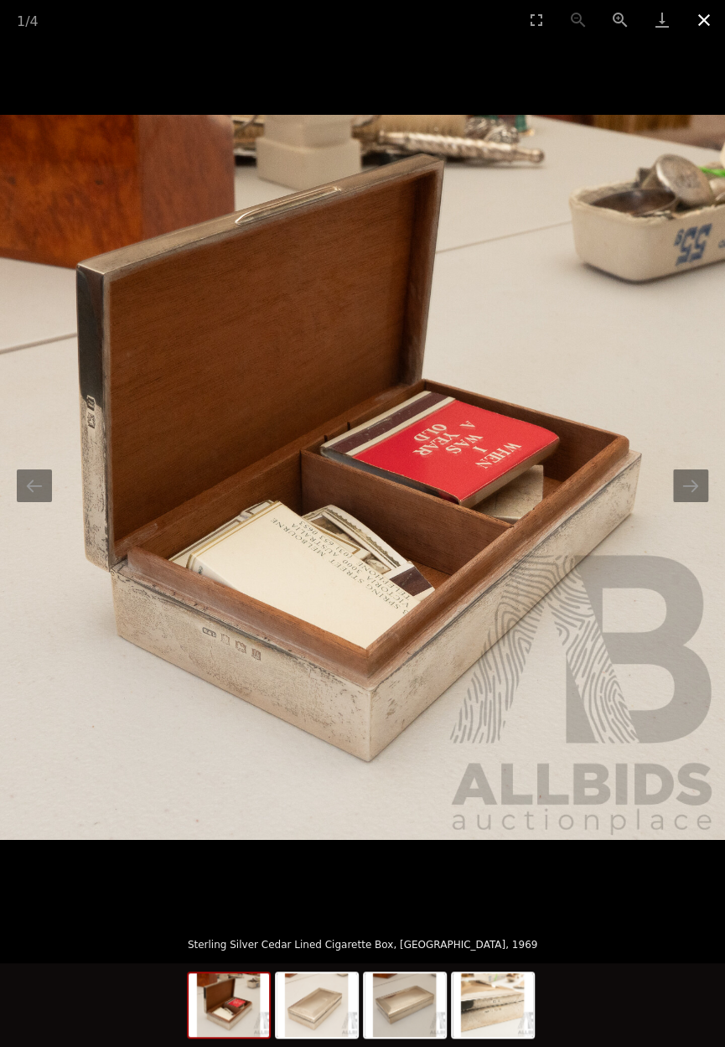
click at [711, 20] on button "Close gallery" at bounding box center [705, 19] width 42 height 39
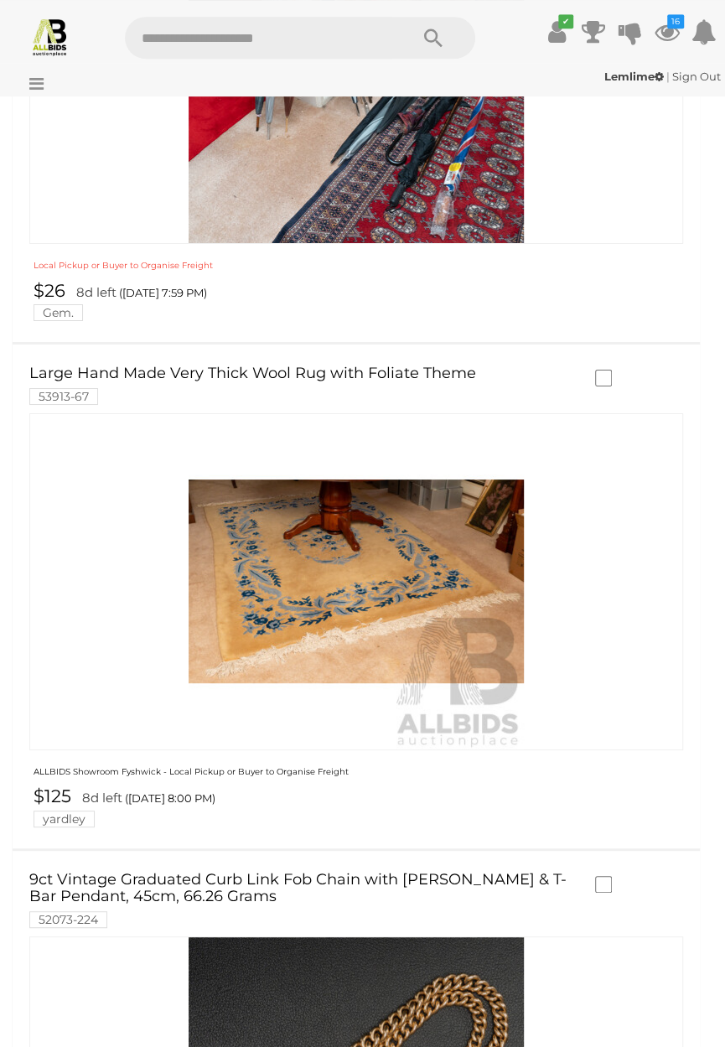
scroll to position [7847, 0]
